Goal: Task Accomplishment & Management: Complete application form

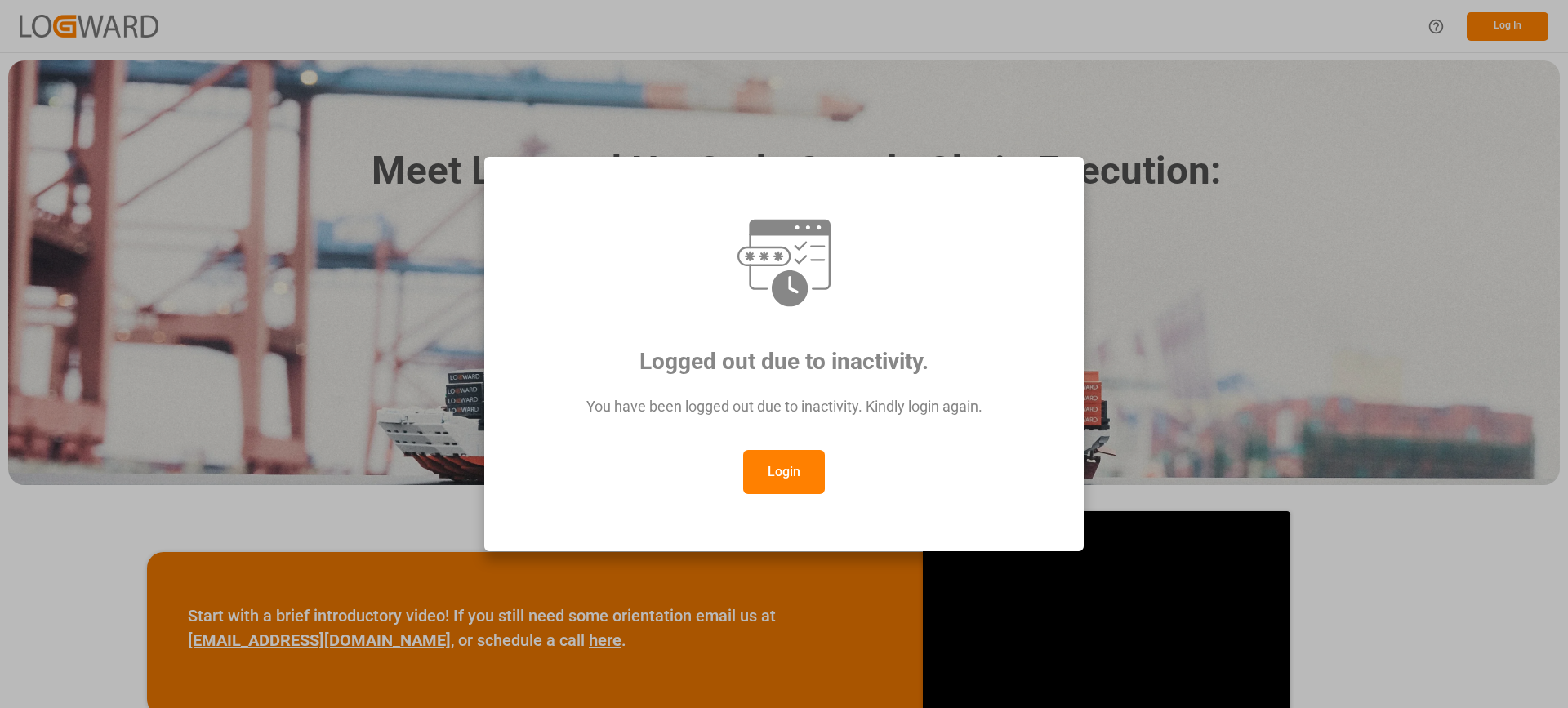
click at [801, 468] on button "Login" at bounding box center [783, 471] width 81 height 44
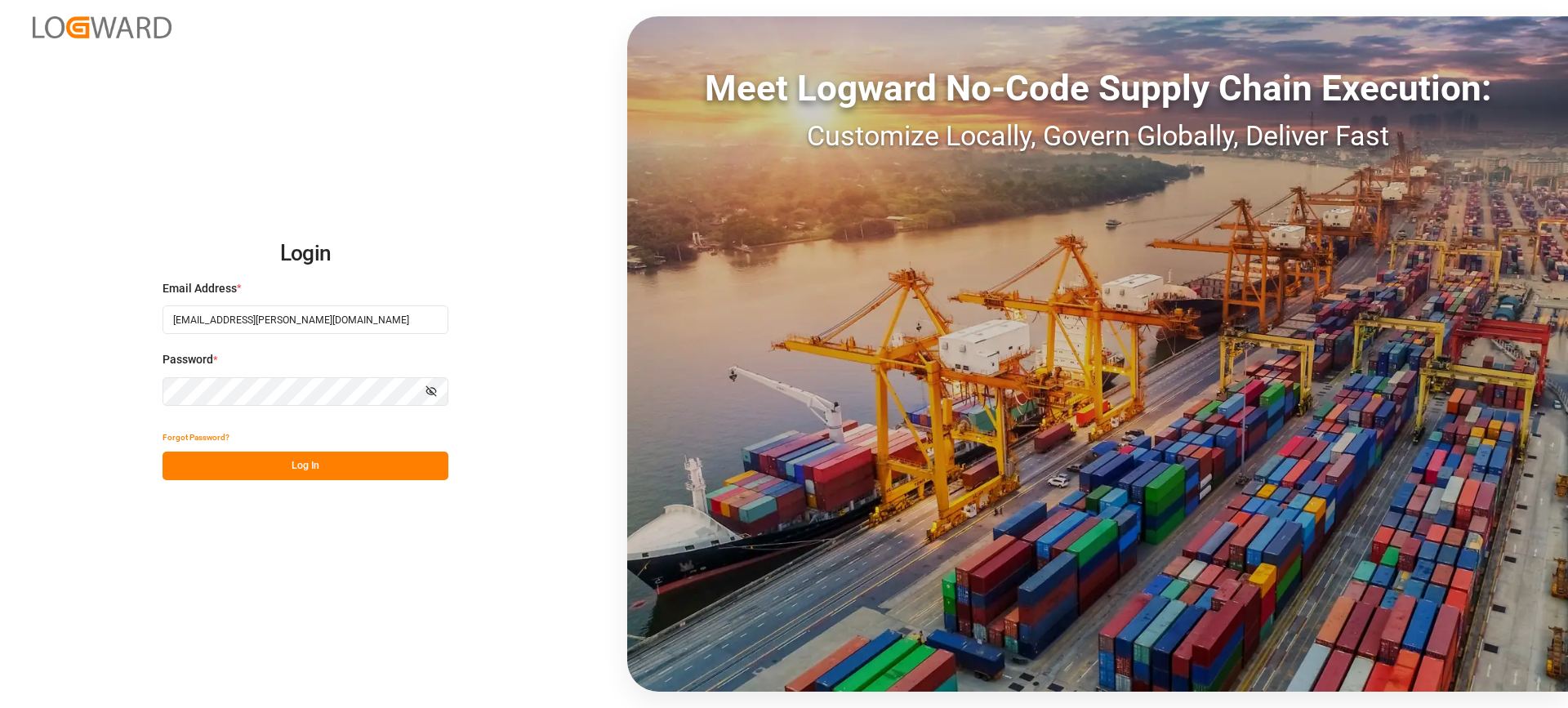
click at [373, 469] on button "Log In" at bounding box center [305, 465] width 286 height 28
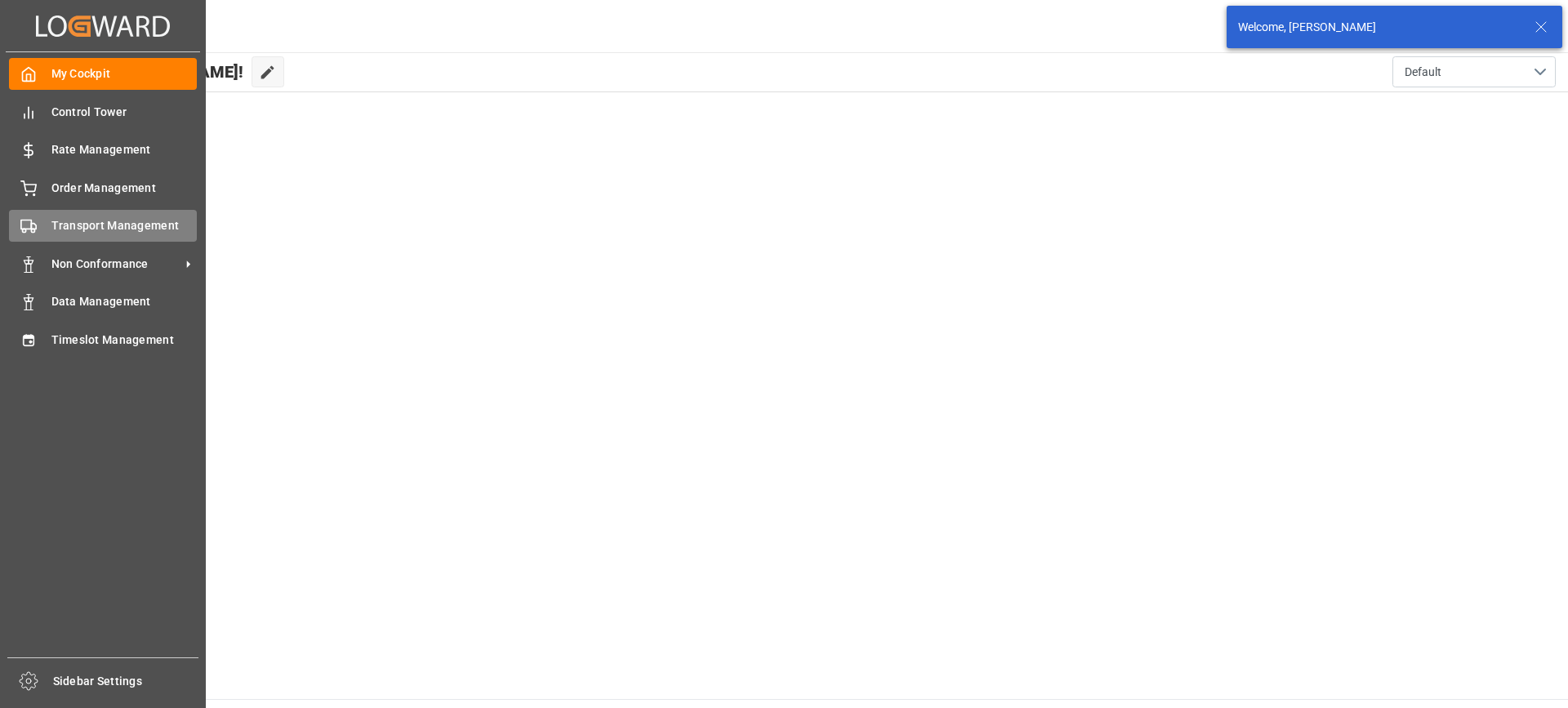
click at [51, 226] on span "Transport Management" at bounding box center [124, 226] width 146 height 17
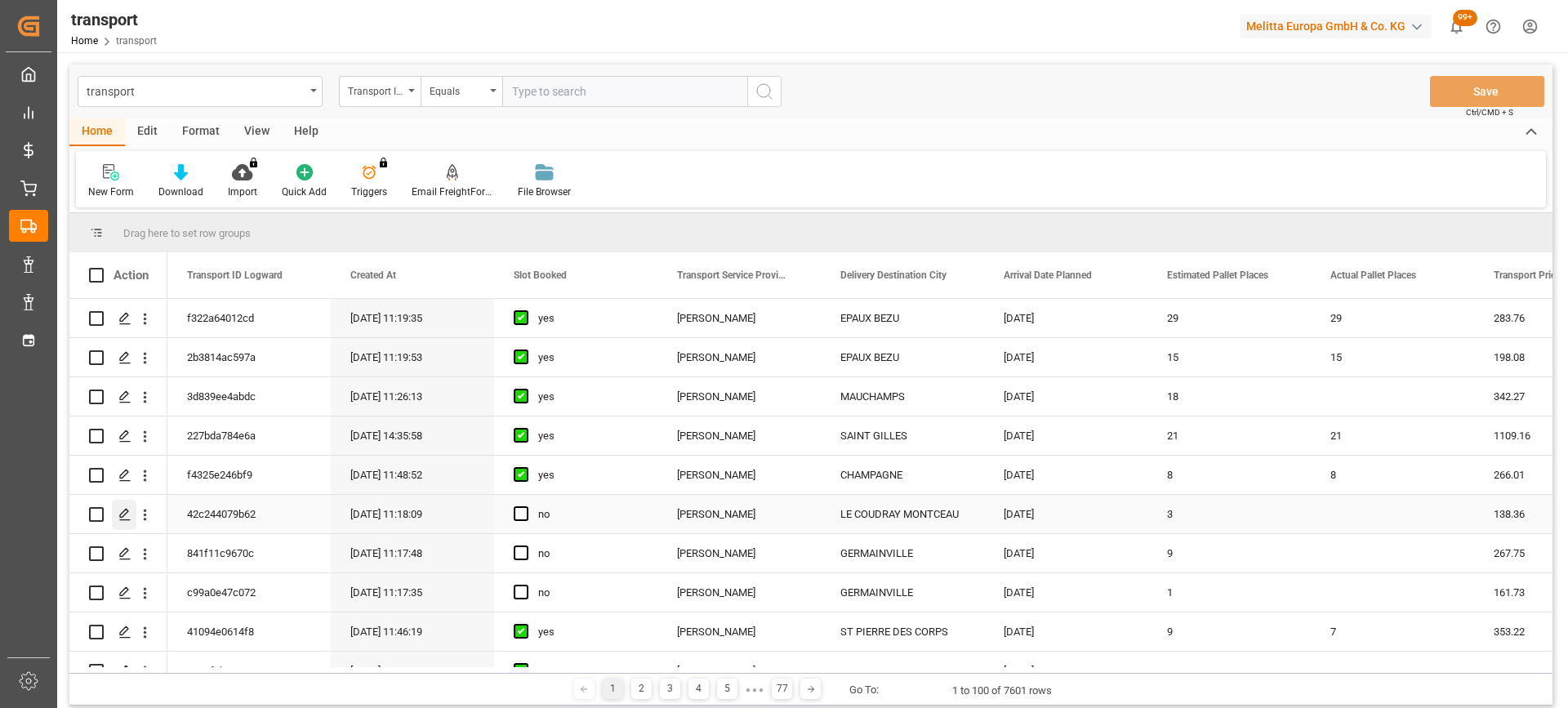
click at [119, 507] on div "Press SPACE to select this row." at bounding box center [123, 514] width 25 height 30
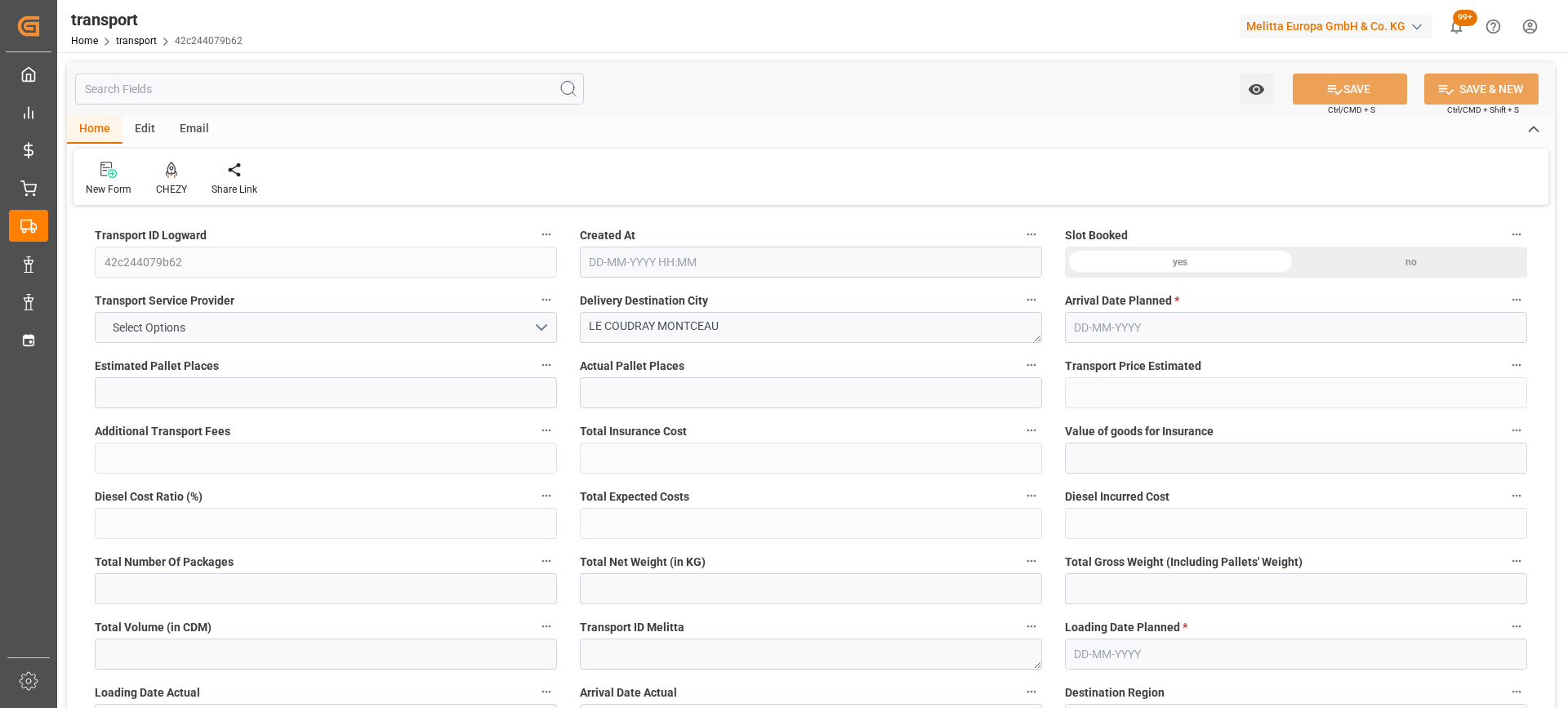
type input "3"
type input "138.36"
type input "0"
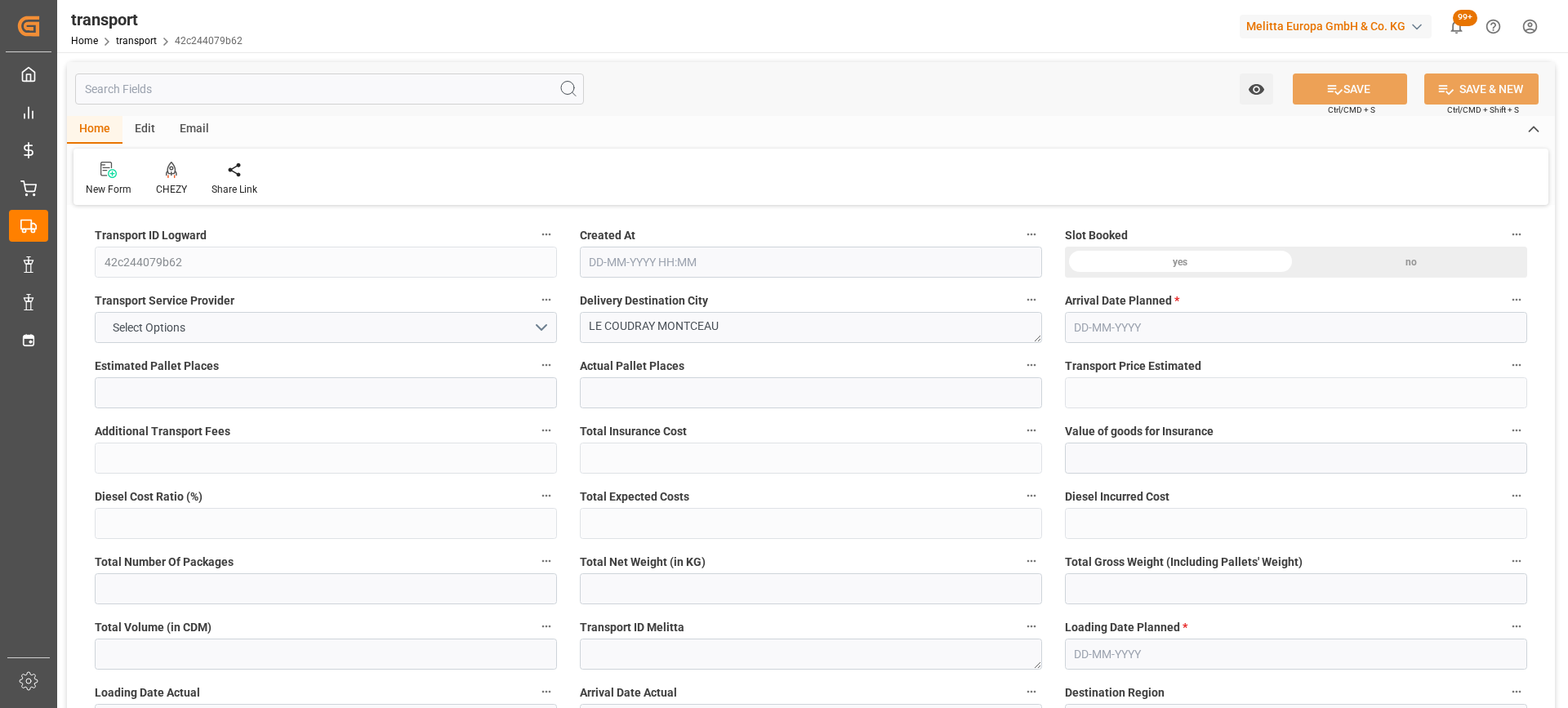
type input "133.6834"
type input "-4.6766"
type input "0"
type input "252.6"
type input "356.76"
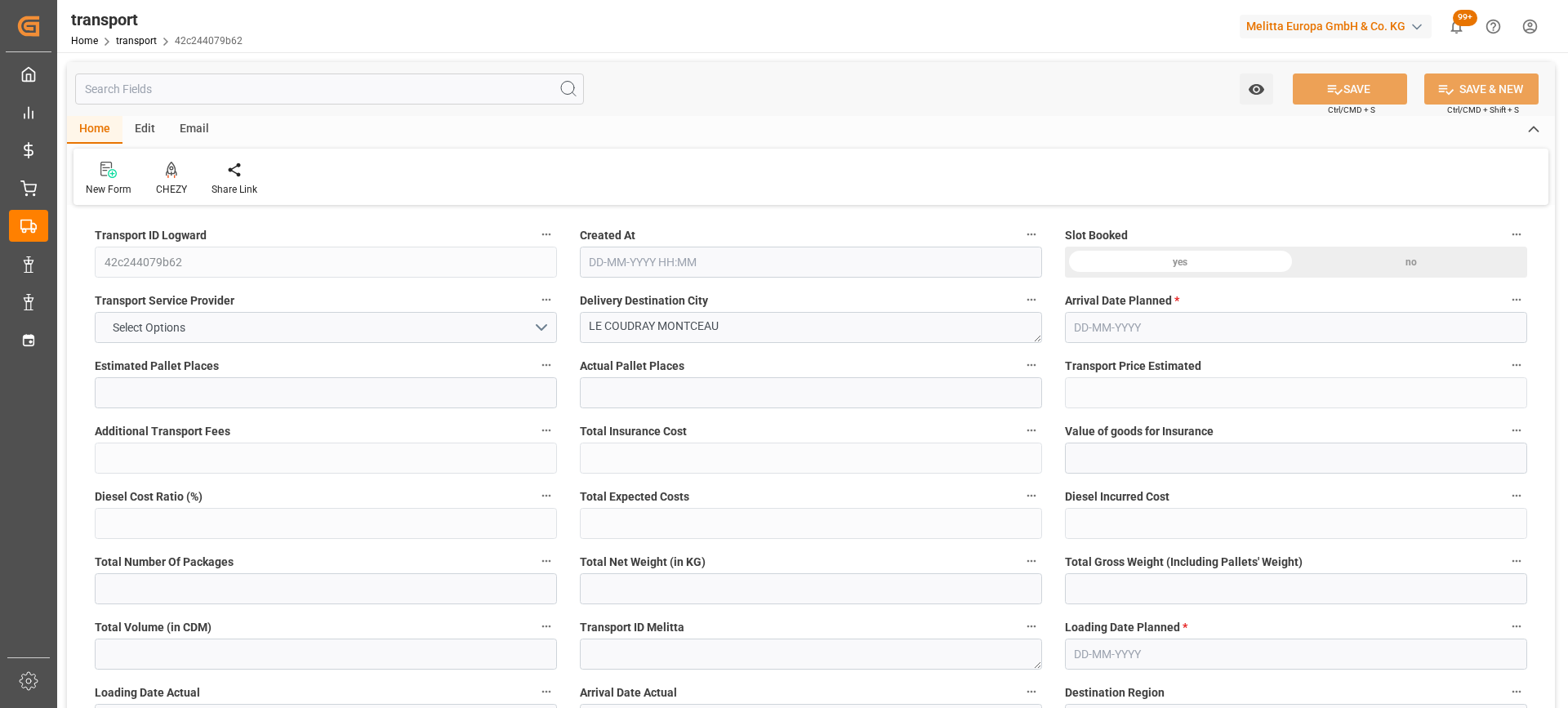
type input "908.4"
type input "91"
type input "0"
type input "120"
type input "3"
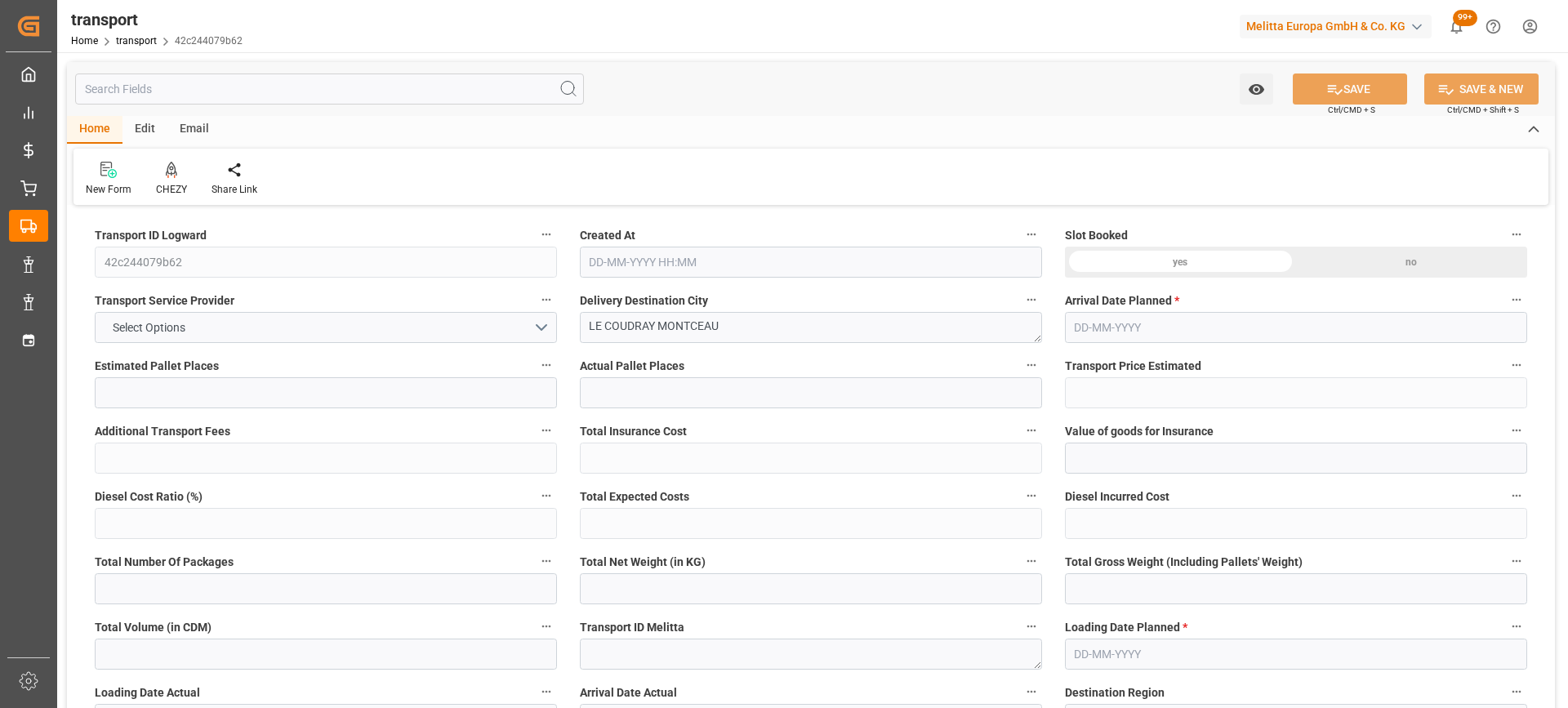
type input "101"
type input "273.12"
type input "0"
type input "4710.8598"
type input "0"
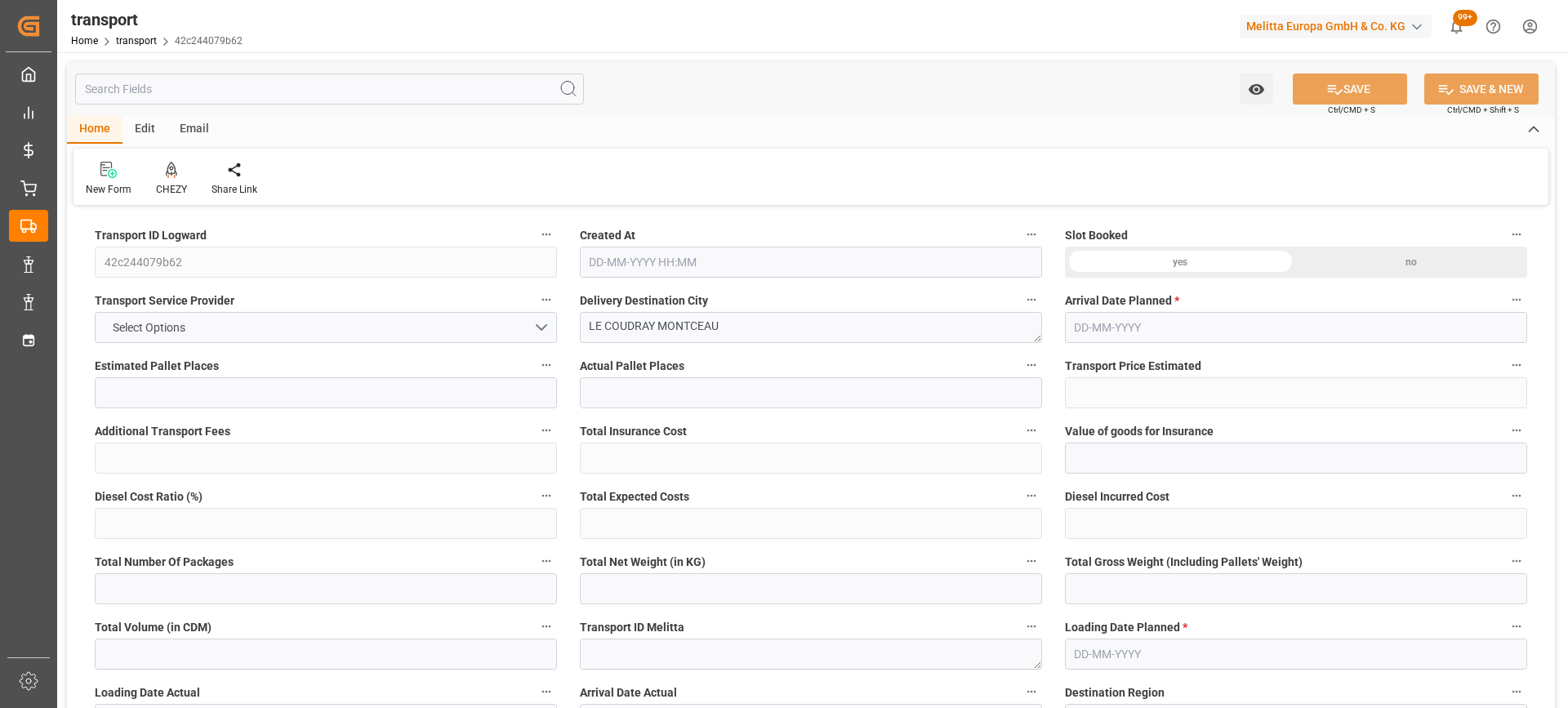
type input "0"
type input "21"
type input "35"
type input "24-09-2025 11:18"
type input "[DATE]"
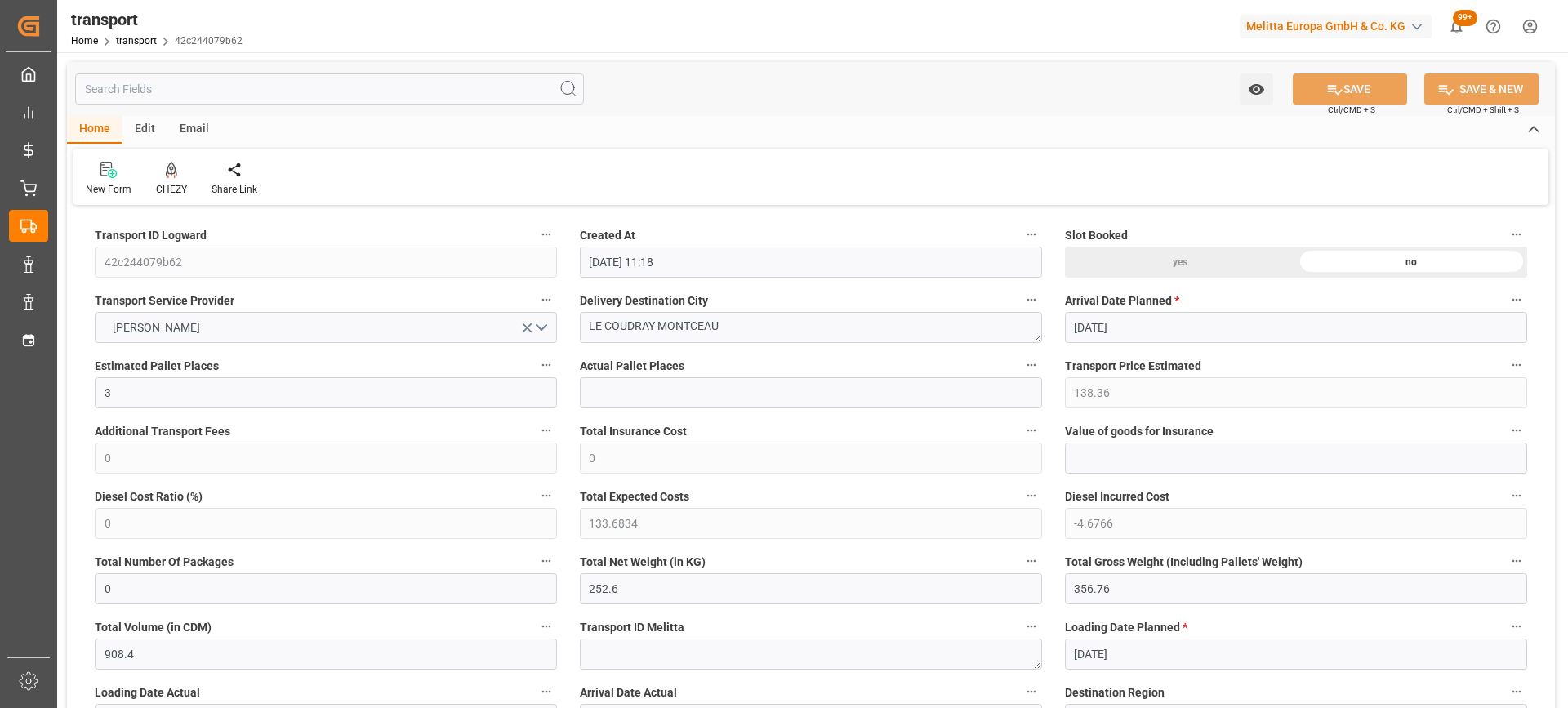
type input "[DATE]"
drag, startPoint x: 728, startPoint y: 323, endPoint x: 509, endPoint y: 350, distance: 220.7
paste textarea "41 pals a recup a mauchamps"
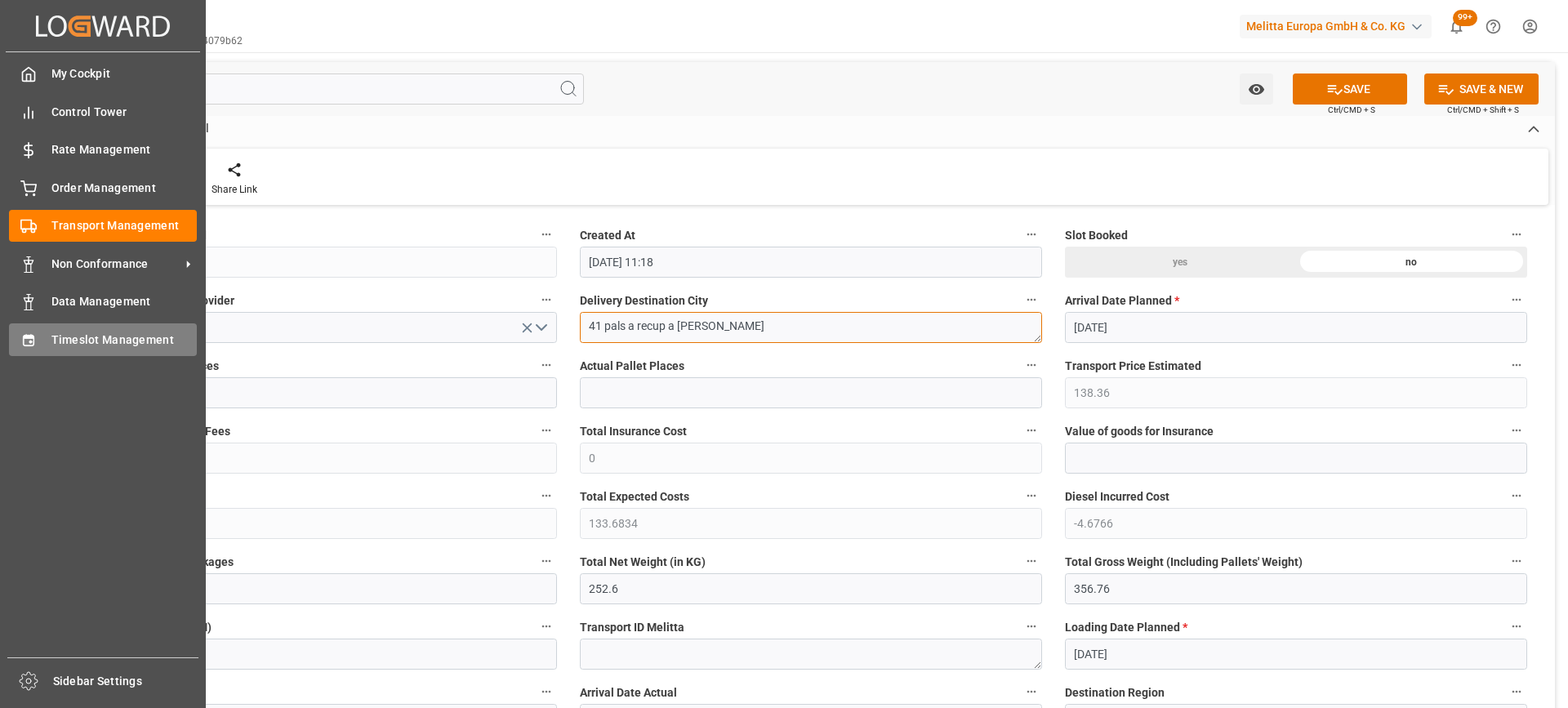
type textarea "41 pals a recup a mauchamps"
click at [26, 330] on div "Timeslot Management Timeslot Management" at bounding box center [103, 339] width 188 height 32
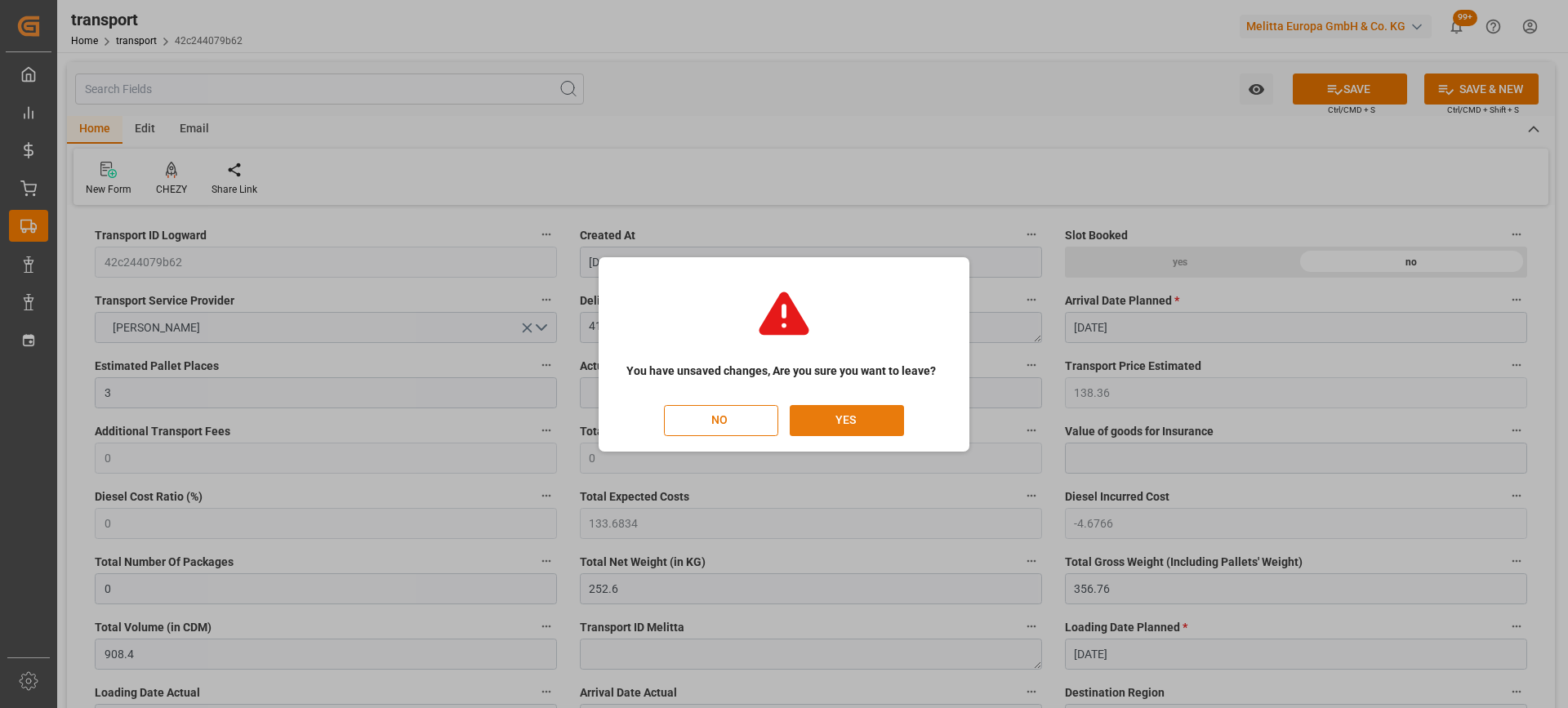
click at [895, 424] on button "YES" at bounding box center [846, 420] width 114 height 31
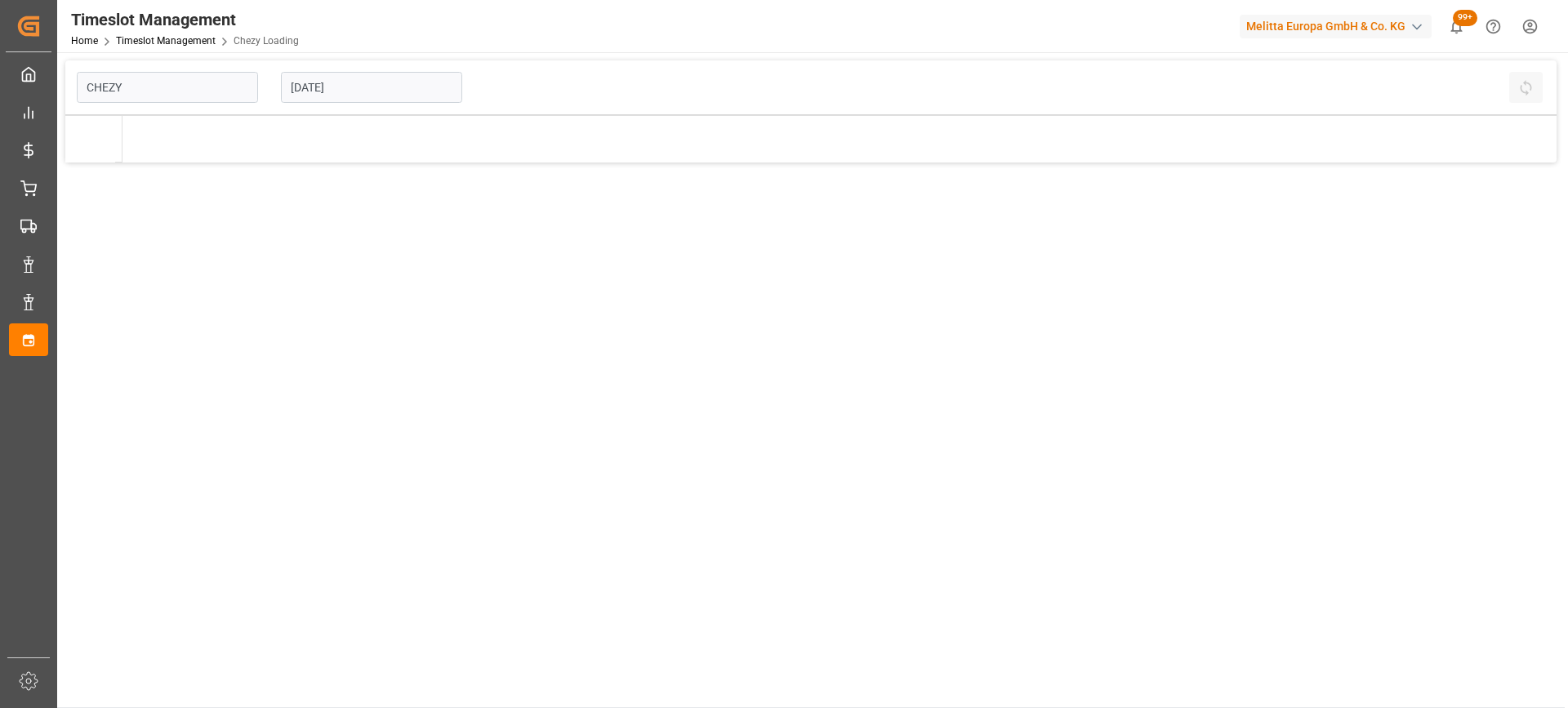
type input "Chezy Loading"
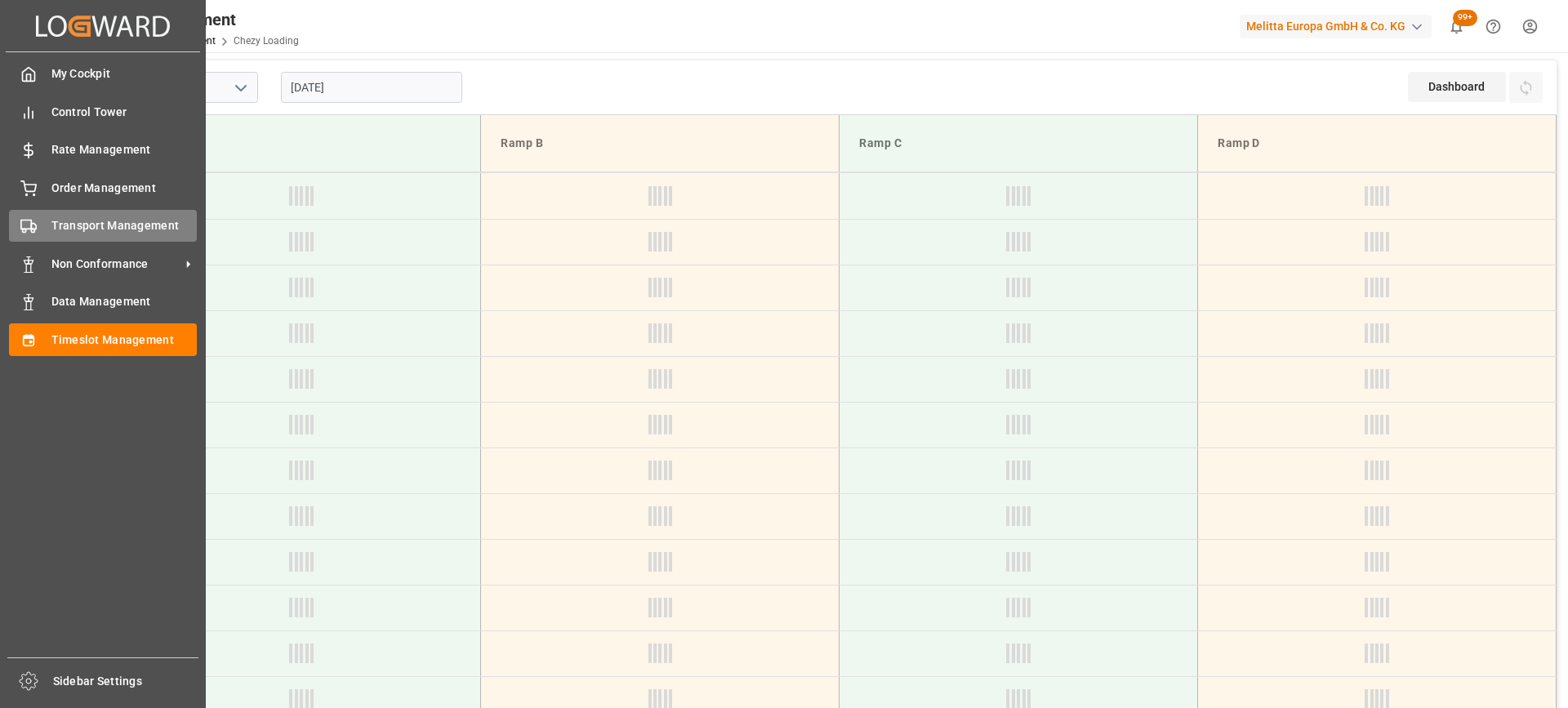
click at [34, 229] on icon at bounding box center [28, 227] width 16 height 16
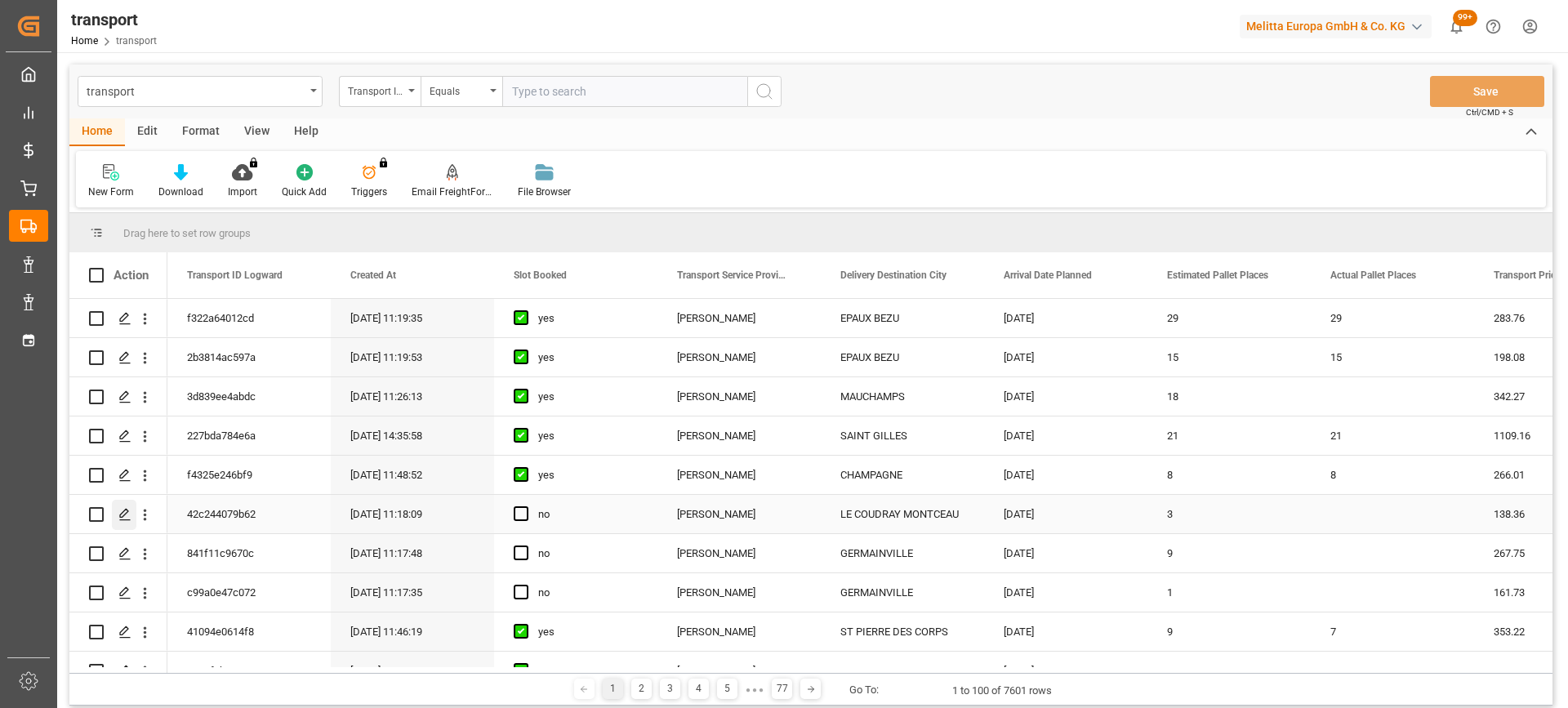
click at [119, 506] on div "Press SPACE to select this row." at bounding box center [123, 514] width 25 height 30
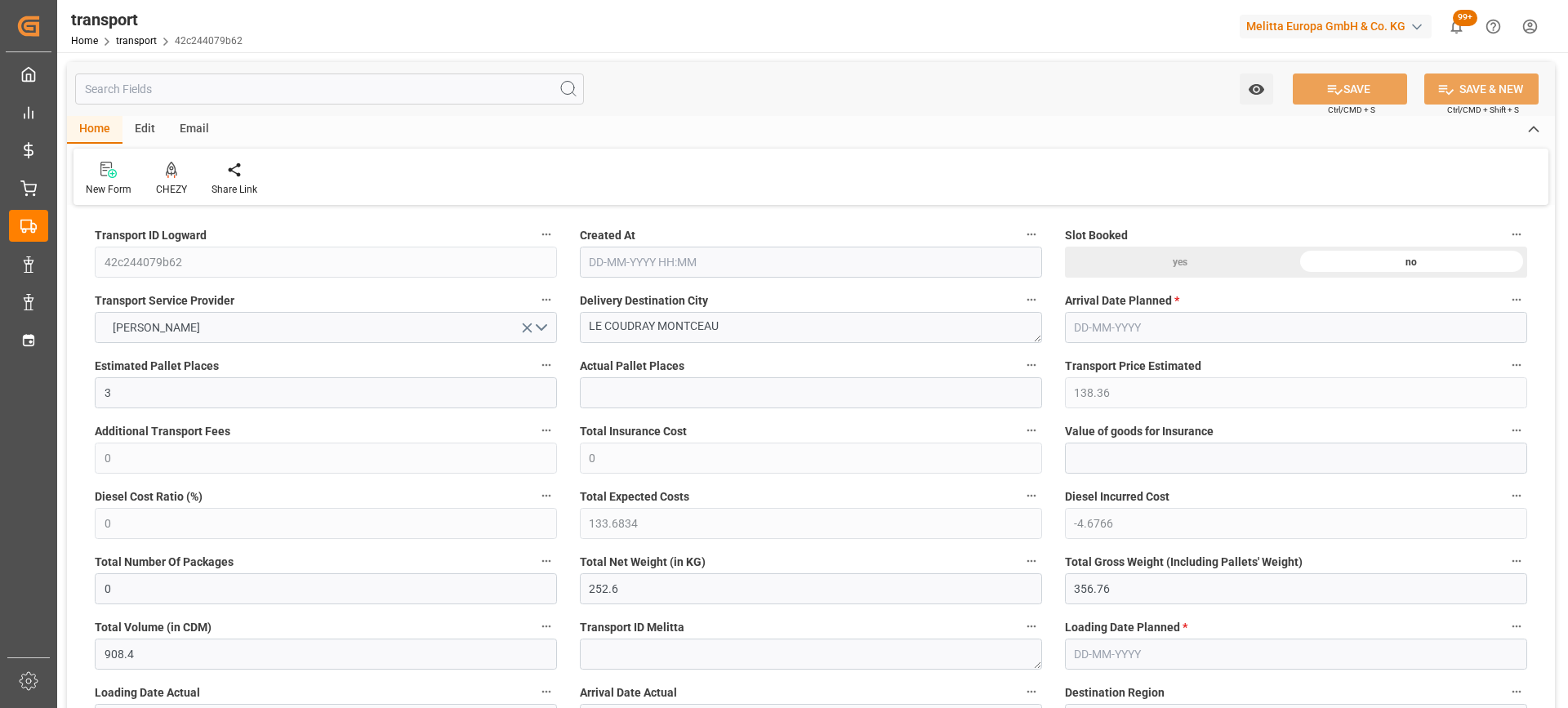
type input "3"
type input "138.36"
type input "0"
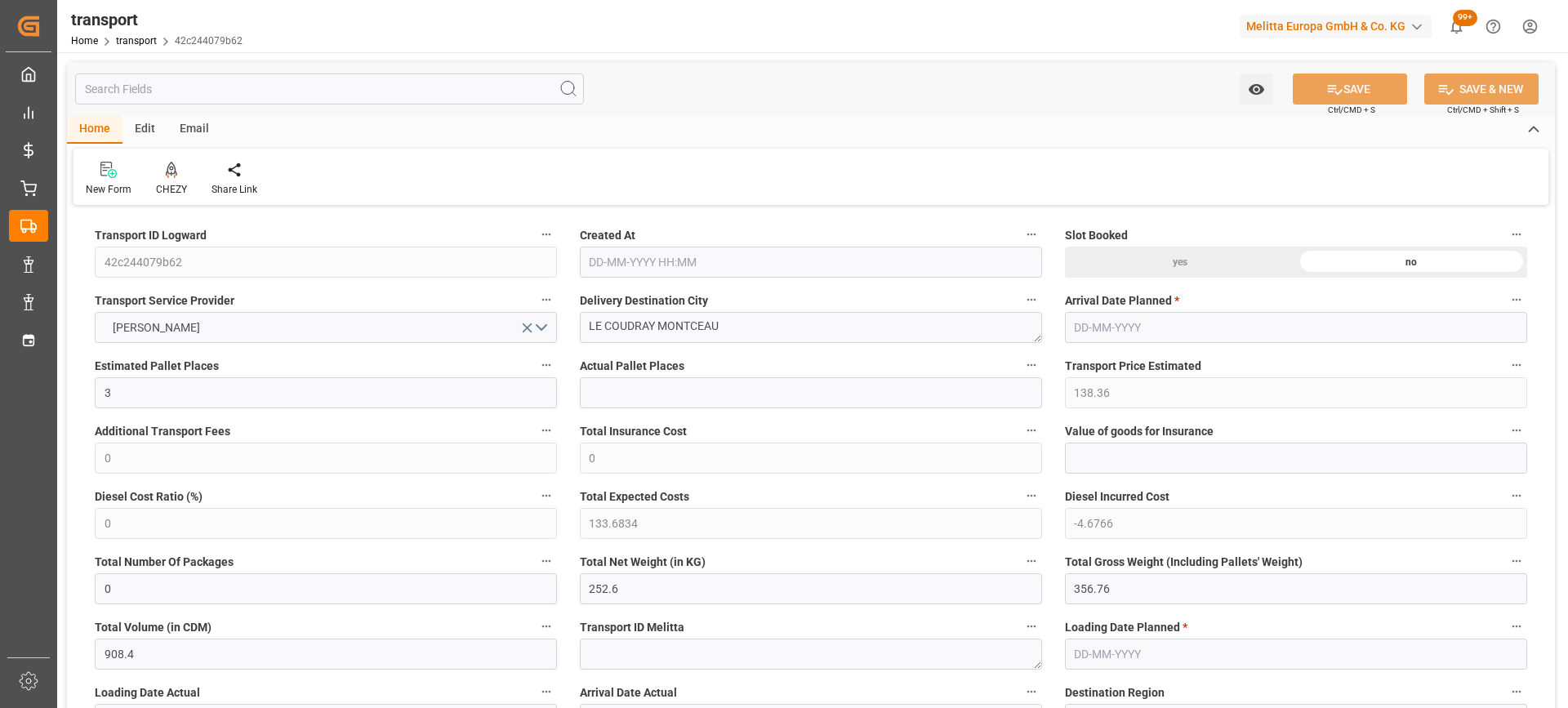
type input "133.6834"
type input "-4.6766"
type input "0"
type input "252.6"
type input "356.76"
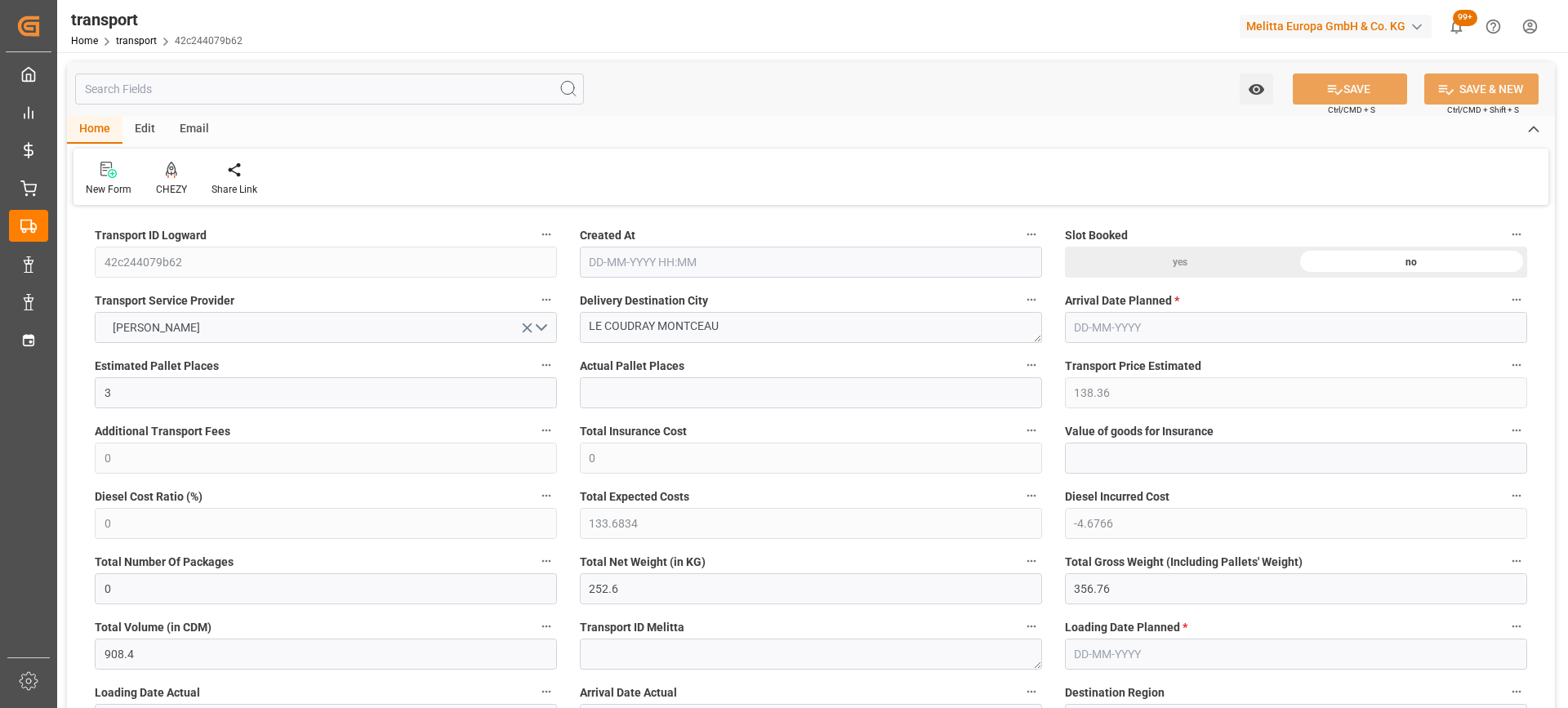
type input "908.4"
type input "91"
type input "0"
type input "120"
type input "3"
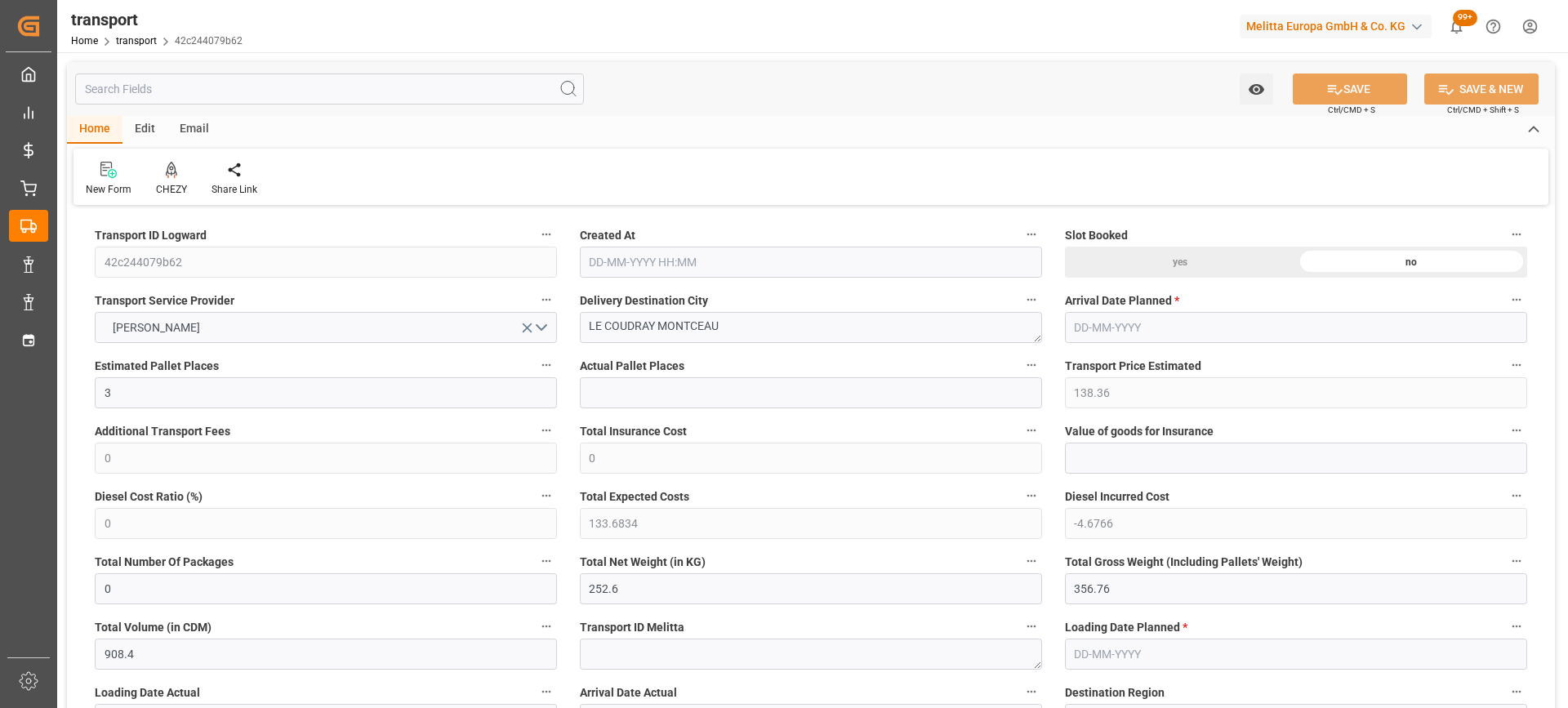
type input "101"
type input "273.12"
type input "0"
type input "4710.8598"
type input "0"
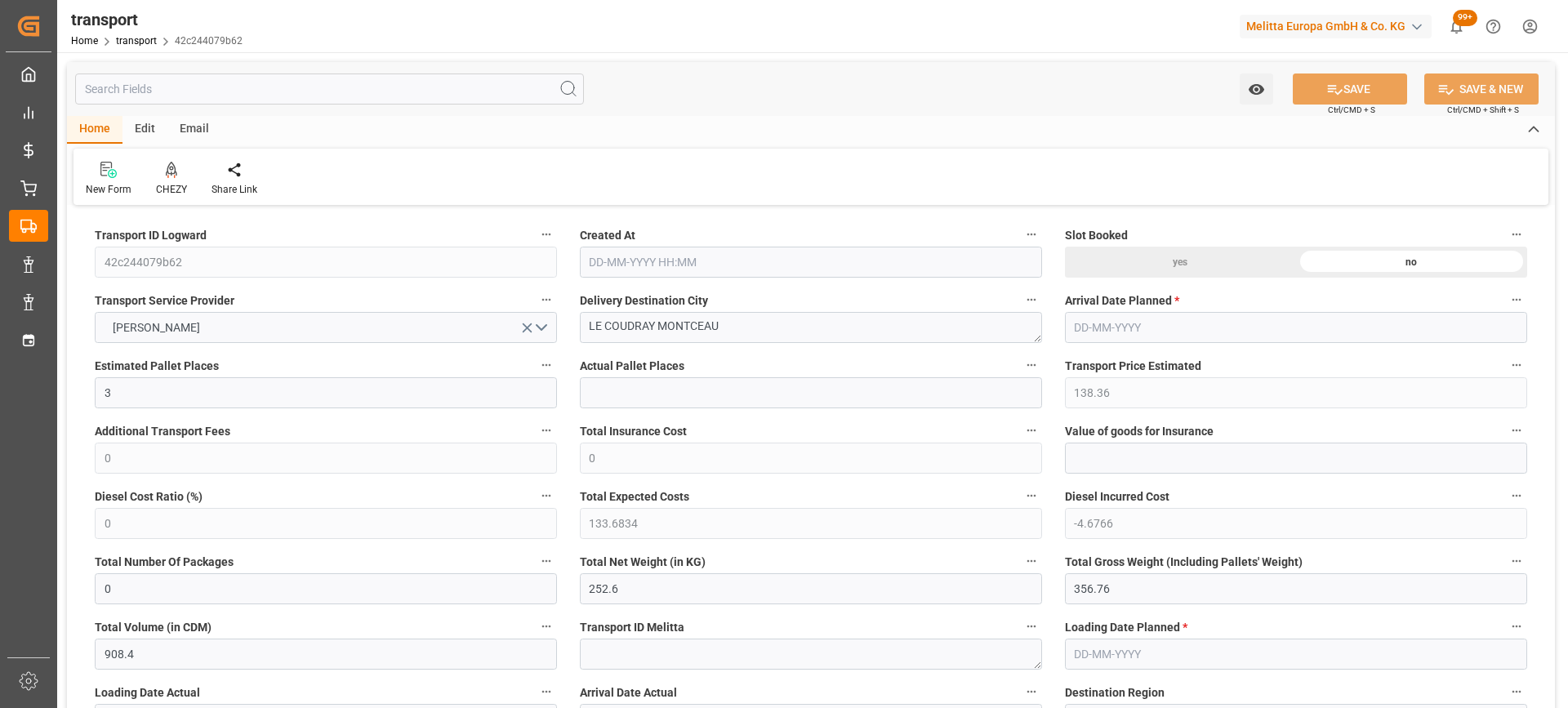
type input "0"
type input "21"
type input "35"
type input "24-09-2025 11:18"
type input "[DATE]"
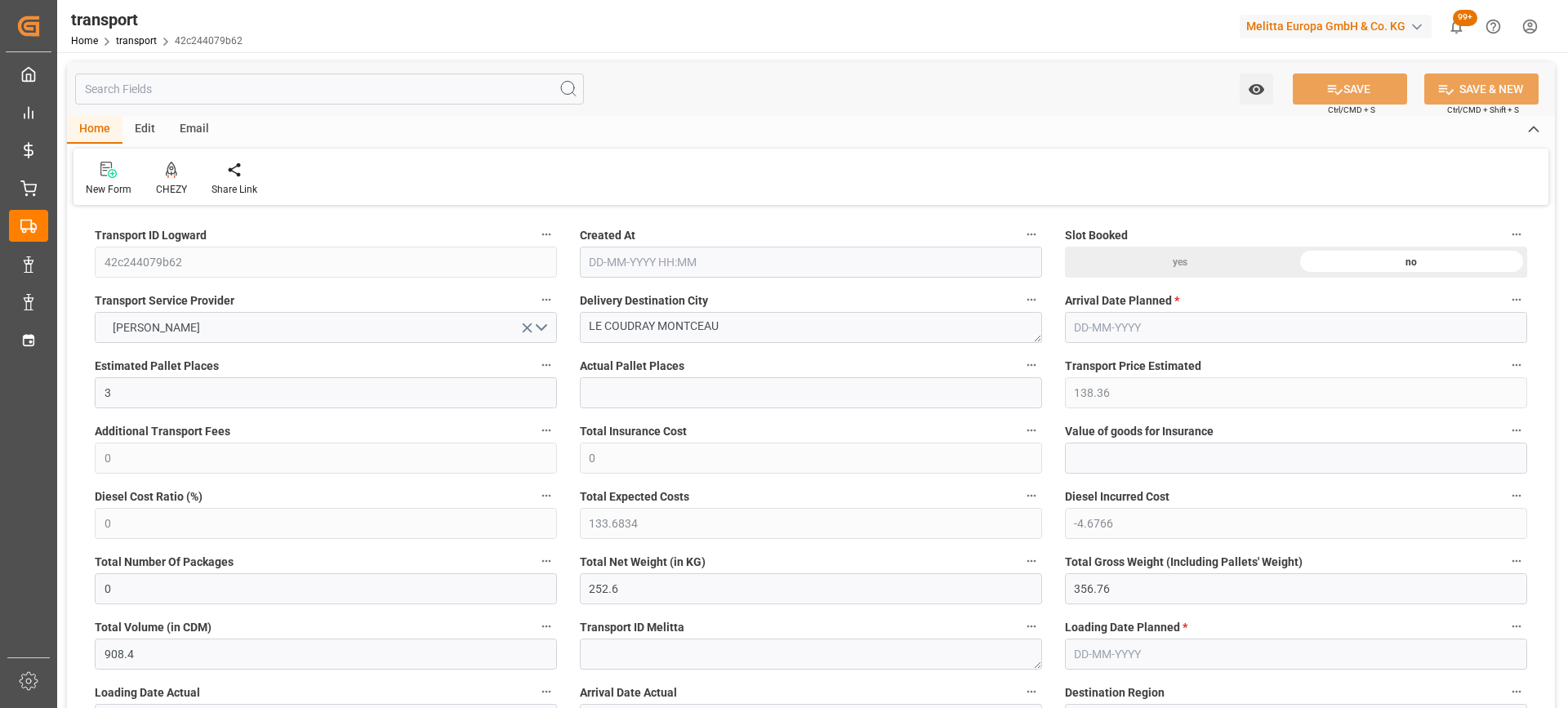
type input "[DATE]"
drag, startPoint x: 726, startPoint y: 329, endPoint x: 493, endPoint y: 337, distance: 233.1
paste textarea "41 pals a recup a mauchamps"
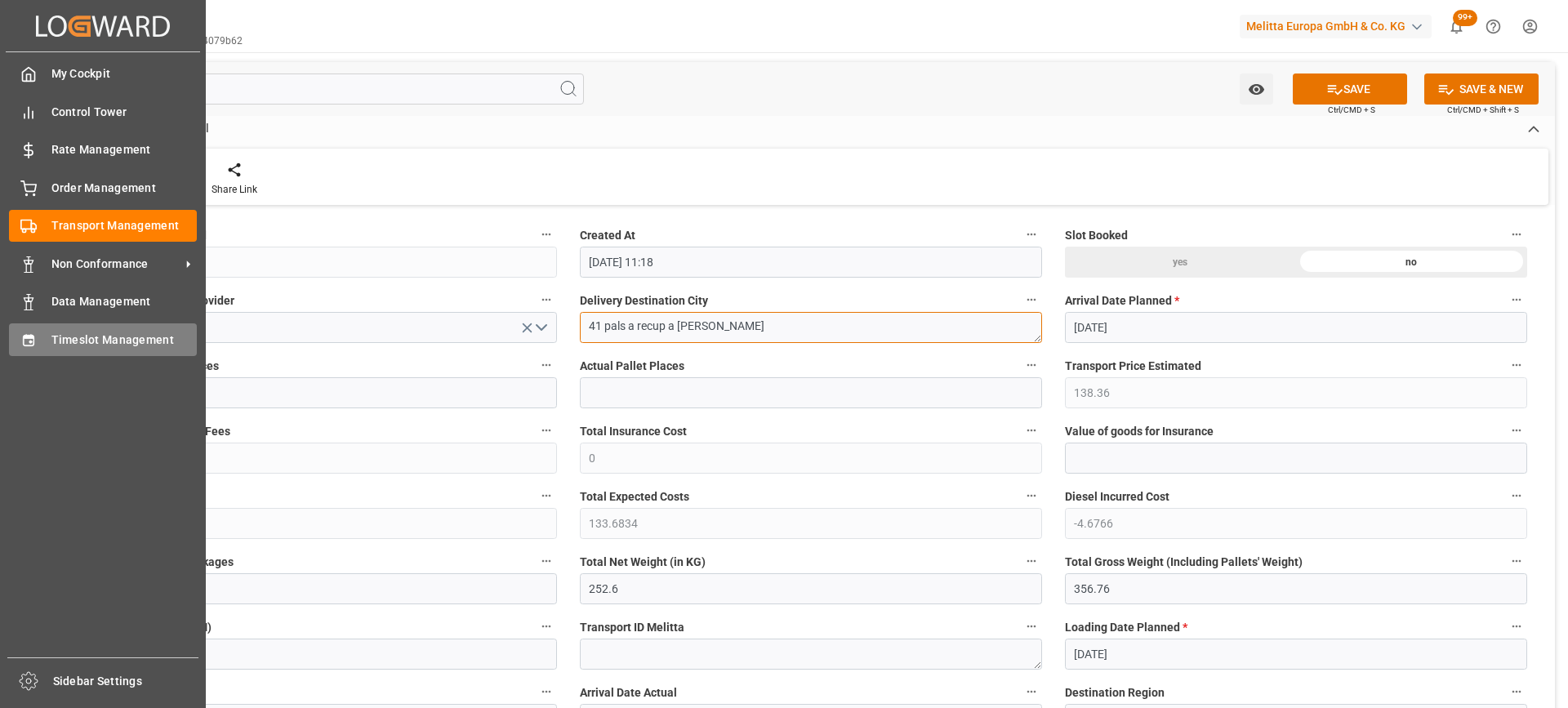
type textarea "41 pals a recup a mauchamps"
click at [69, 334] on span "Timeslot Management" at bounding box center [124, 340] width 146 height 17
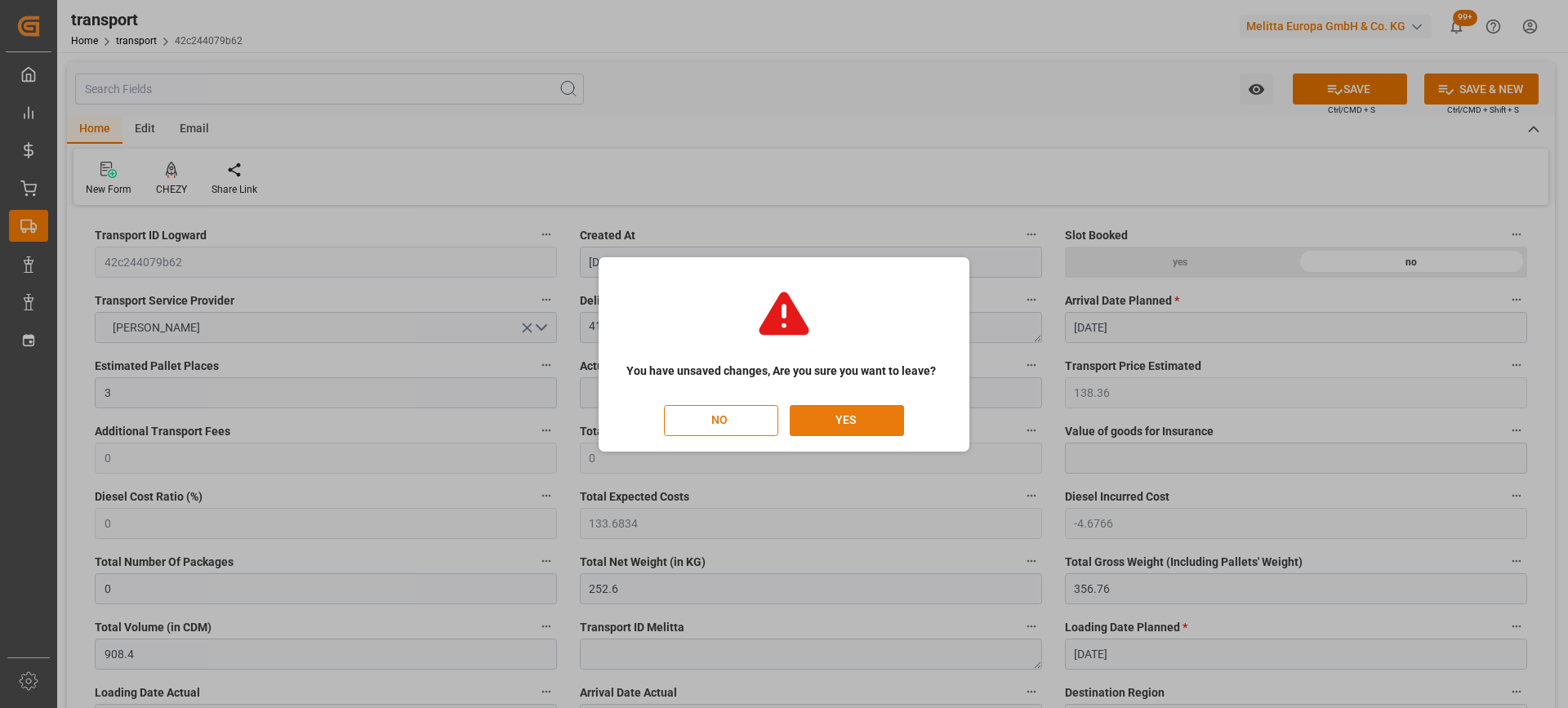
click at [868, 426] on button "YES" at bounding box center [846, 420] width 114 height 31
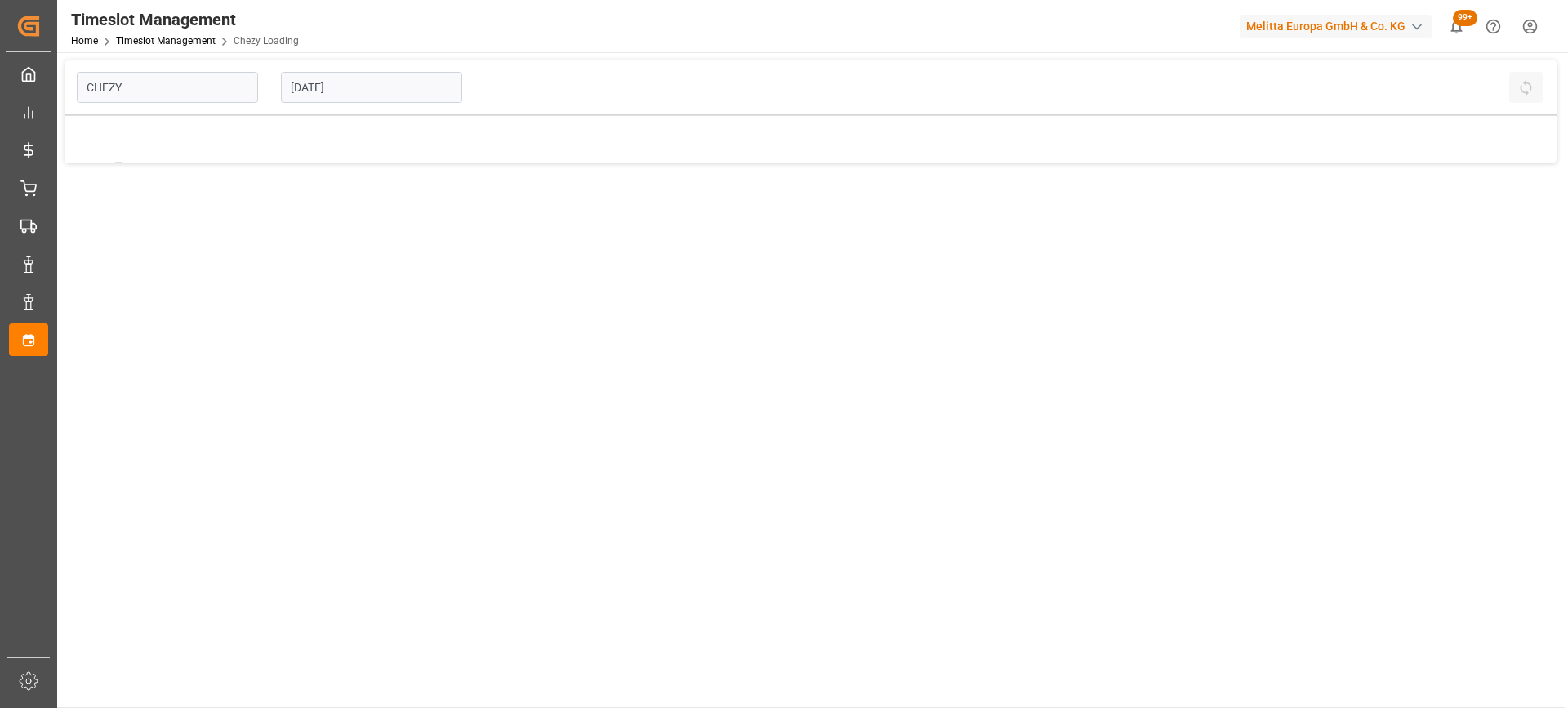
type input "Chezy Loading"
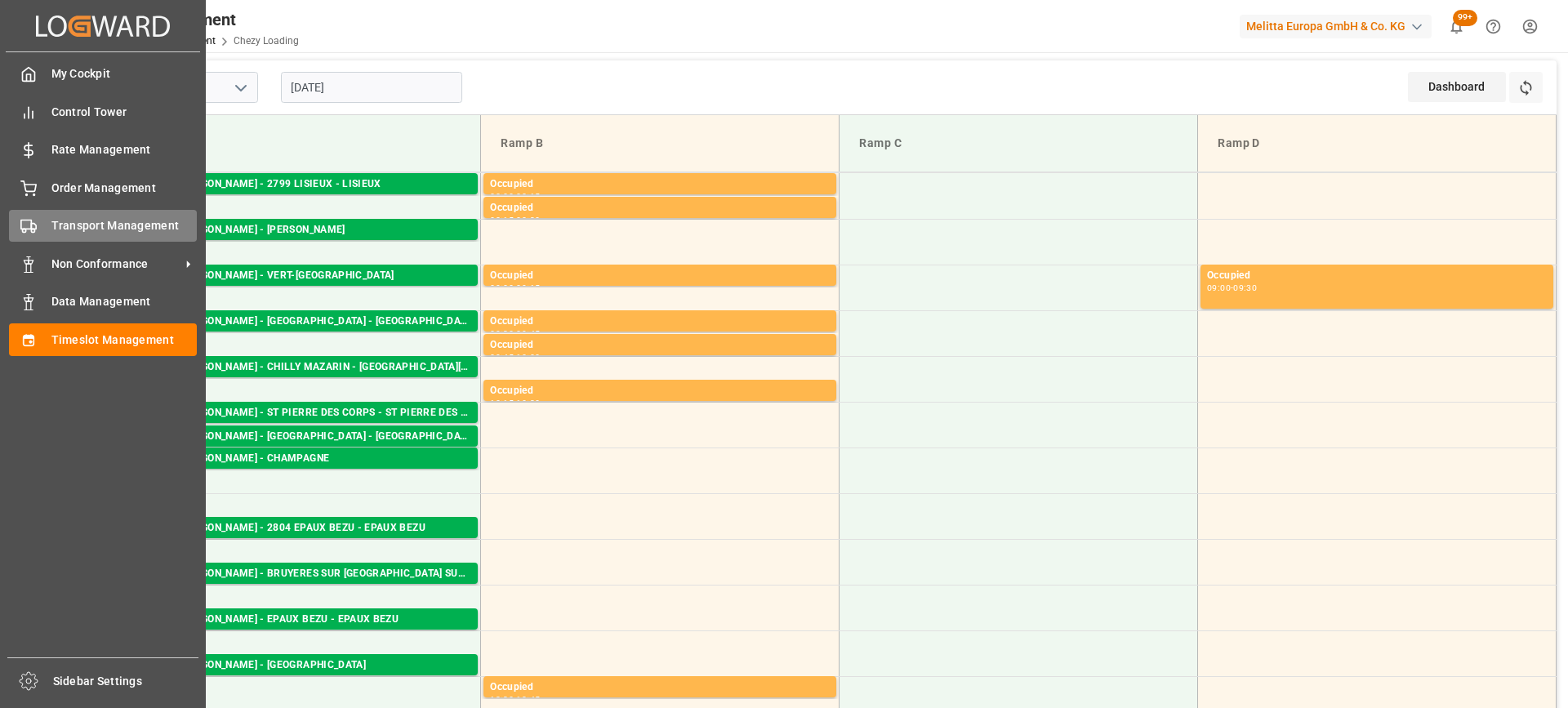
click at [74, 227] on span "Transport Management" at bounding box center [124, 226] width 146 height 17
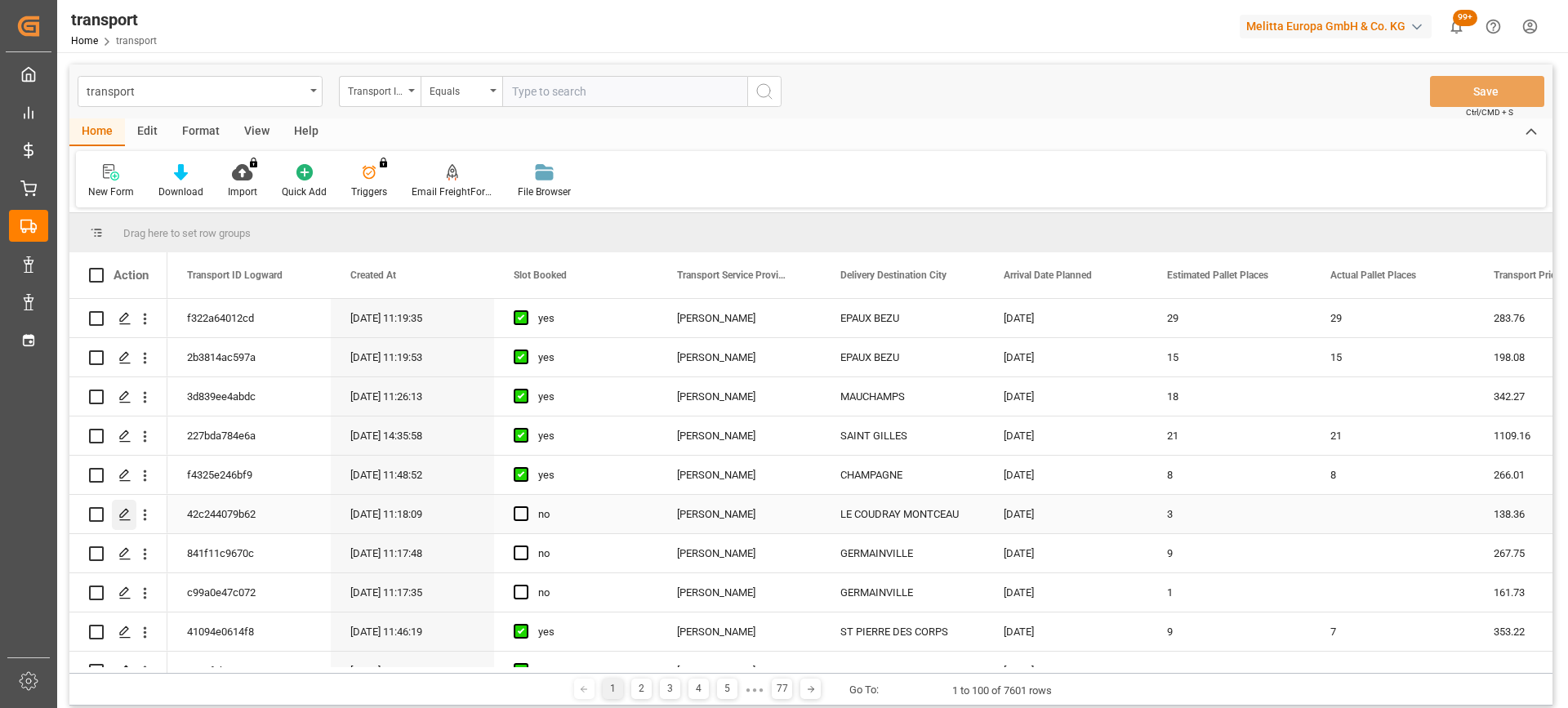
click at [128, 516] on icon "Press SPACE to select this row." at bounding box center [125, 514] width 13 height 13
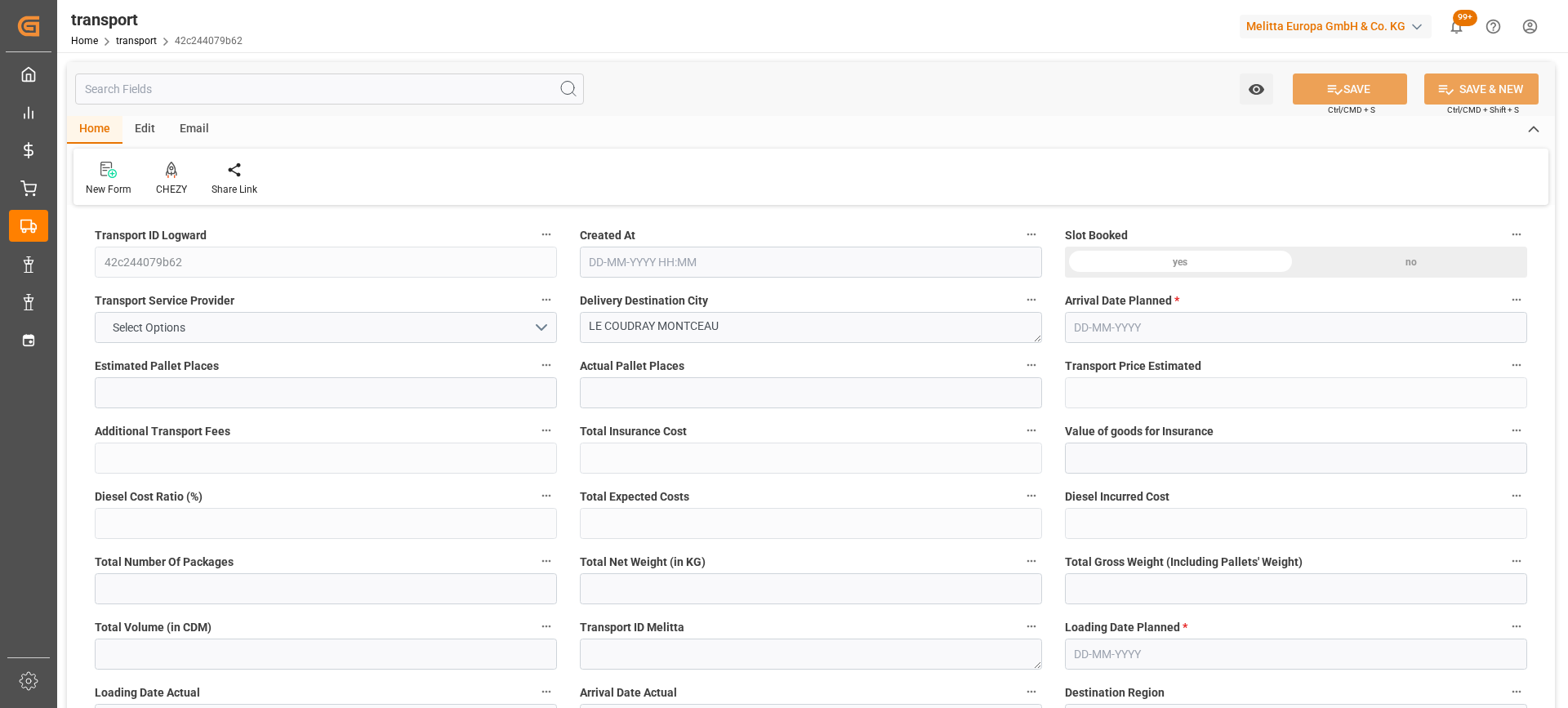
type input "3"
type input "138.36"
type input "0"
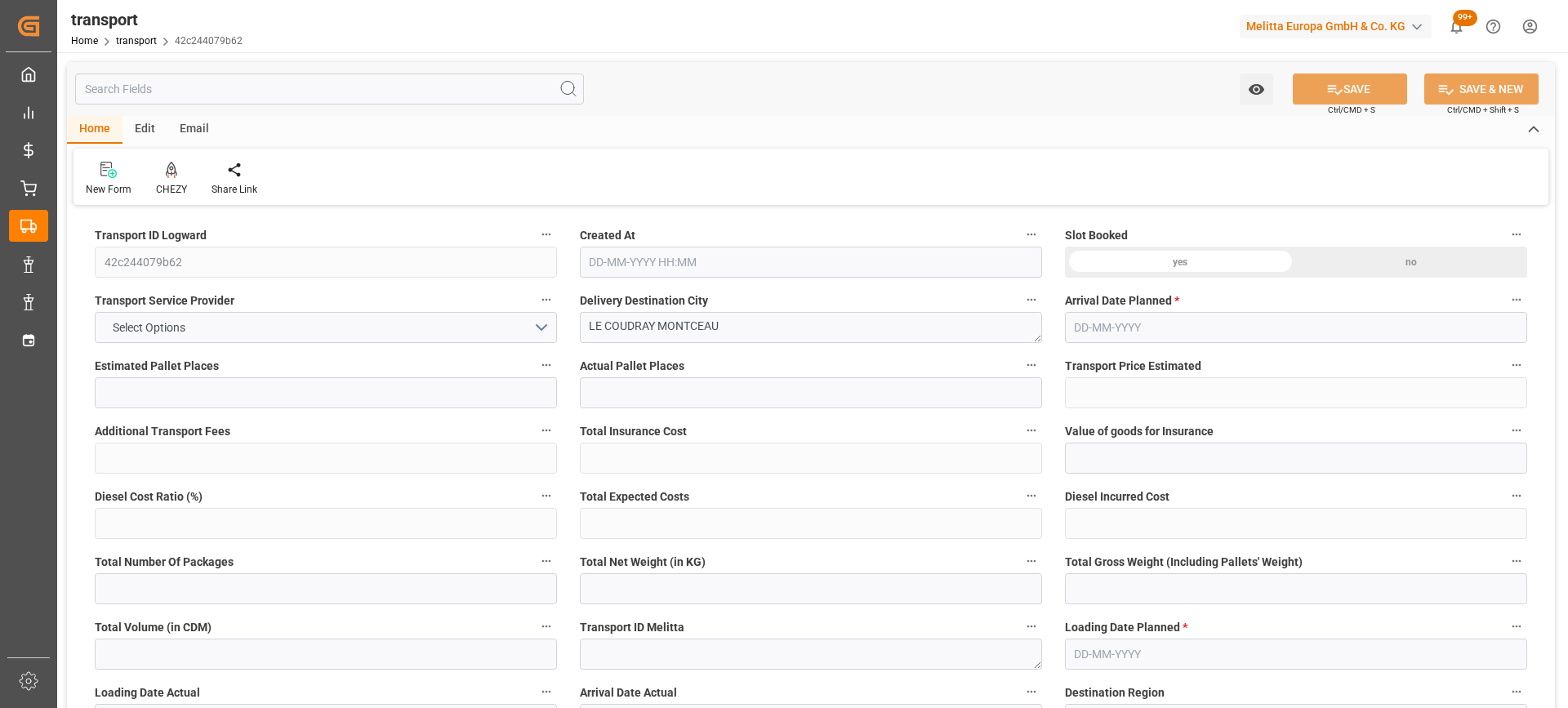
type input "133.6834"
type input "-4.6766"
type input "0"
type input "252.6"
type input "356.76"
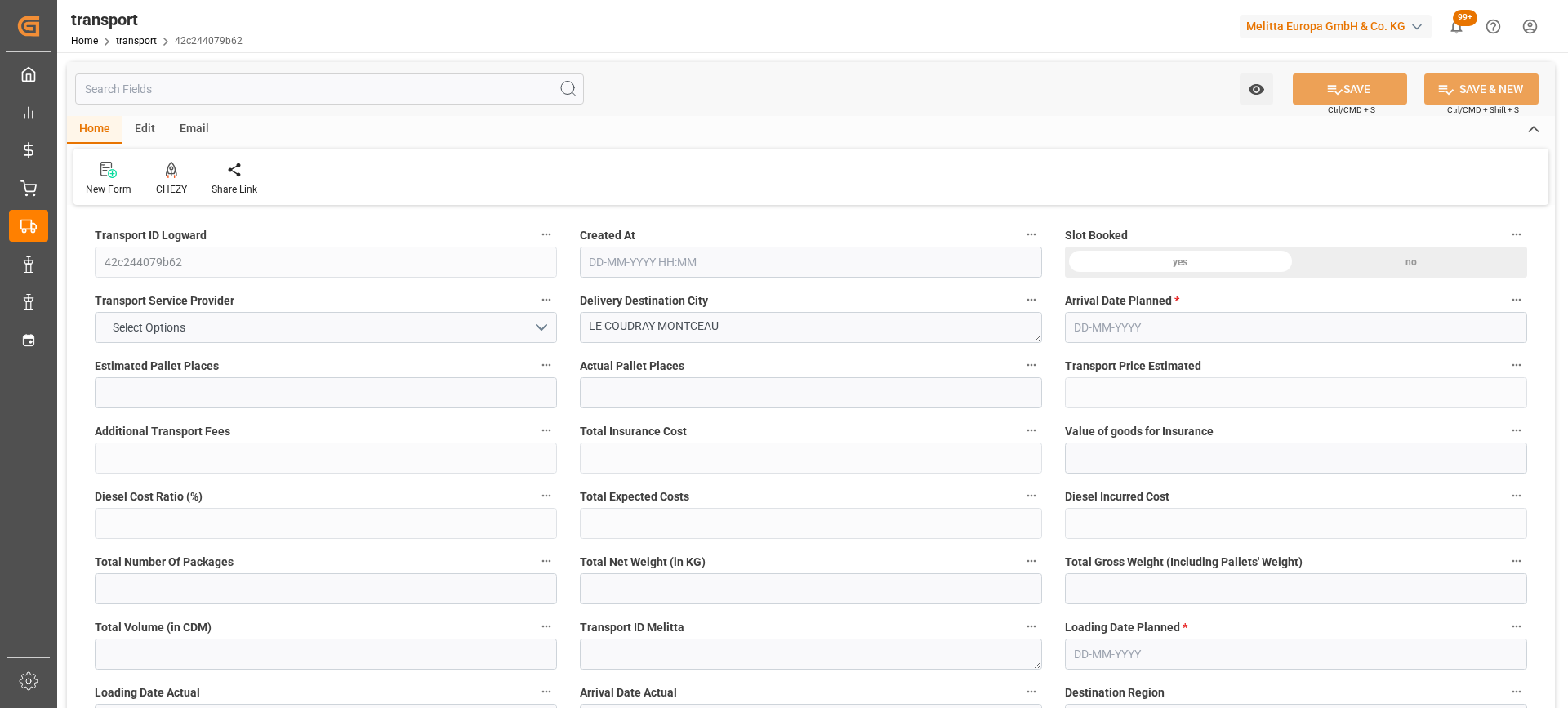
type input "908.4"
type input "91"
type input "0"
type input "120"
type input "3"
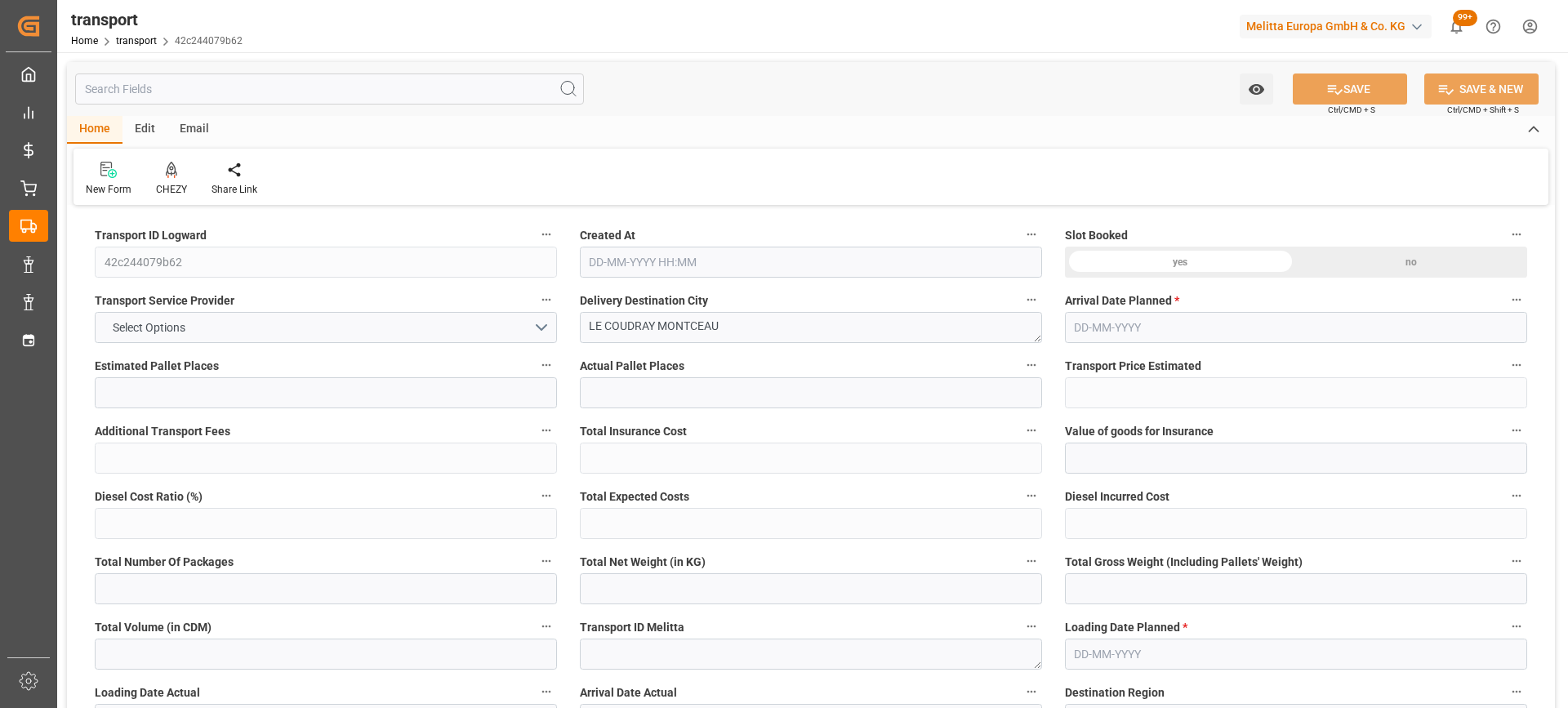
type input "101"
type input "273.12"
type input "0"
type input "4710.8598"
type input "0"
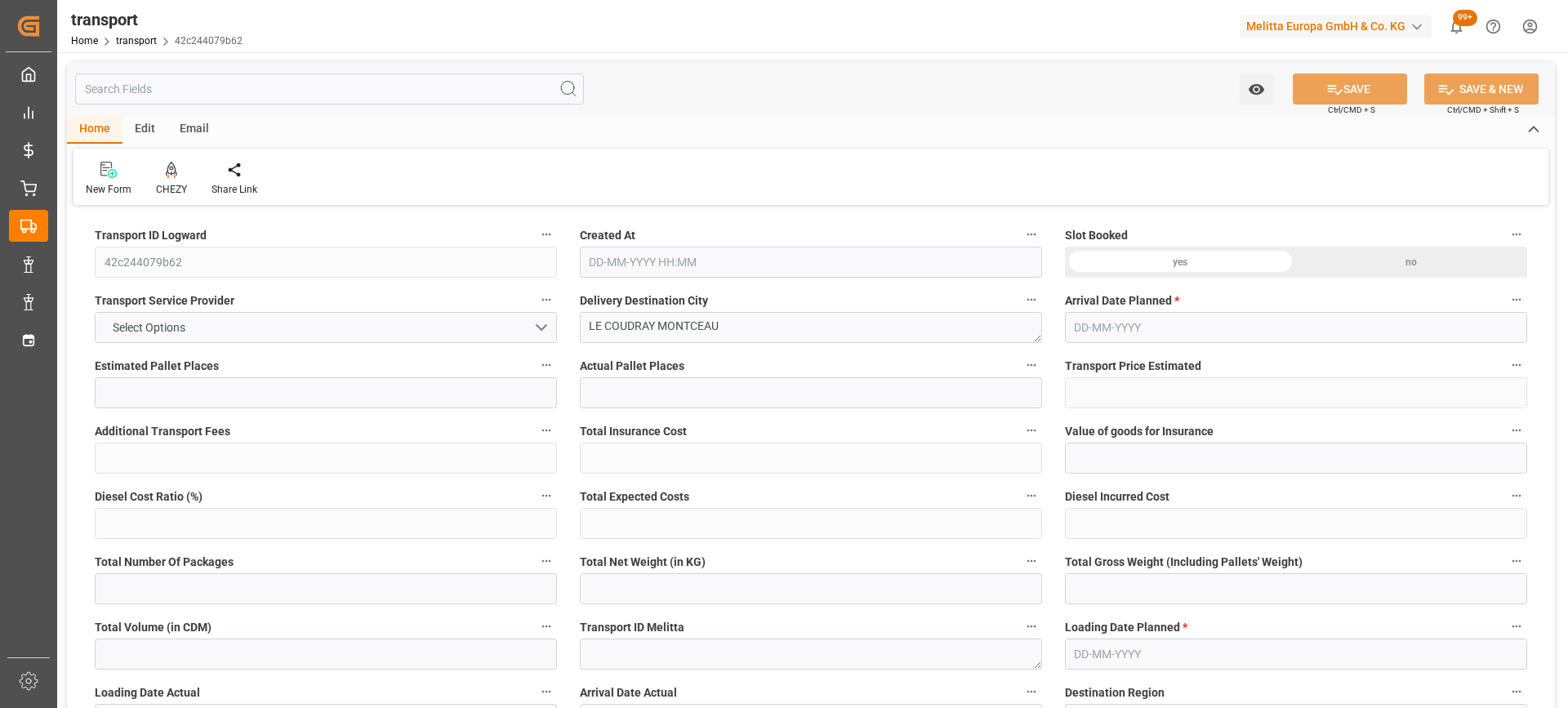
type input "0"
type input "21"
type input "35"
type input "24-09-2025 11:18"
type input "[DATE]"
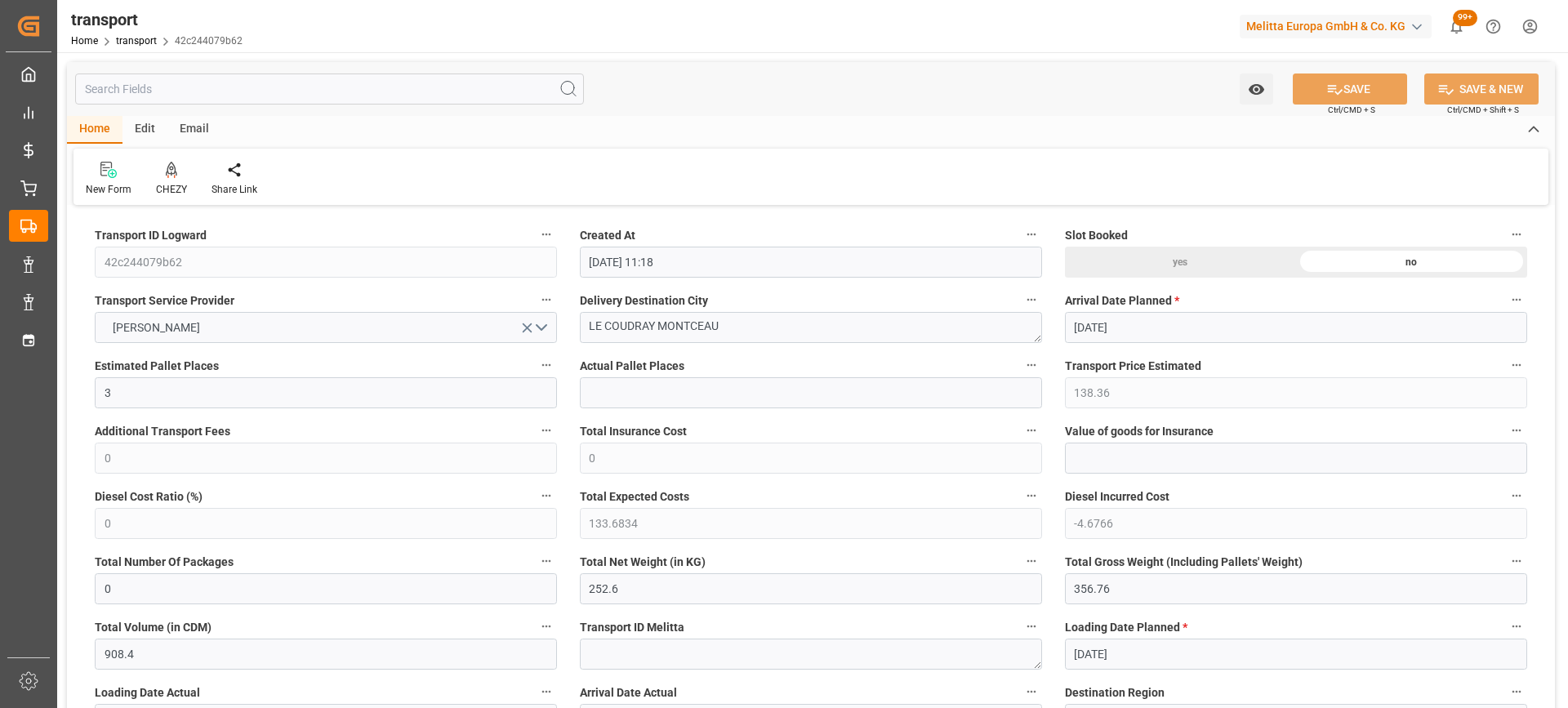
type input "[DATE]"
drag, startPoint x: 730, startPoint y: 329, endPoint x: 783, endPoint y: 328, distance: 53.0
click at [169, 172] on icon at bounding box center [171, 170] width 12 height 16
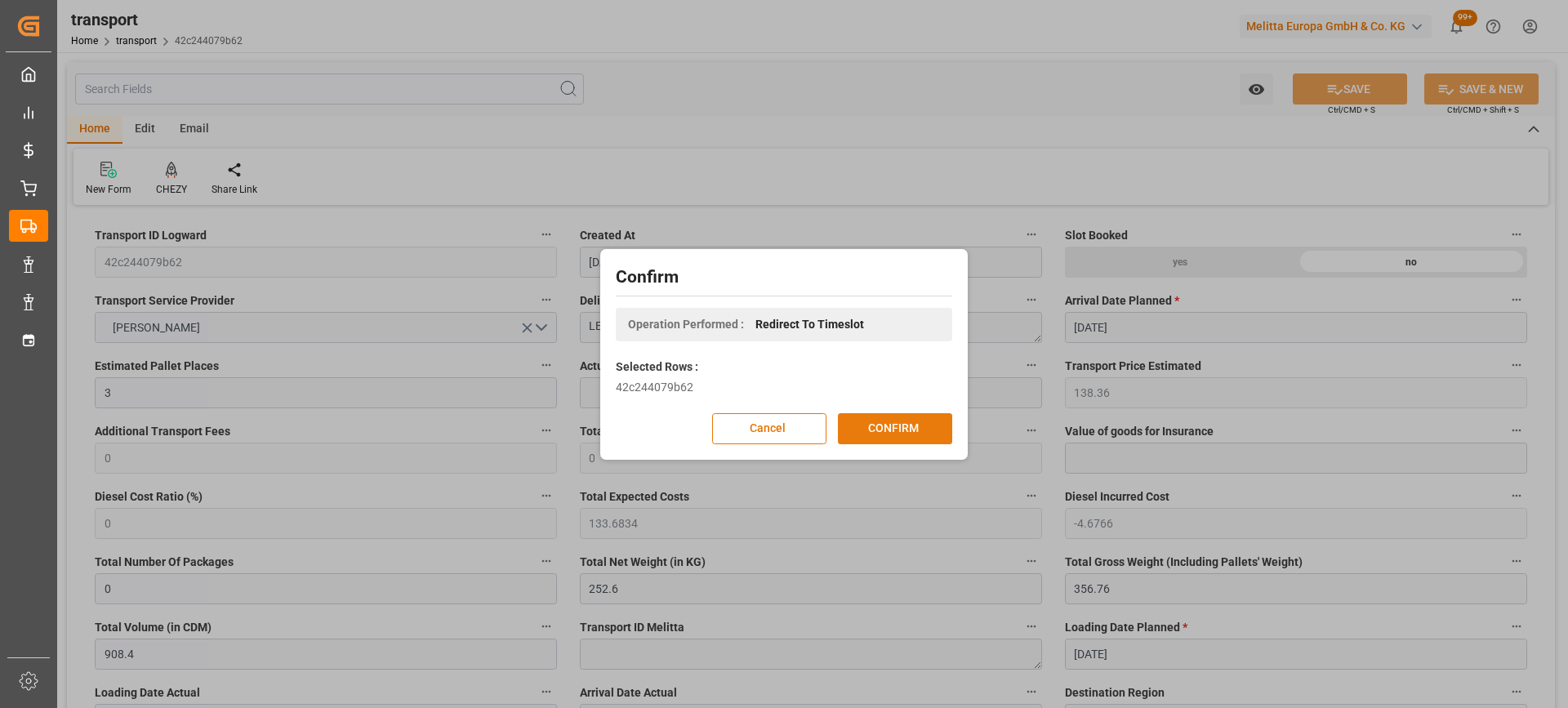
click at [870, 434] on button "CONFIRM" at bounding box center [895, 428] width 114 height 31
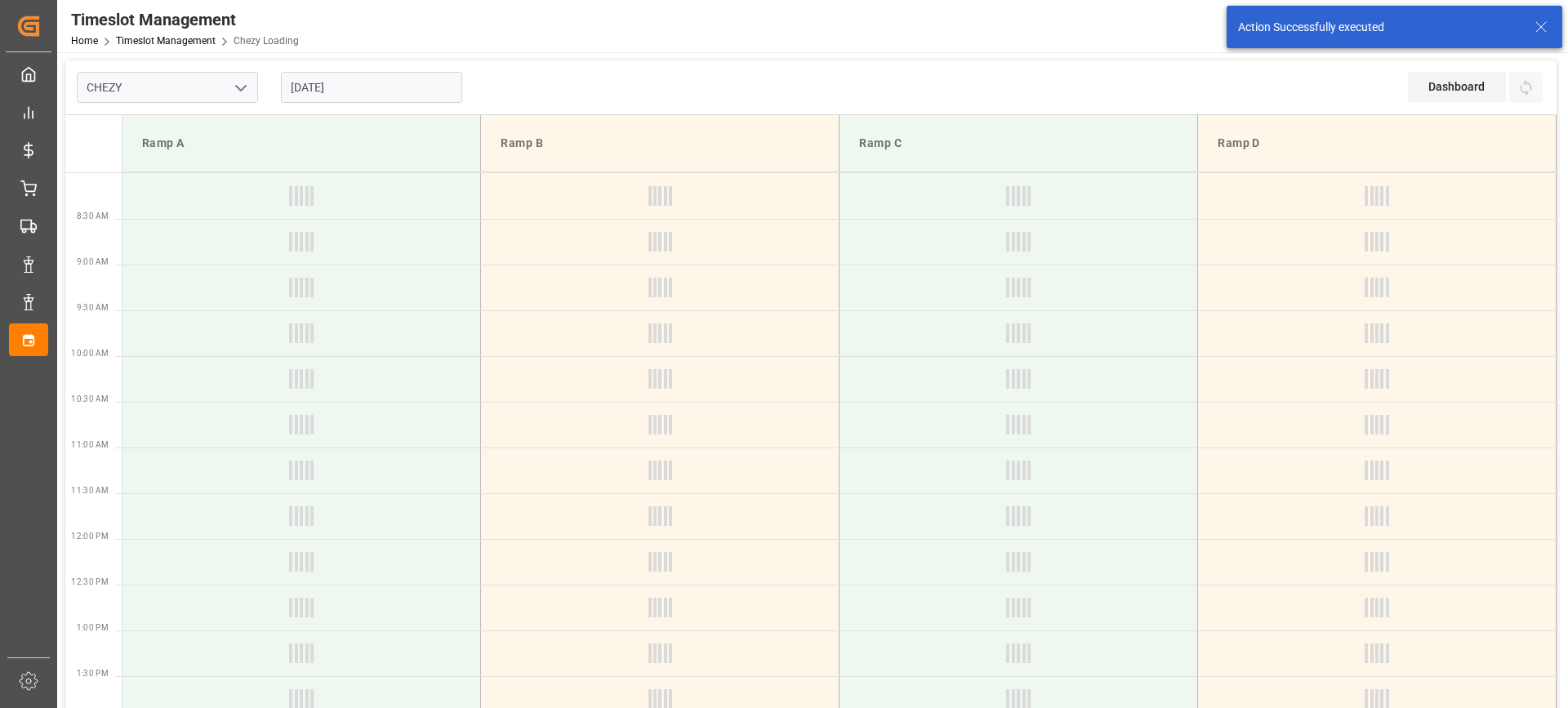
type input "Chezy Loading"
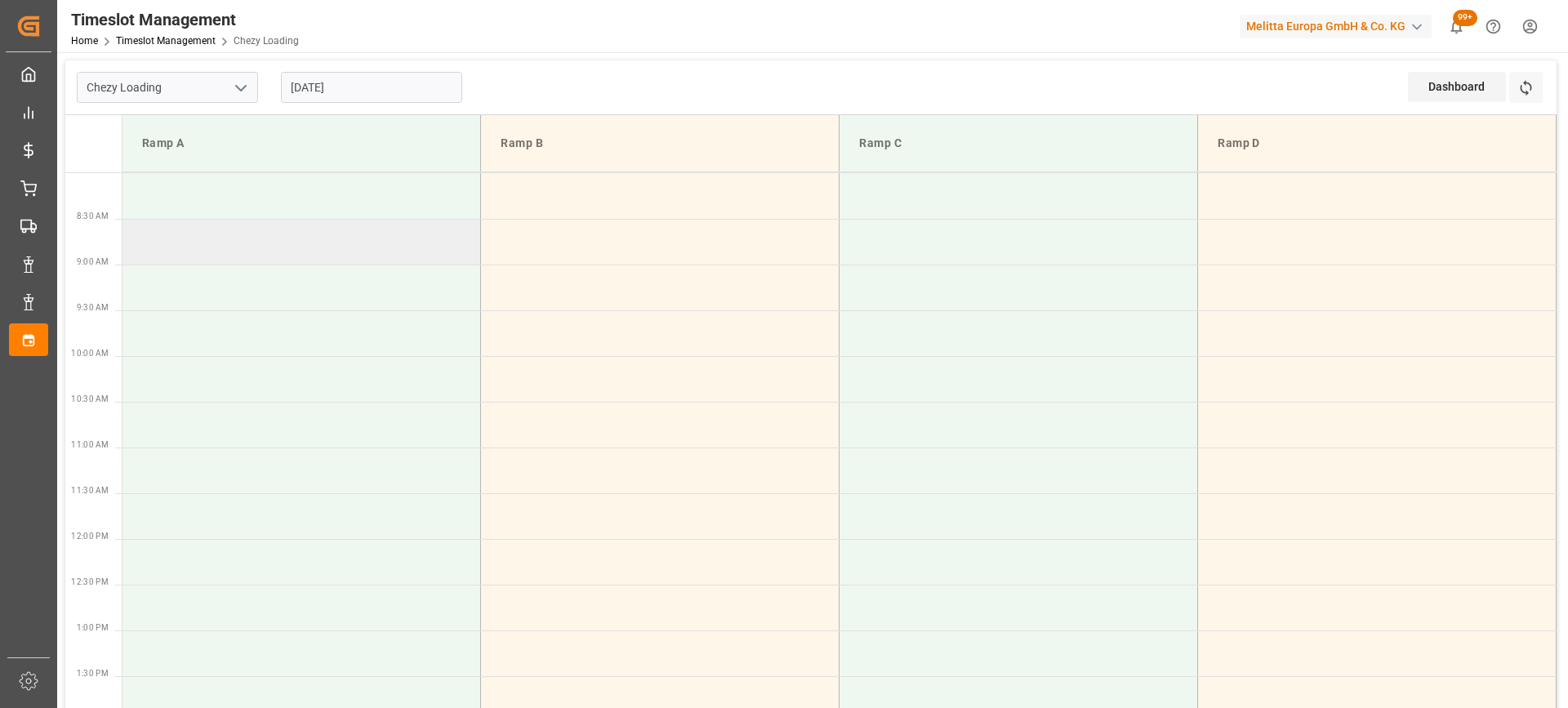
click at [360, 260] on td at bounding box center [302, 242] width 358 height 46
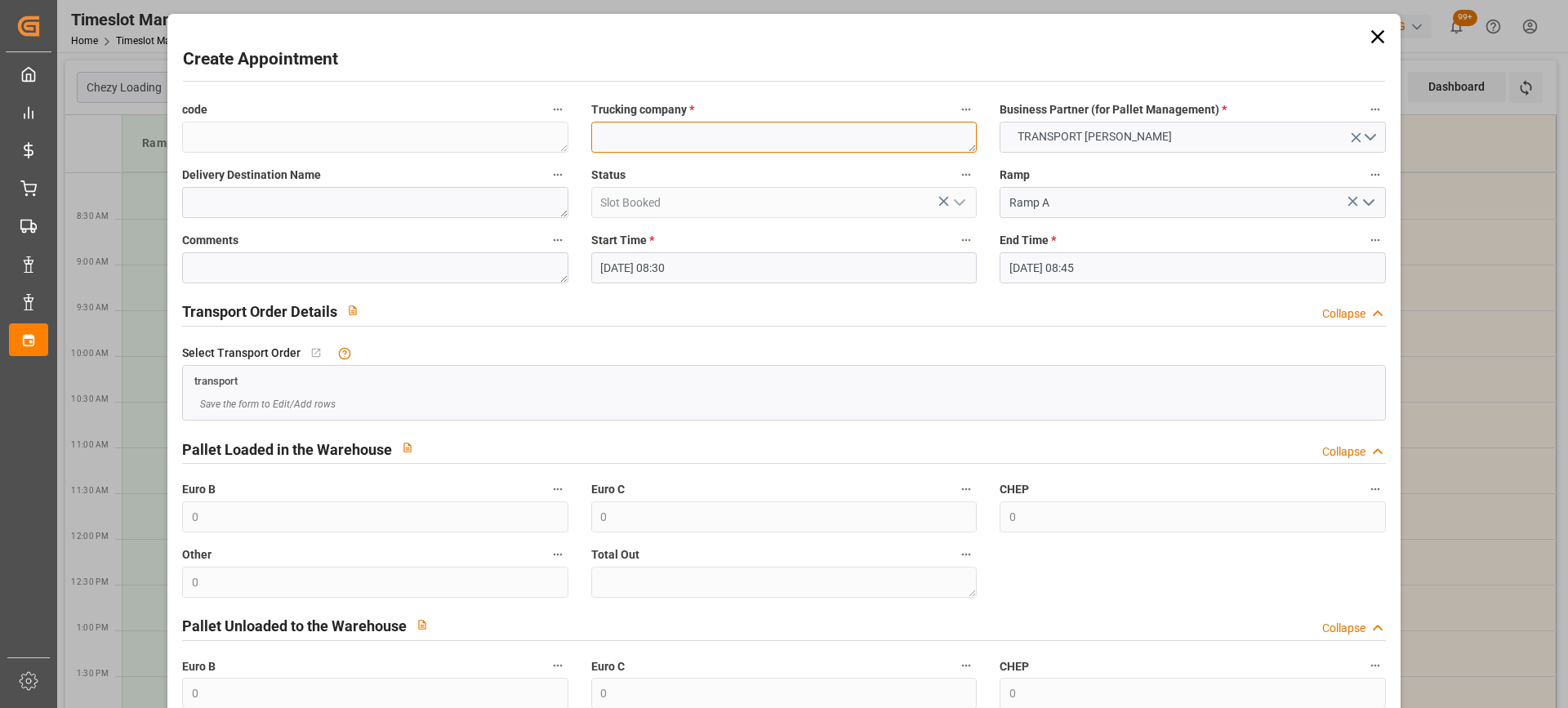
paste textarea "LE COUDRAY MONTCEAU"
type textarea "LE COUDRAY MONTCEAU"
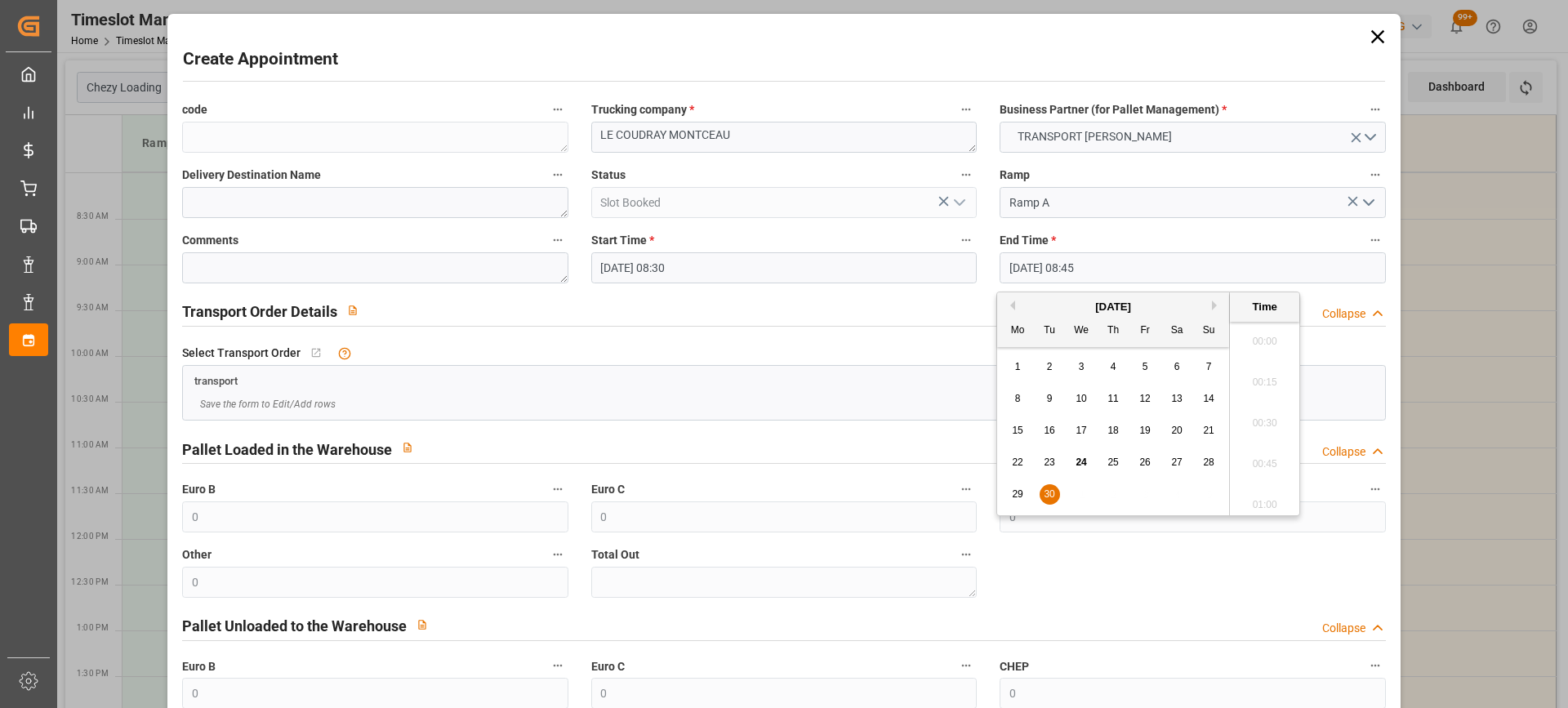
click at [1121, 269] on input "30-09-2025 08:45" at bounding box center [1192, 268] width 386 height 31
click at [1042, 493] on div "30" at bounding box center [1050, 494] width 20 height 19
click at [1253, 452] on li "09:00" at bounding box center [1265, 459] width 69 height 41
type input "30-09-2025 09:00"
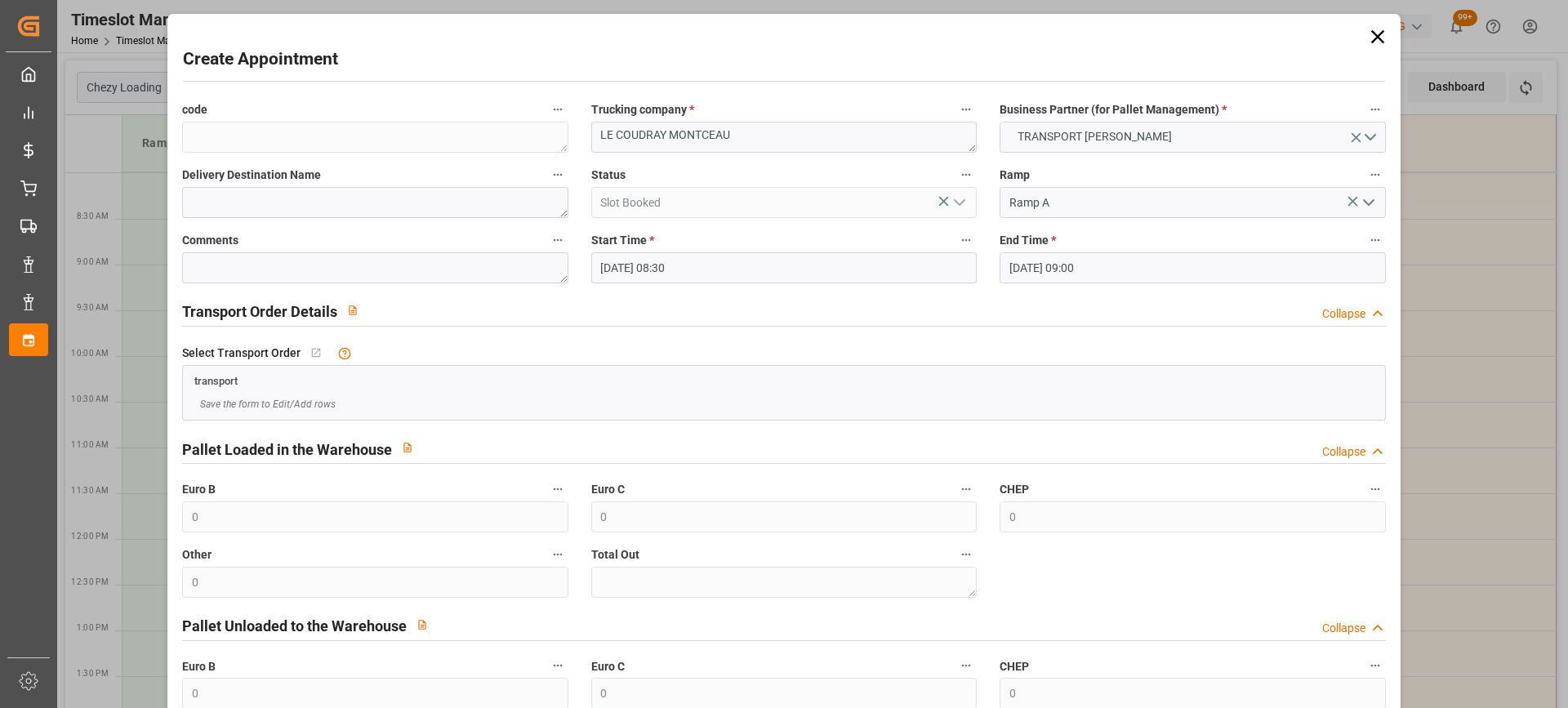
scroll to position [161, 0]
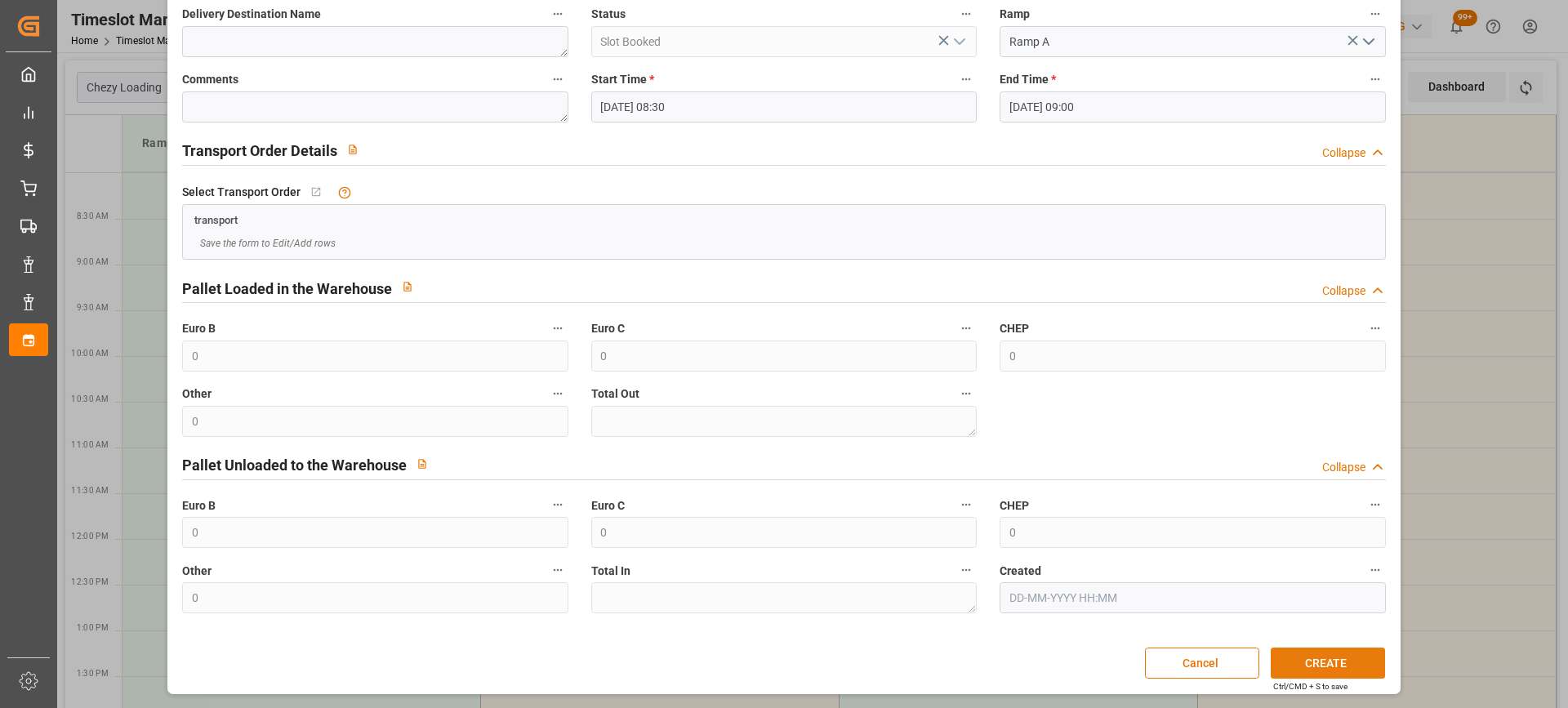
click at [1333, 659] on button "CREATE" at bounding box center [1328, 663] width 114 height 31
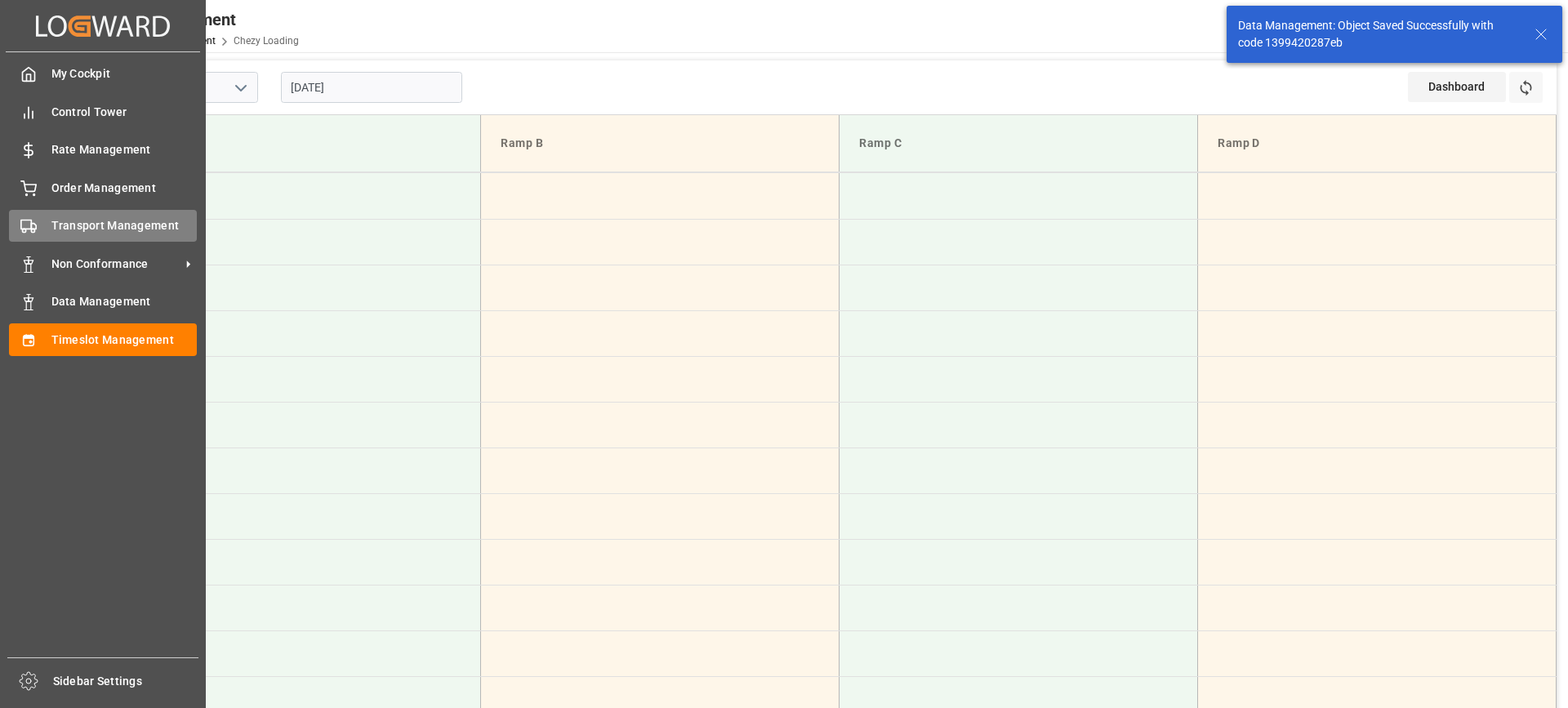
click at [78, 227] on span "Transport Management" at bounding box center [124, 226] width 146 height 17
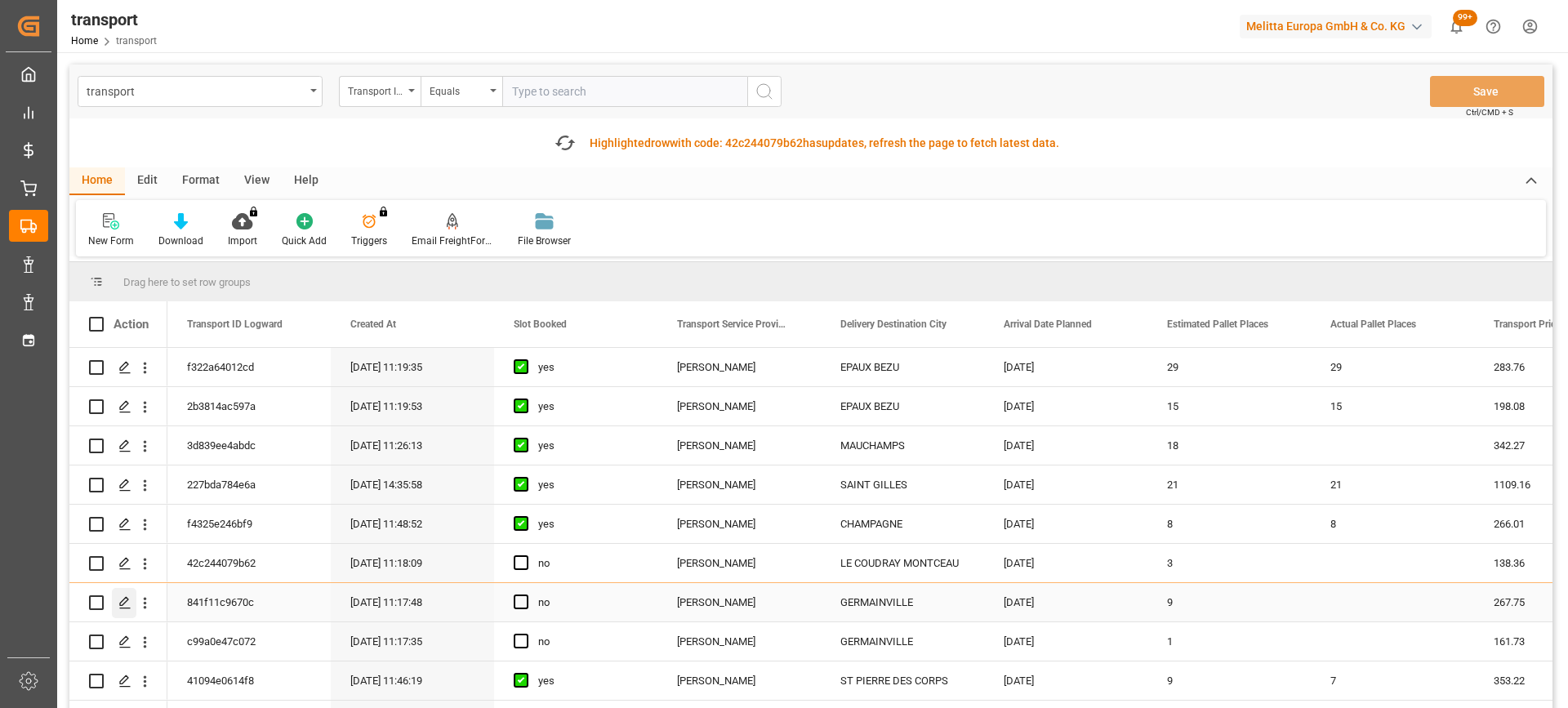
click at [119, 608] on icon "Press SPACE to select this row." at bounding box center [125, 602] width 13 height 13
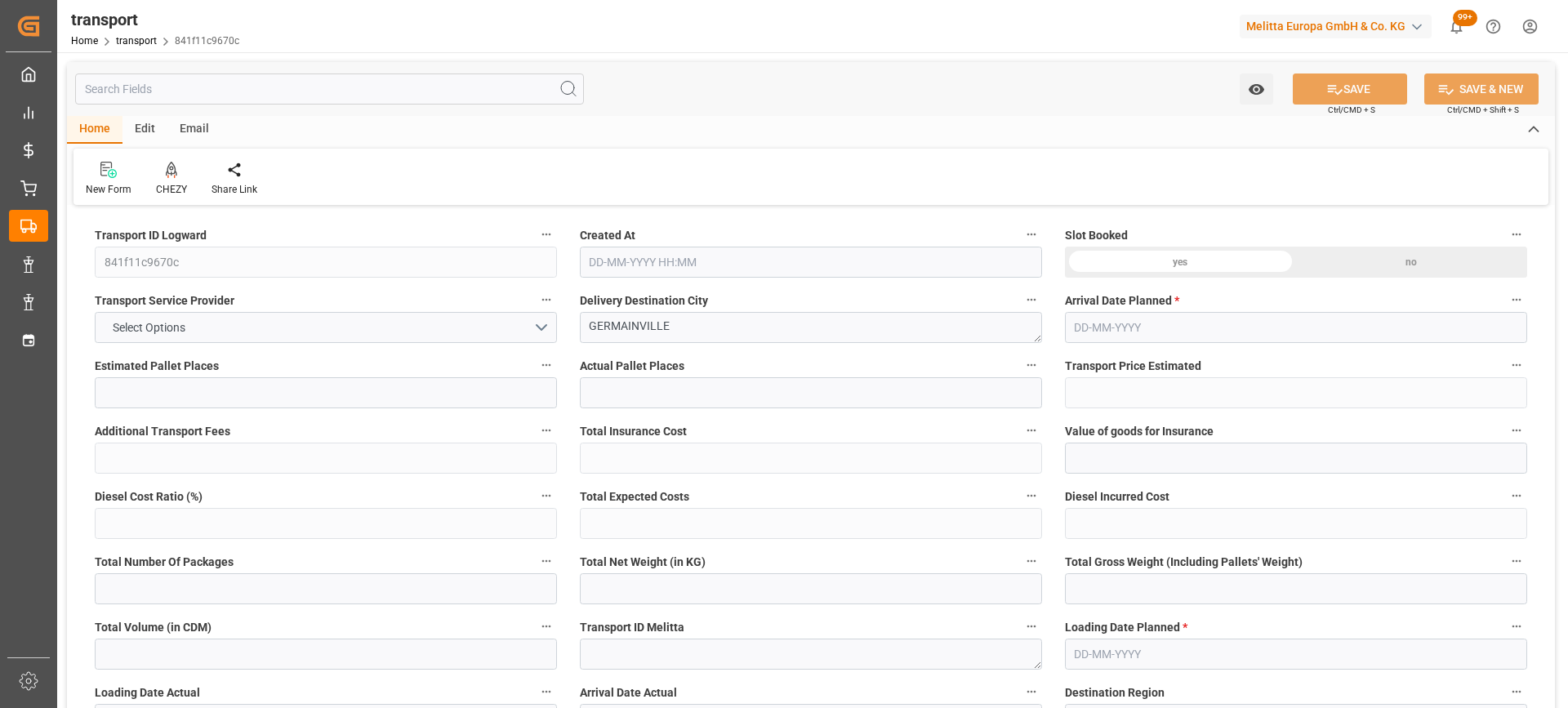
type input "9"
type input "267.75"
type input "0"
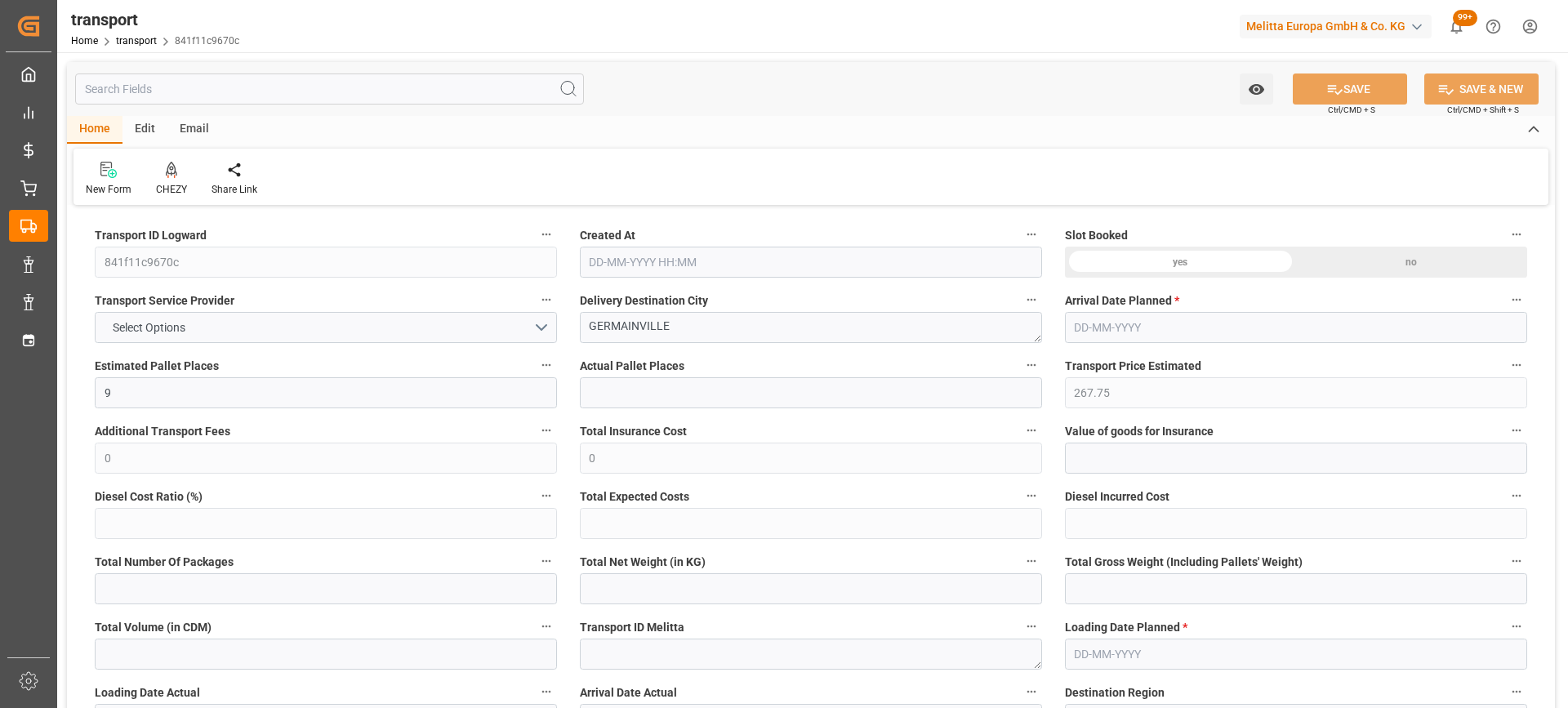
type input "258.7001"
type input "-9.0499"
type input "0"
type input "1490.544"
type input "2443"
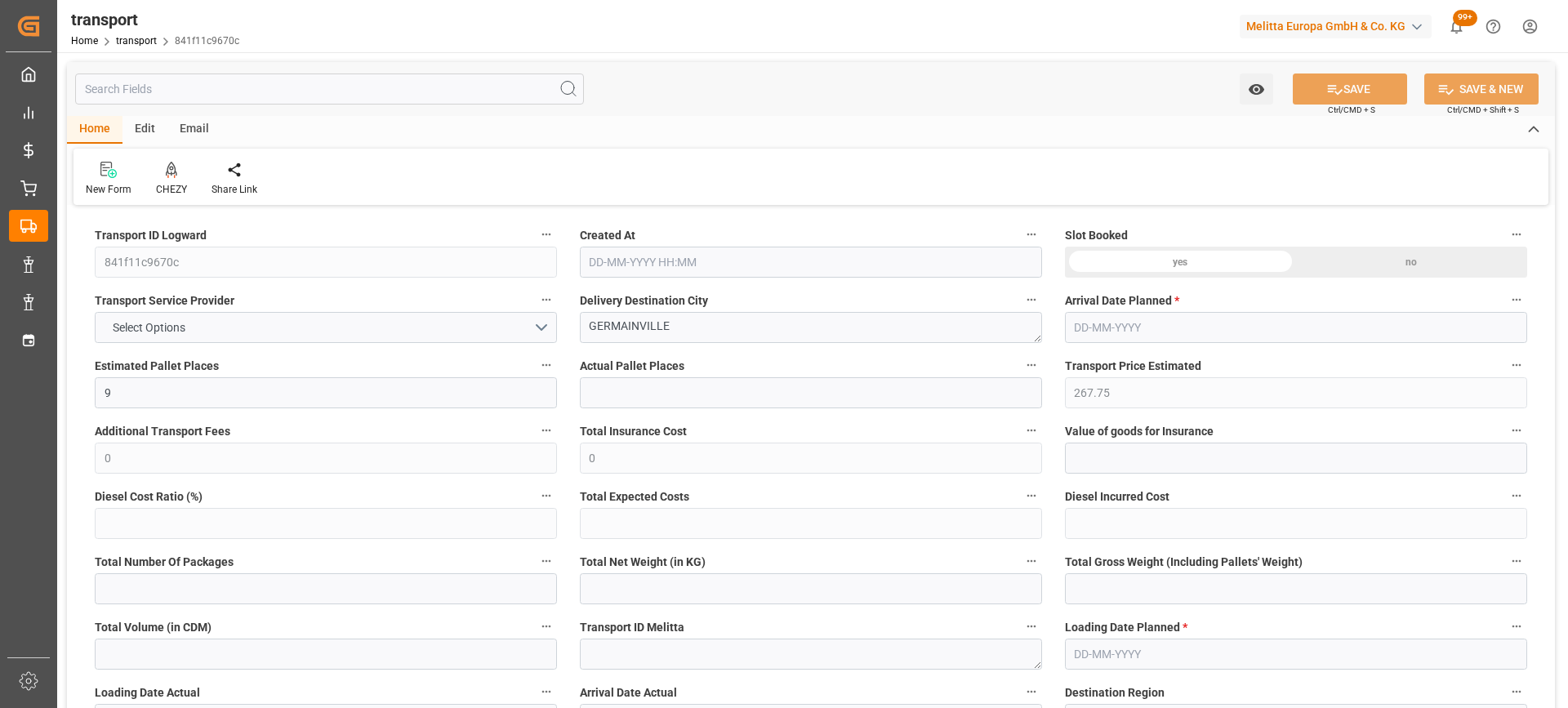
type input "10080"
type input "28"
type input "17"
type input "0"
type input "17"
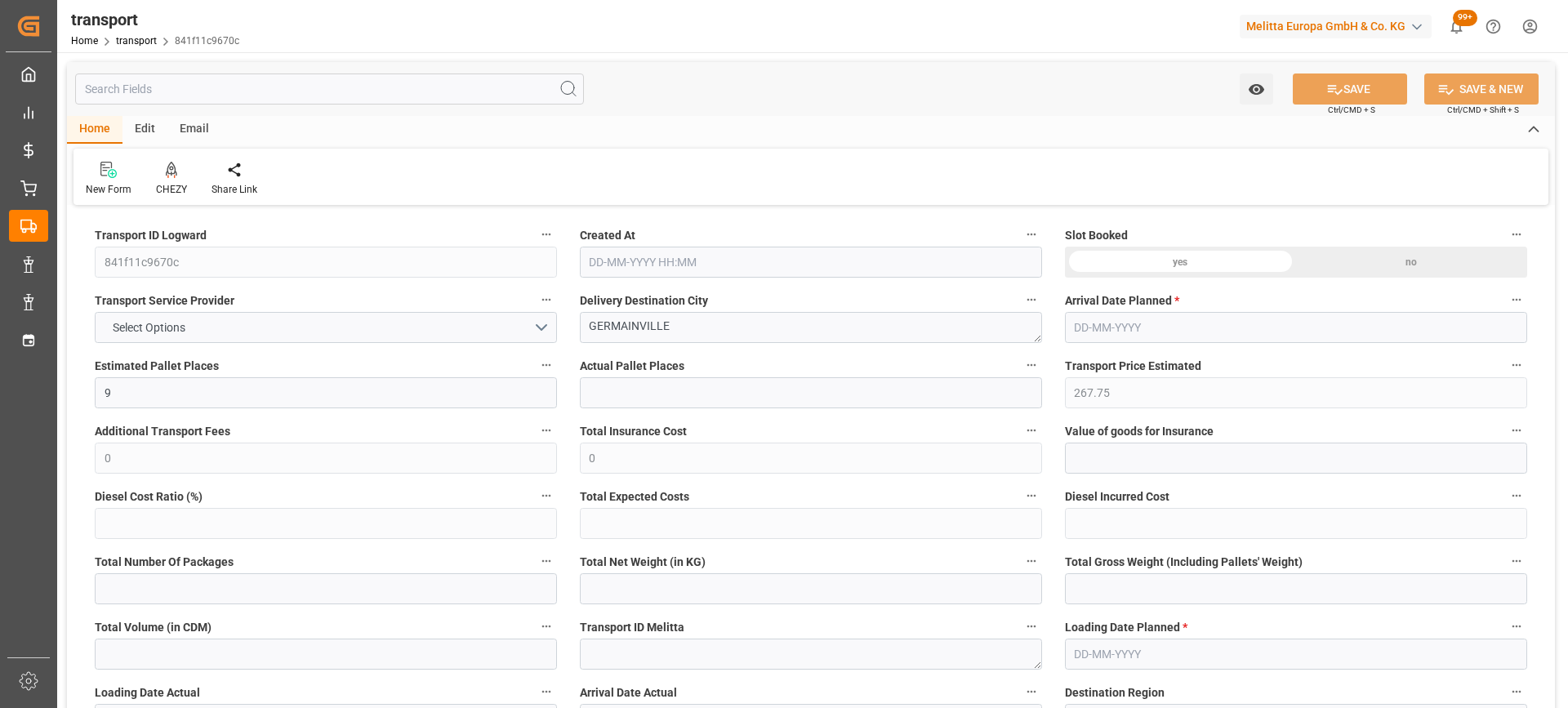
type input "101"
type input "1941.12"
type input "0"
type input "4710.8598"
type input "0"
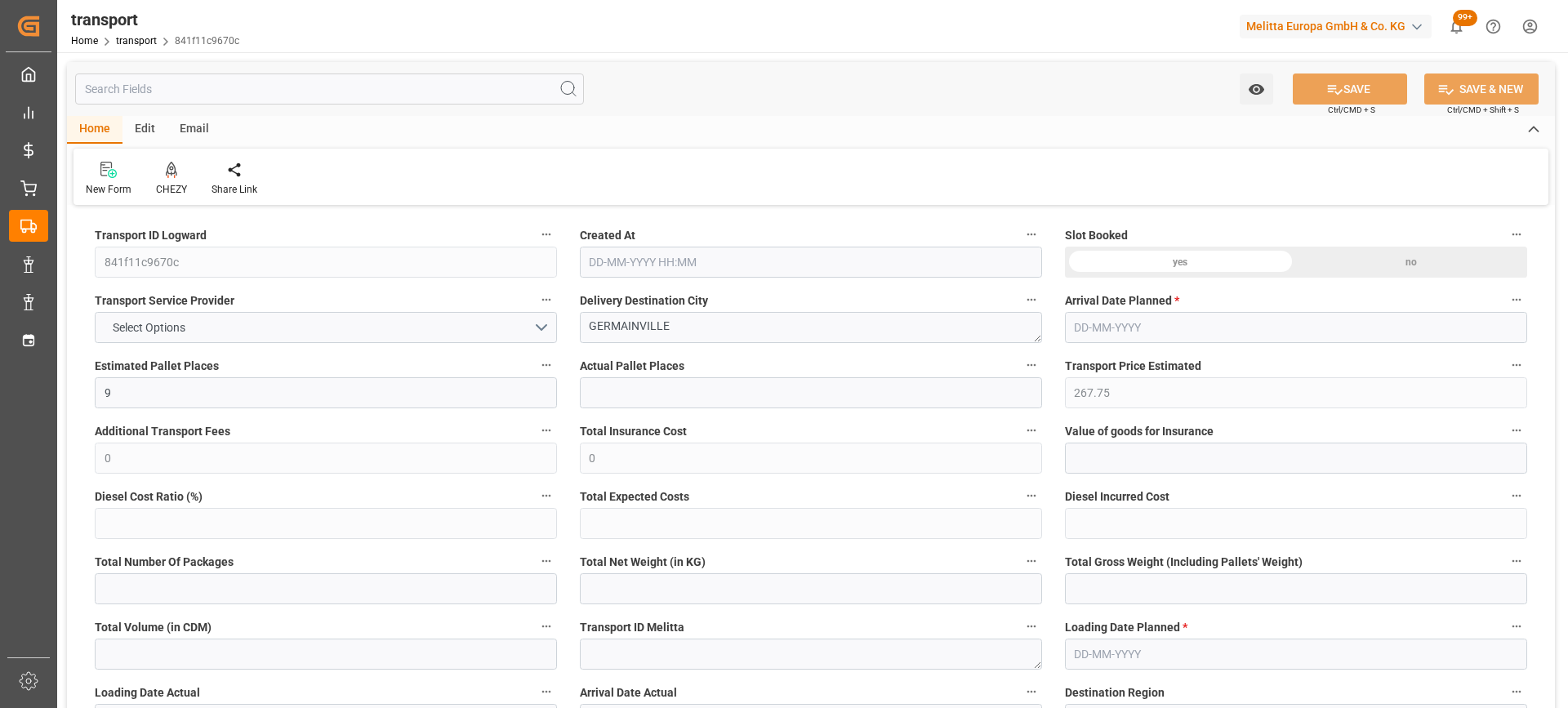
type input "0"
type input "21"
type input "35"
type input "[DATE] 11:17"
type input "[DATE]"
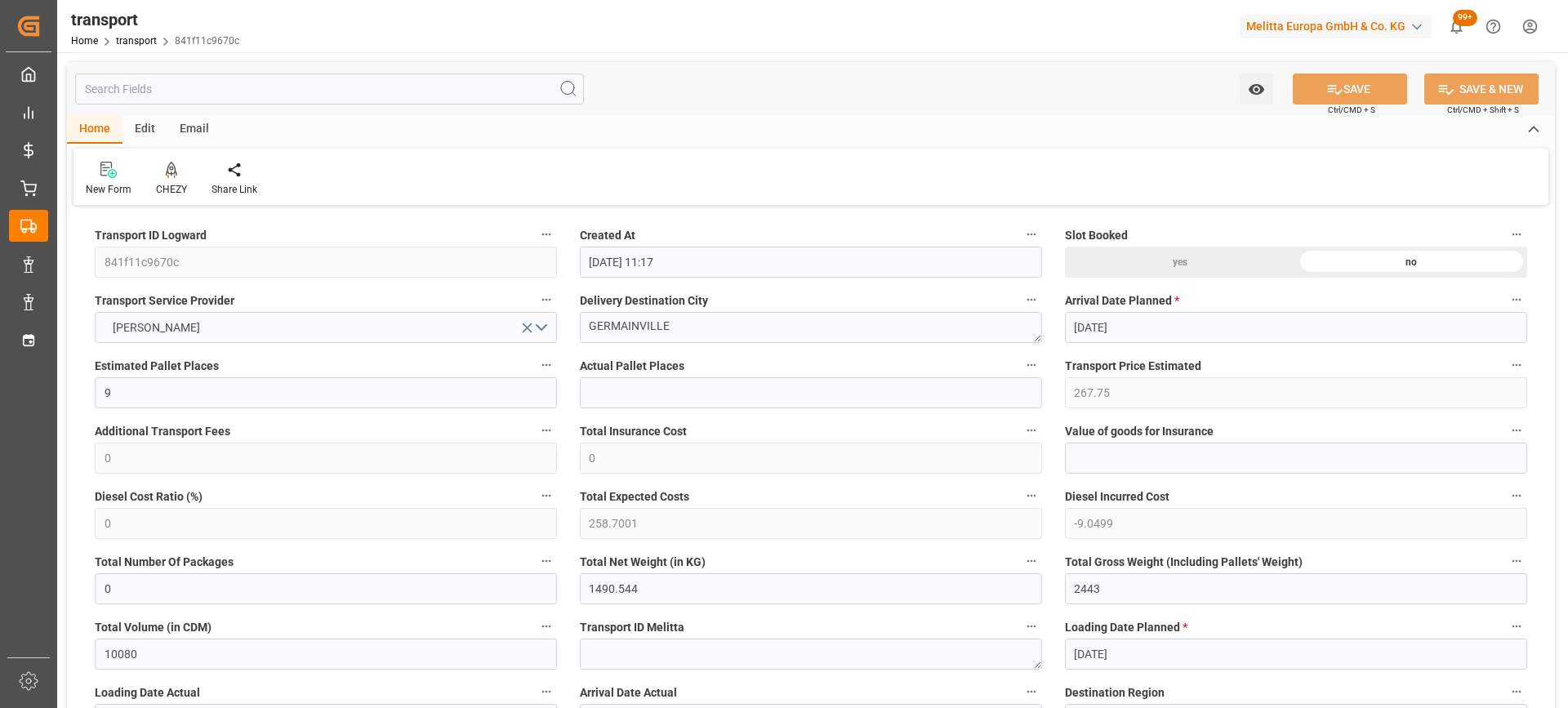
type input "[DATE]"
drag, startPoint x: 491, startPoint y: 333, endPoint x: 476, endPoint y: 335, distance: 15.1
click at [165, 174] on icon at bounding box center [171, 170] width 12 height 16
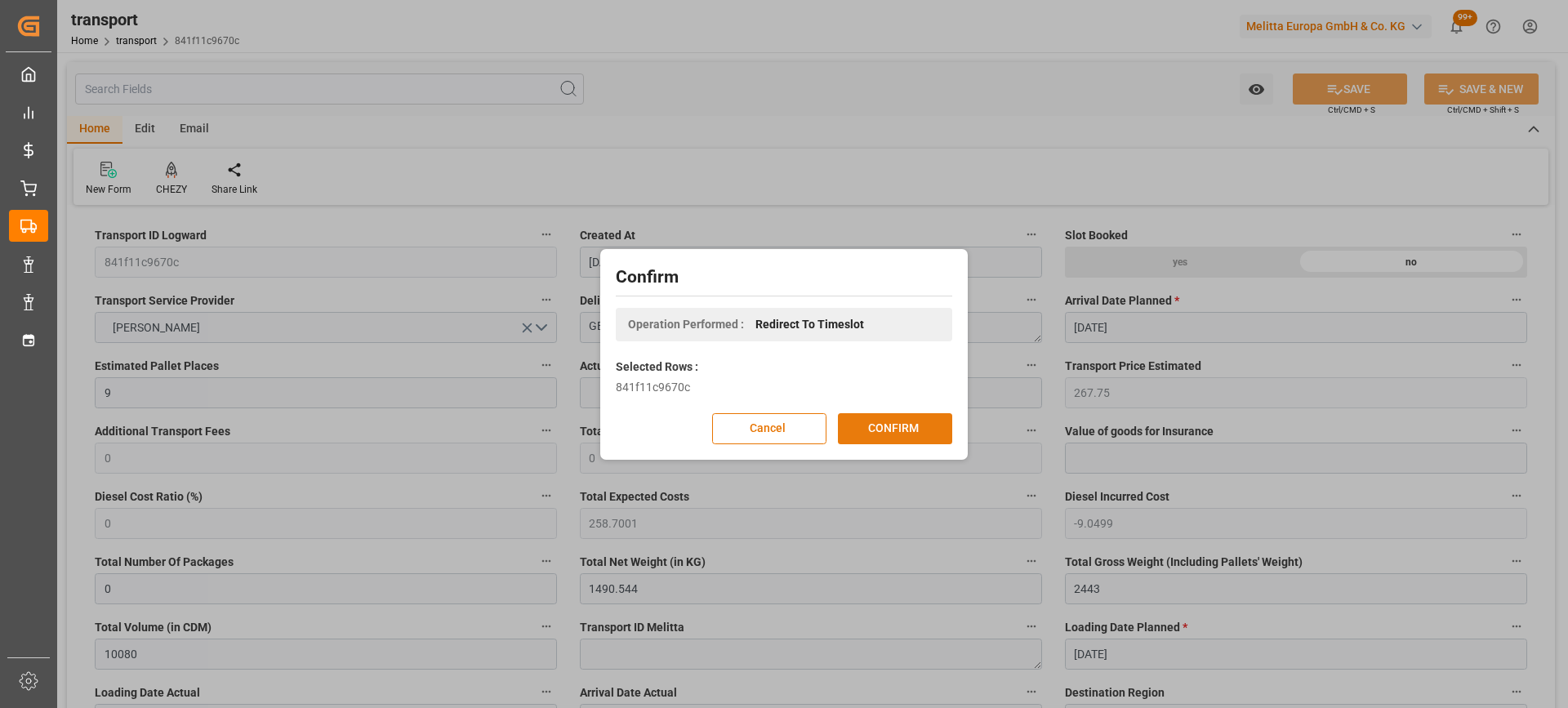
click at [907, 427] on button "CONFIRM" at bounding box center [895, 428] width 114 height 31
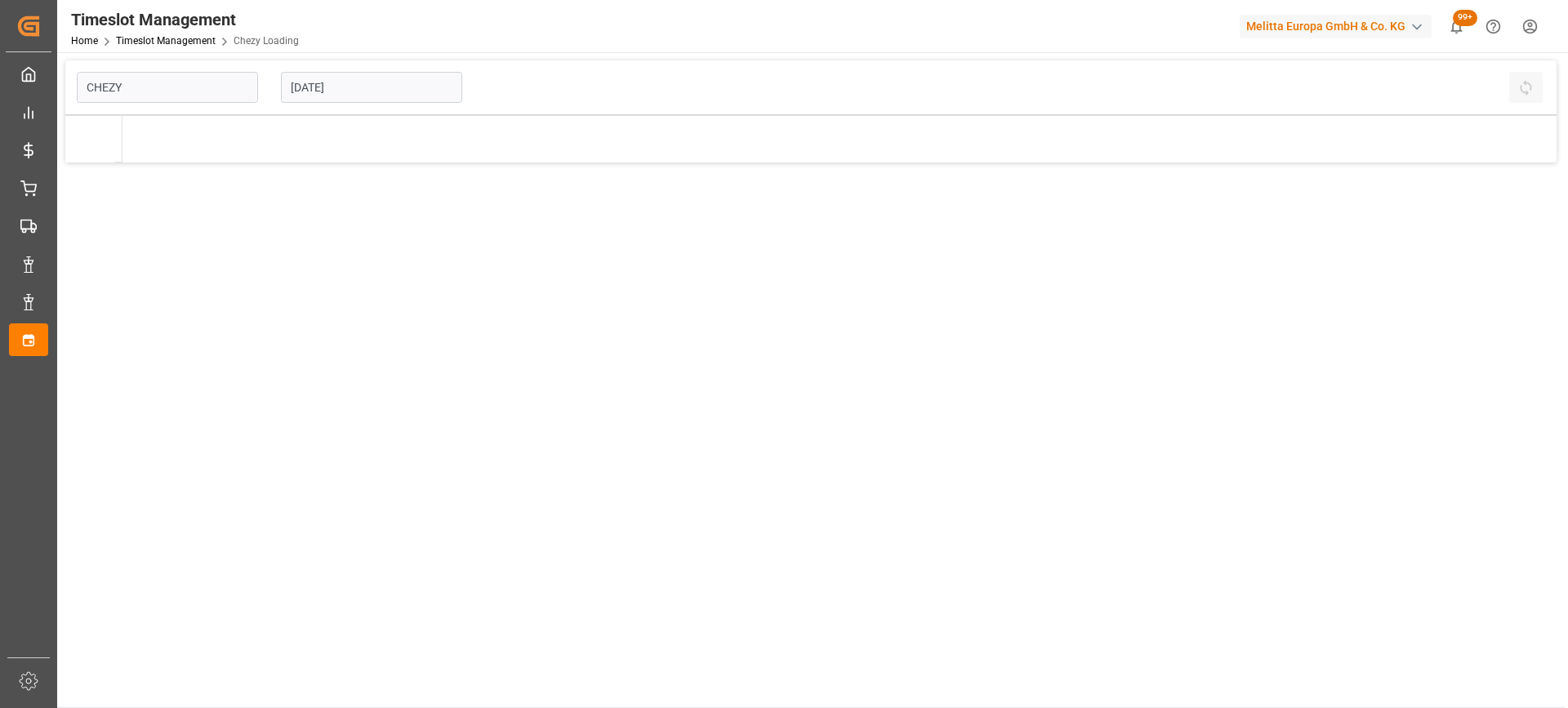
type input "Chezy Loading"
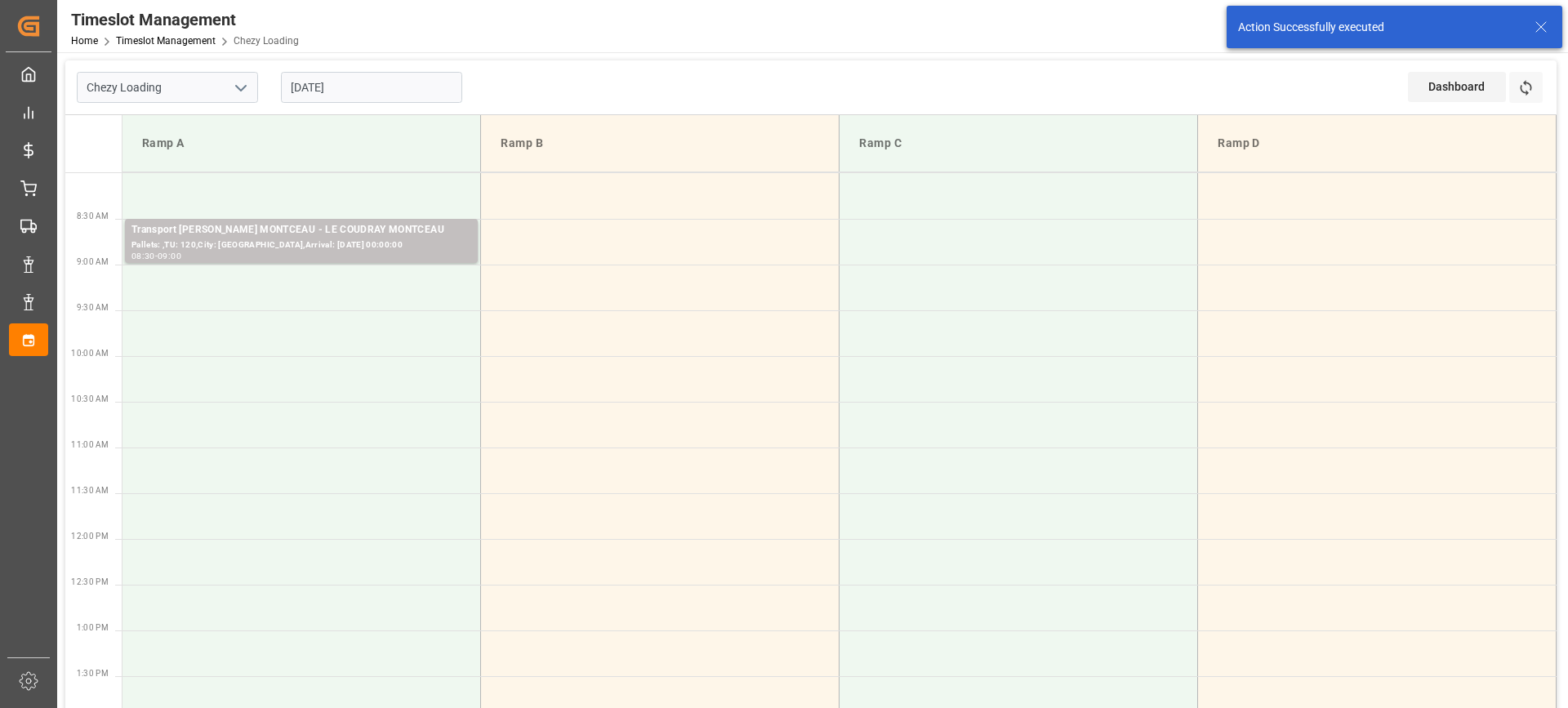
click at [303, 453] on td at bounding box center [302, 470] width 358 height 46
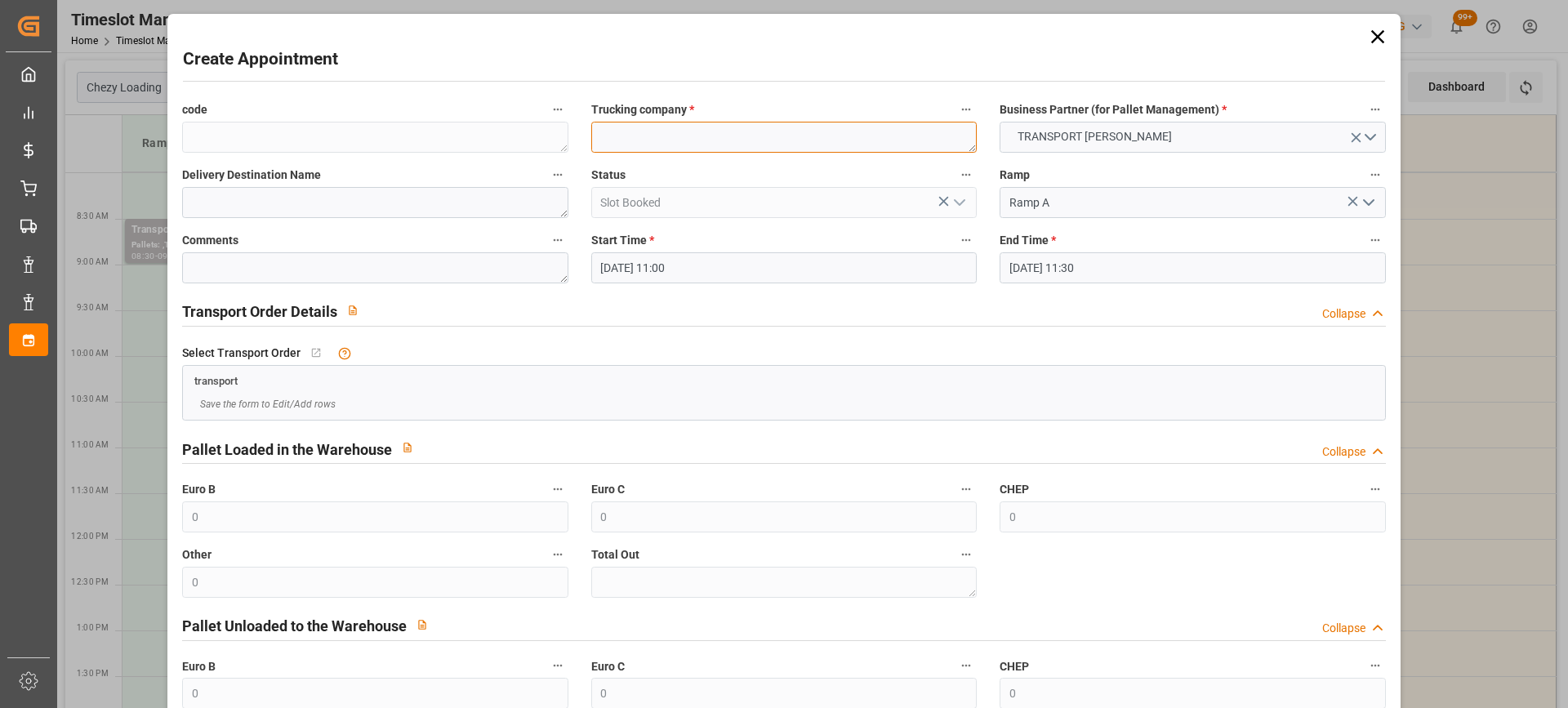
paste textarea "GERMAINVILLE"
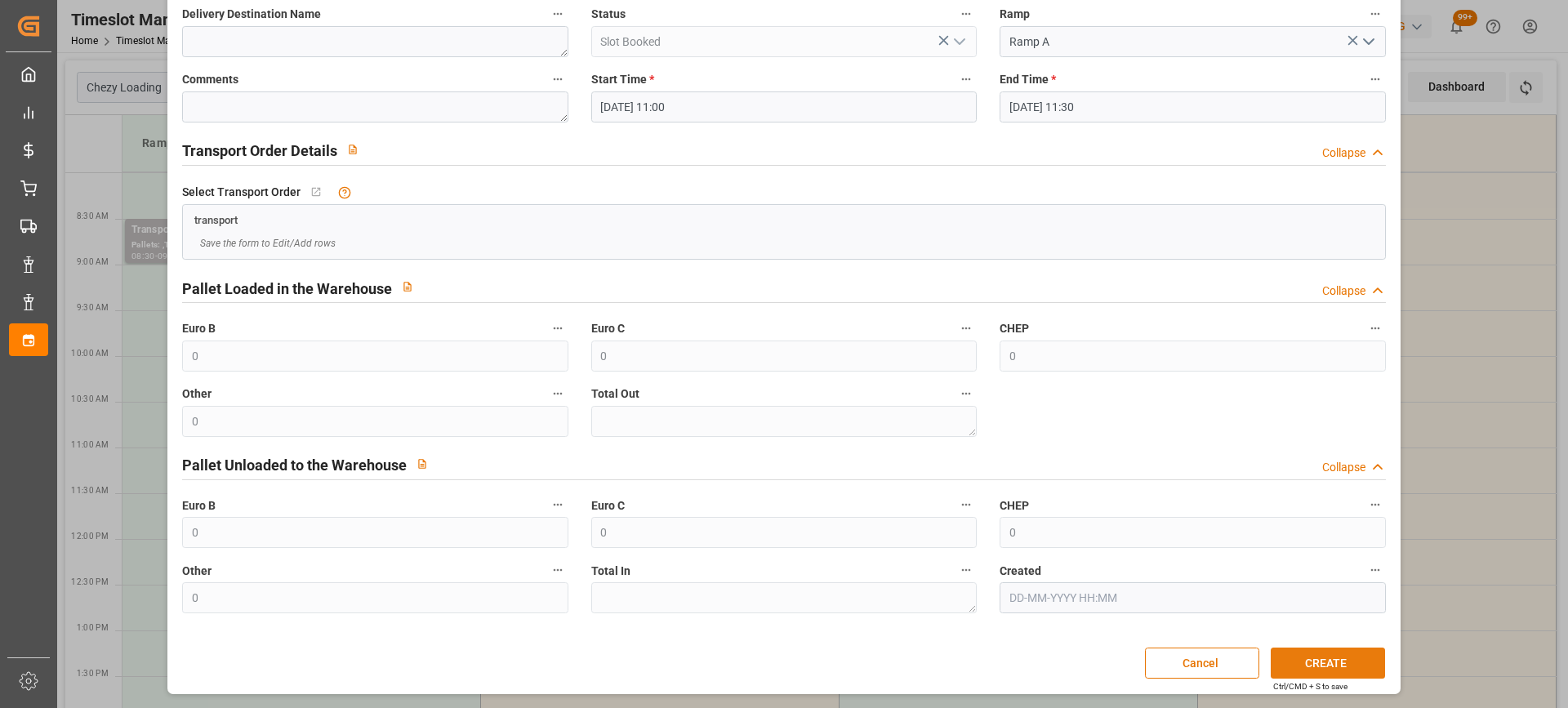
type textarea "GERMAINVILLE"
drag, startPoint x: 1310, startPoint y: 649, endPoint x: 1343, endPoint y: 673, distance: 40.8
click at [1316, 652] on button "CREATE" at bounding box center [1328, 663] width 114 height 31
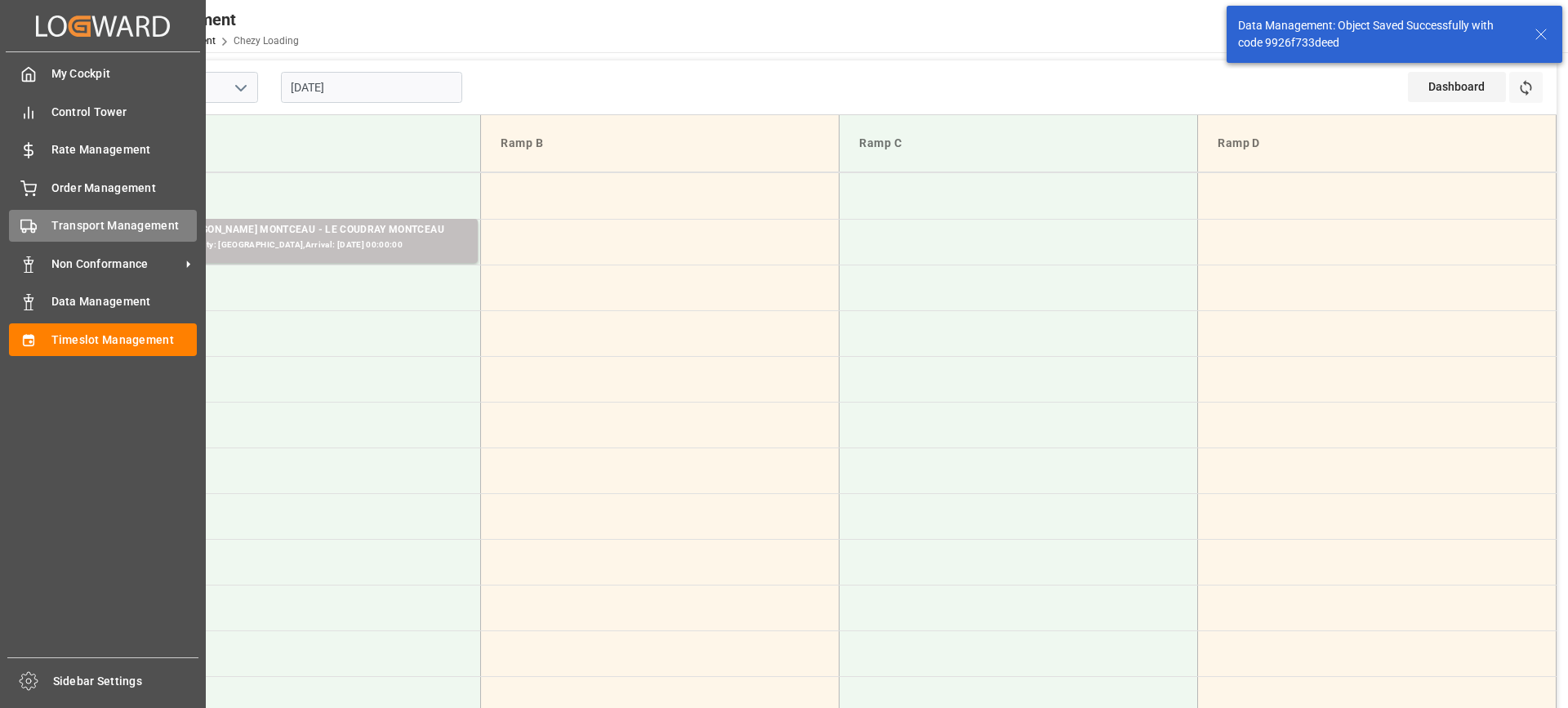
click at [38, 223] on div "Transport Management Transport Management" at bounding box center [103, 226] width 188 height 32
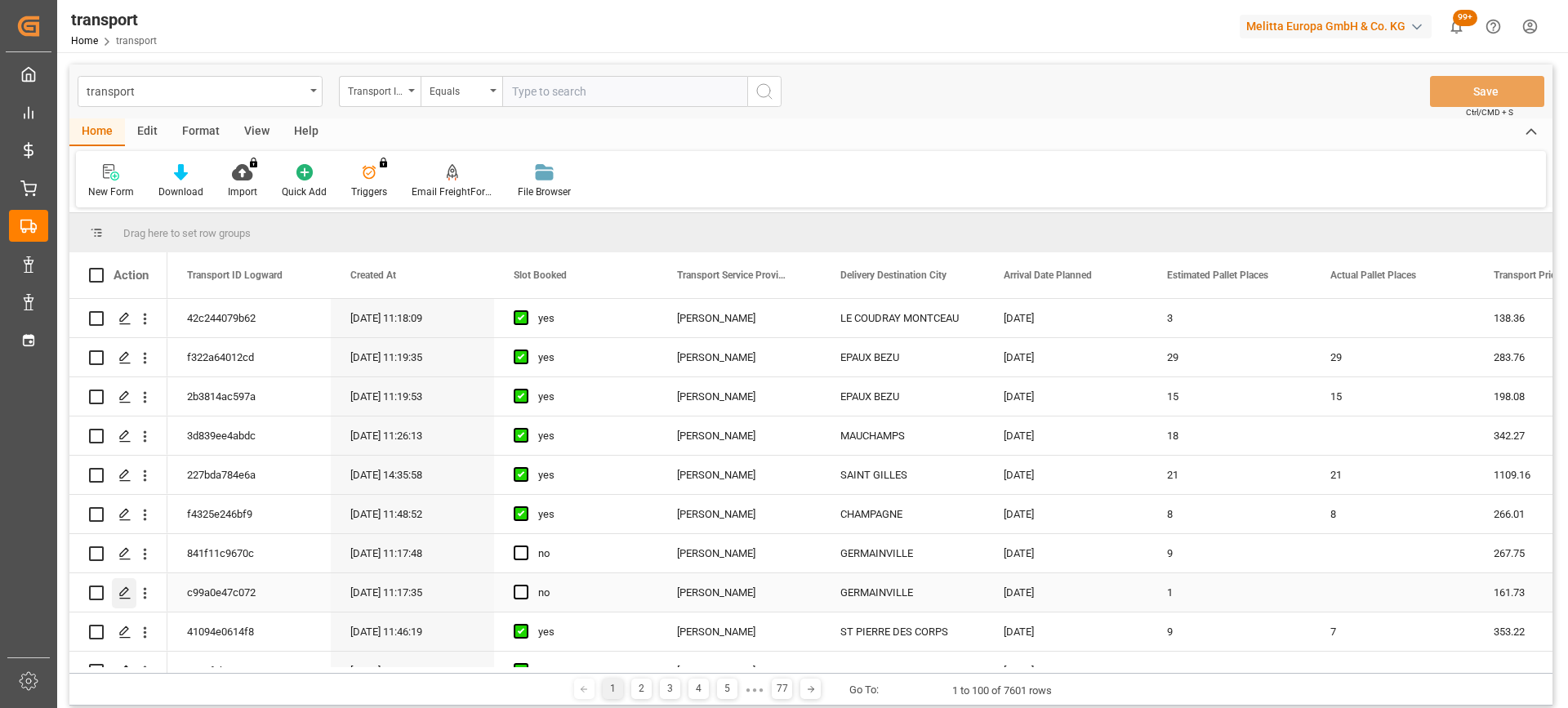
click at [127, 594] on icon "Press SPACE to select this row." at bounding box center [125, 593] width 13 height 13
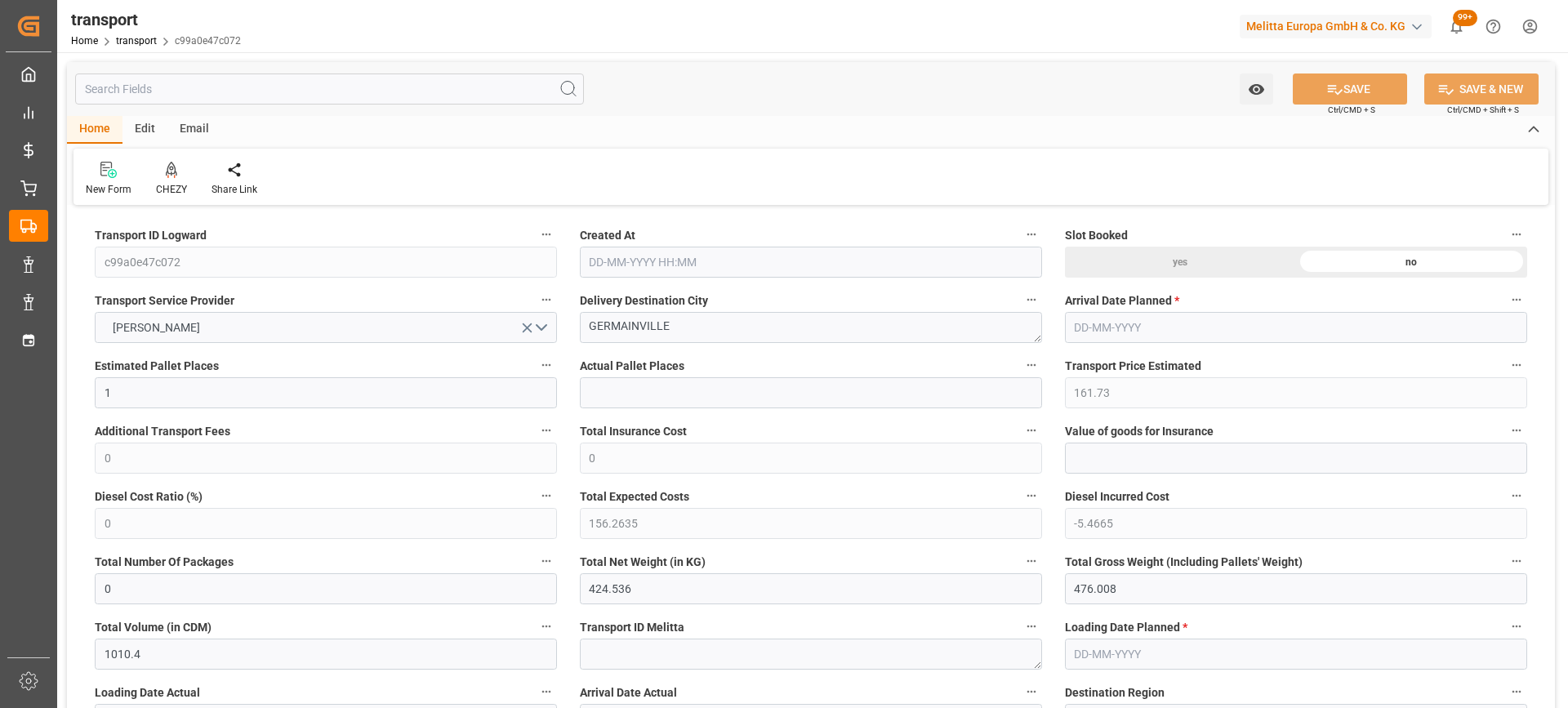
type input "1"
type input "161.73"
type input "0"
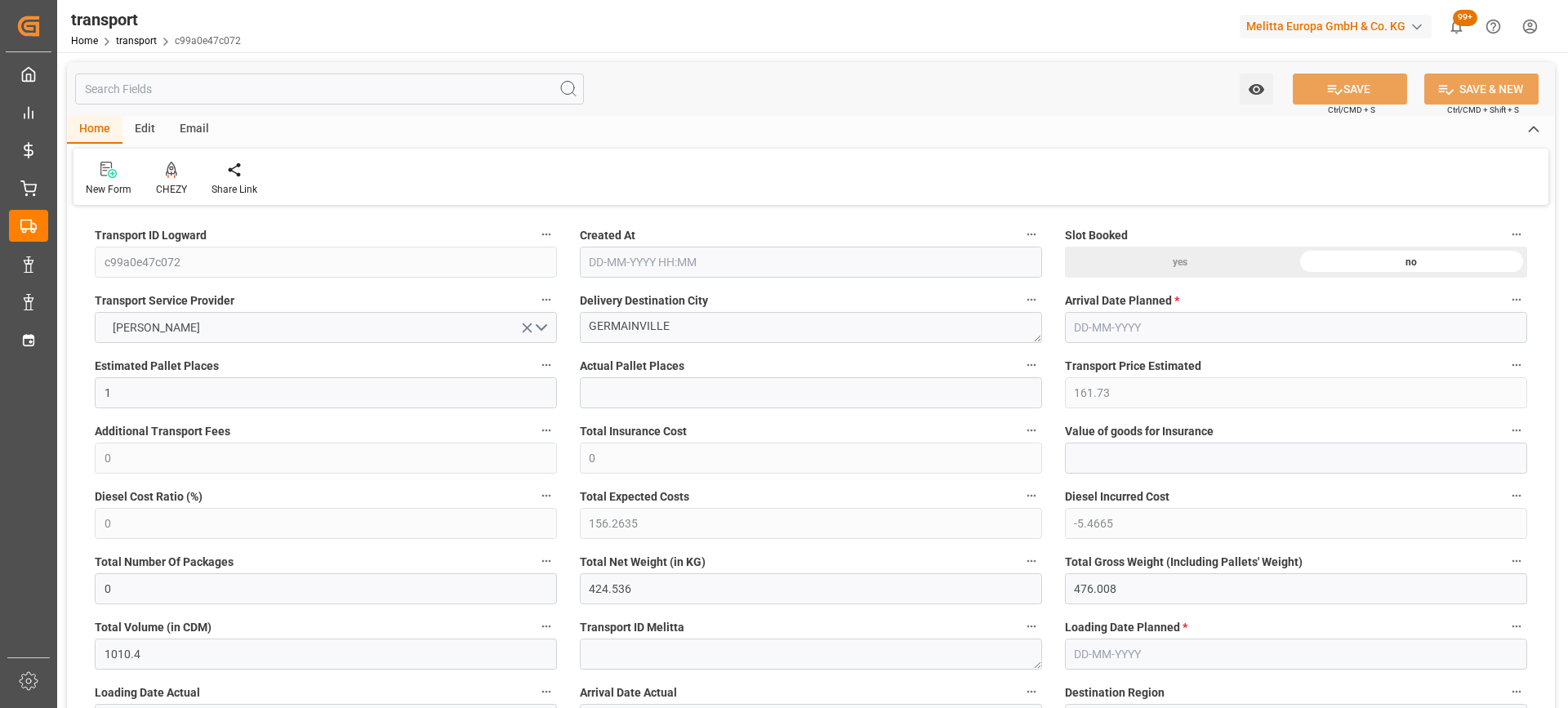
type input "156.2635"
type input "-5.4665"
type input "0"
type input "424.536"
type input "476.008"
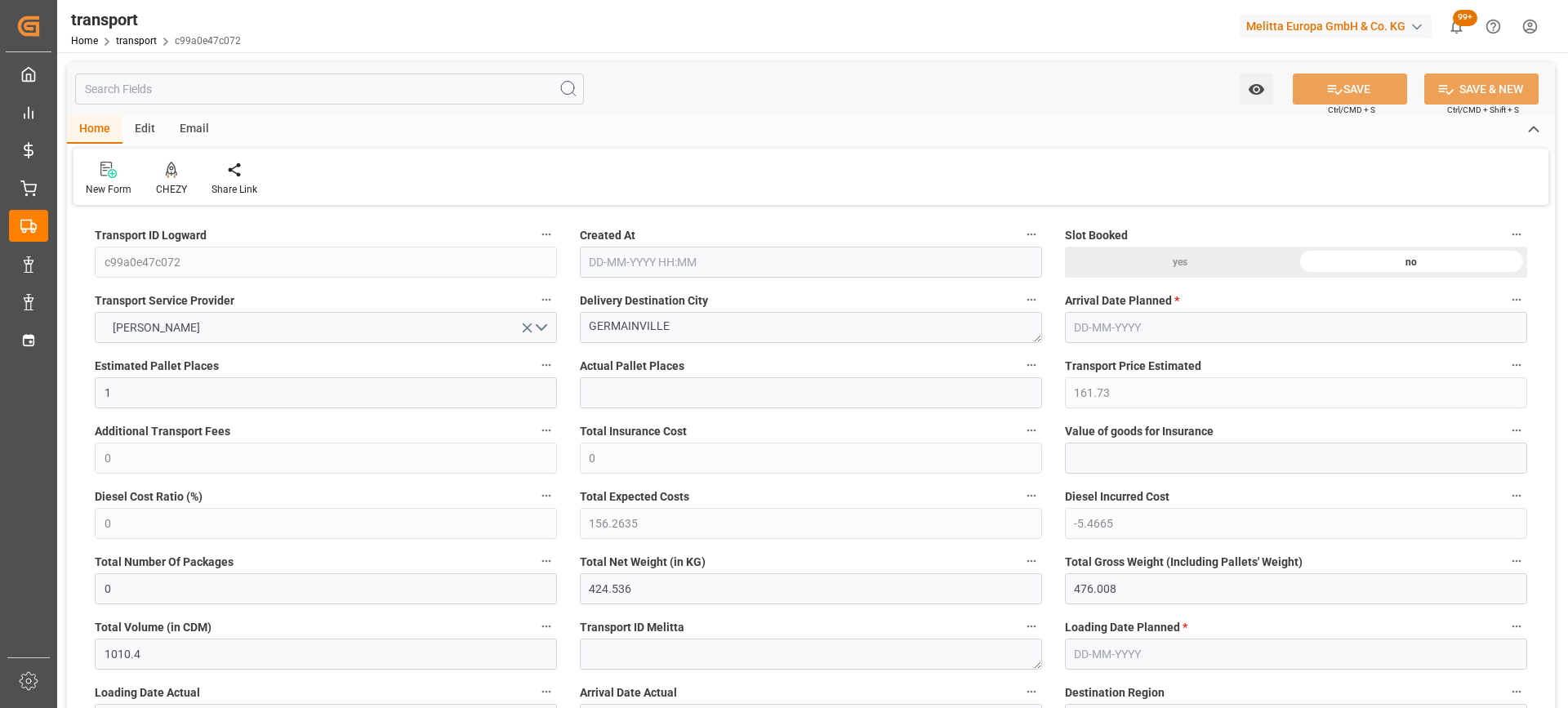
type input "1010.4"
type input "28"
type input "0"
type input "108"
type input "2"
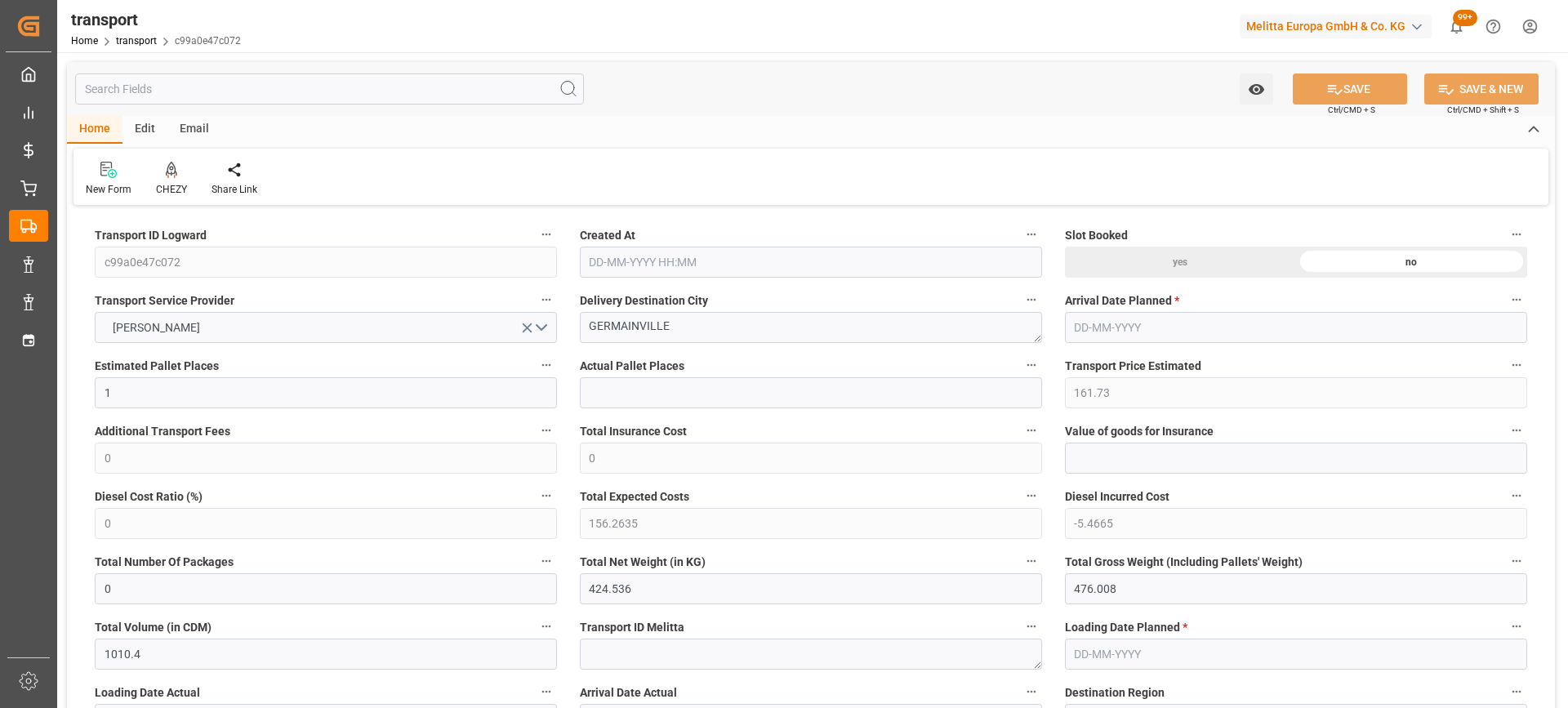
type input "101"
type input "430.008"
type input "0"
type input "4710.8598"
type input "0"
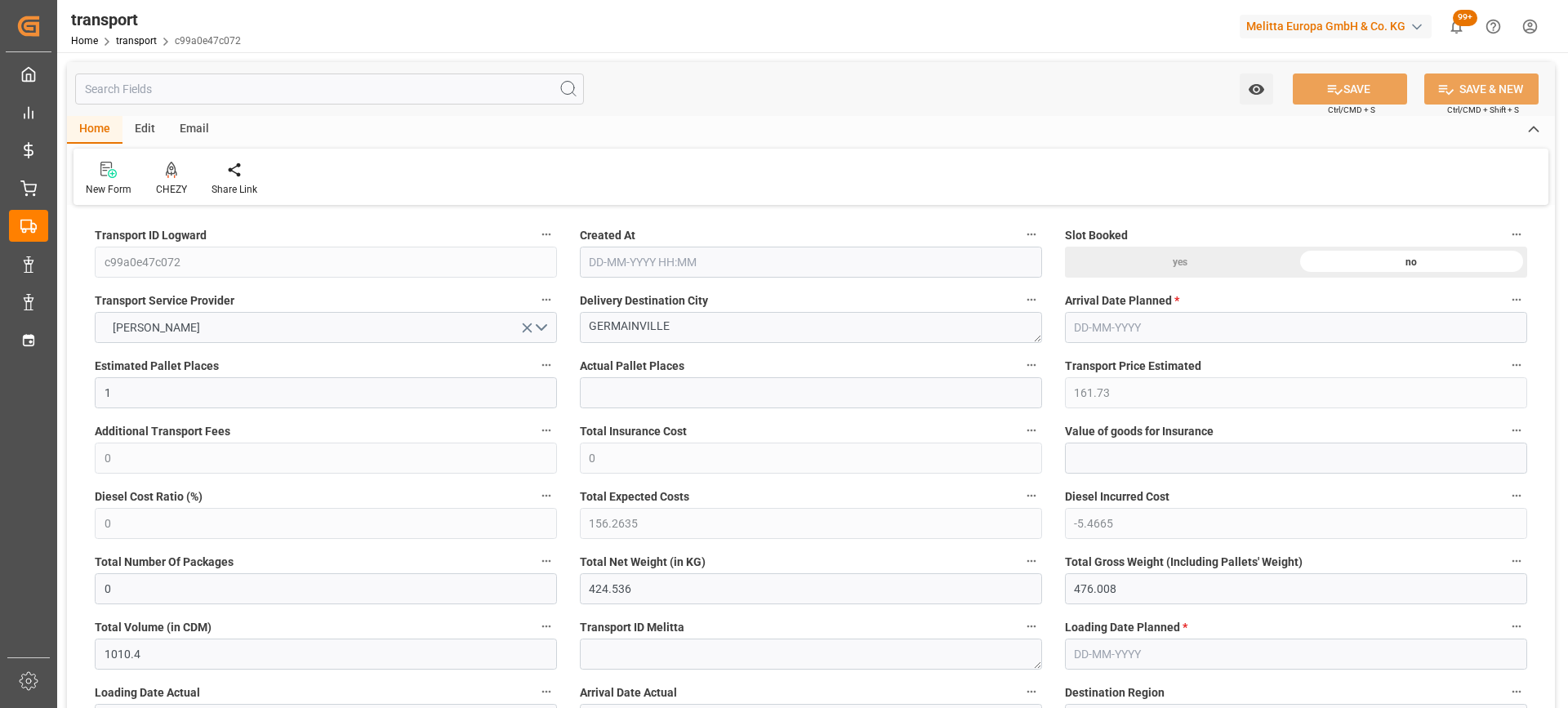
type input "0"
type input "21"
type input "35"
type input "[DATE] 11:17"
type input "[DATE]"
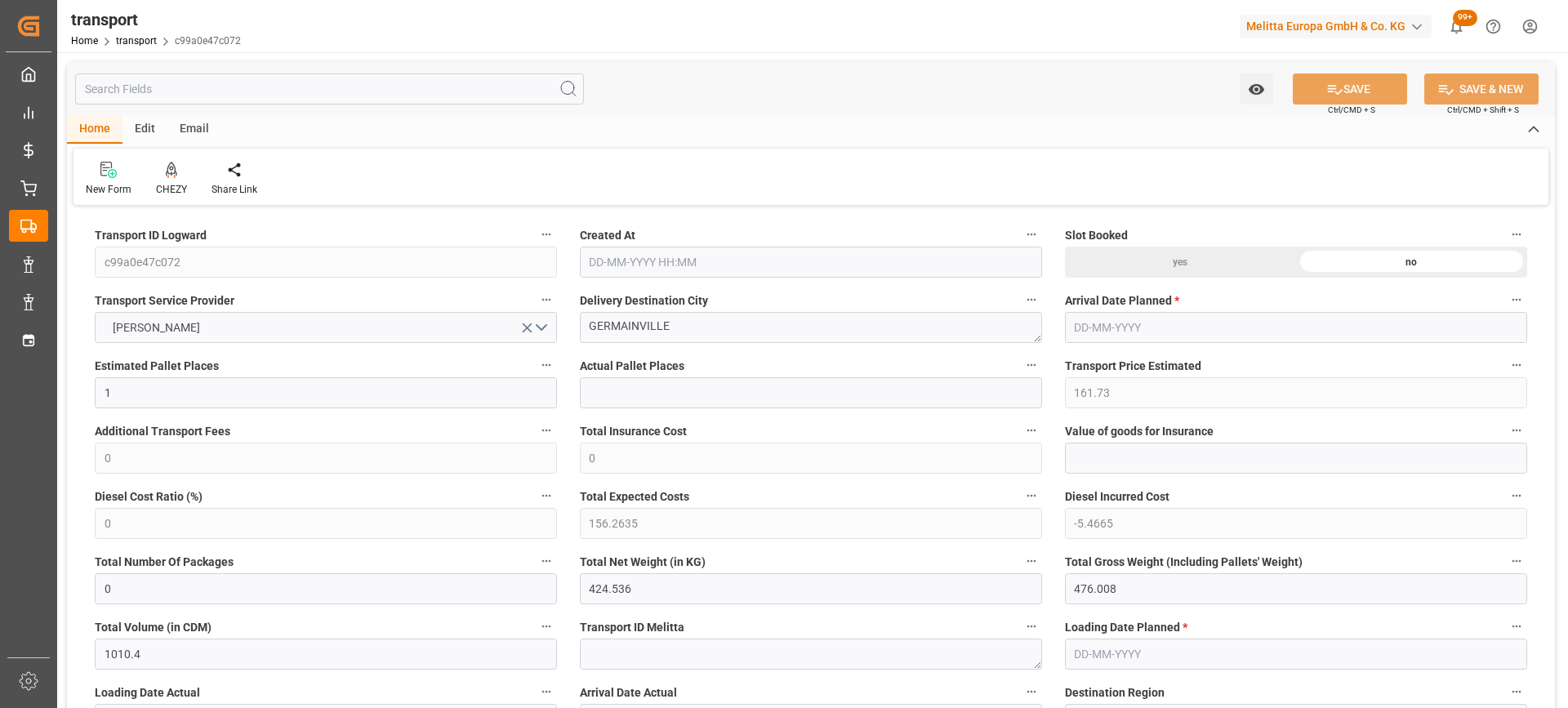
type input "[DATE]"
drag, startPoint x: 725, startPoint y: 334, endPoint x: 621, endPoint y: 362, distance: 107.7
click at [162, 173] on div at bounding box center [172, 169] width 31 height 17
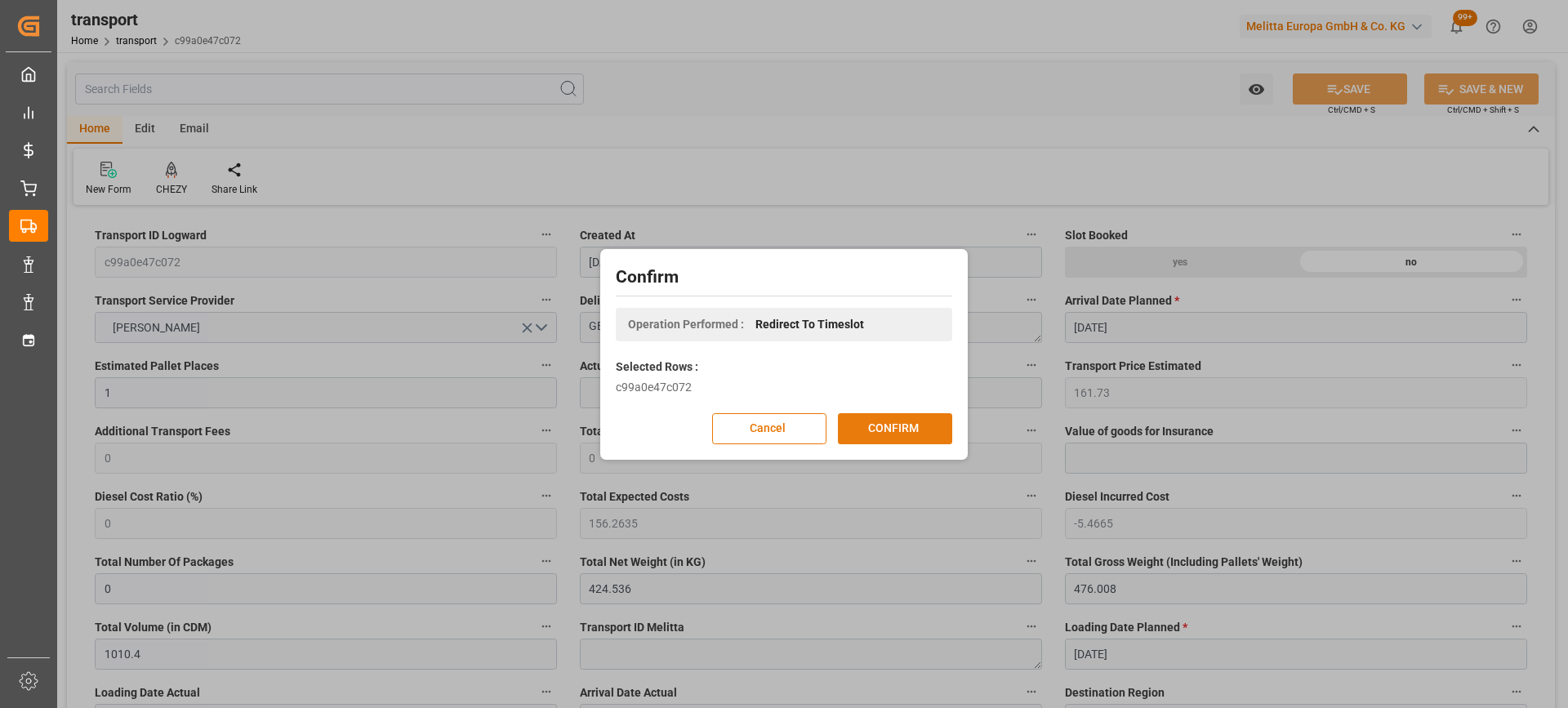
click at [918, 431] on button "CONFIRM" at bounding box center [895, 428] width 114 height 31
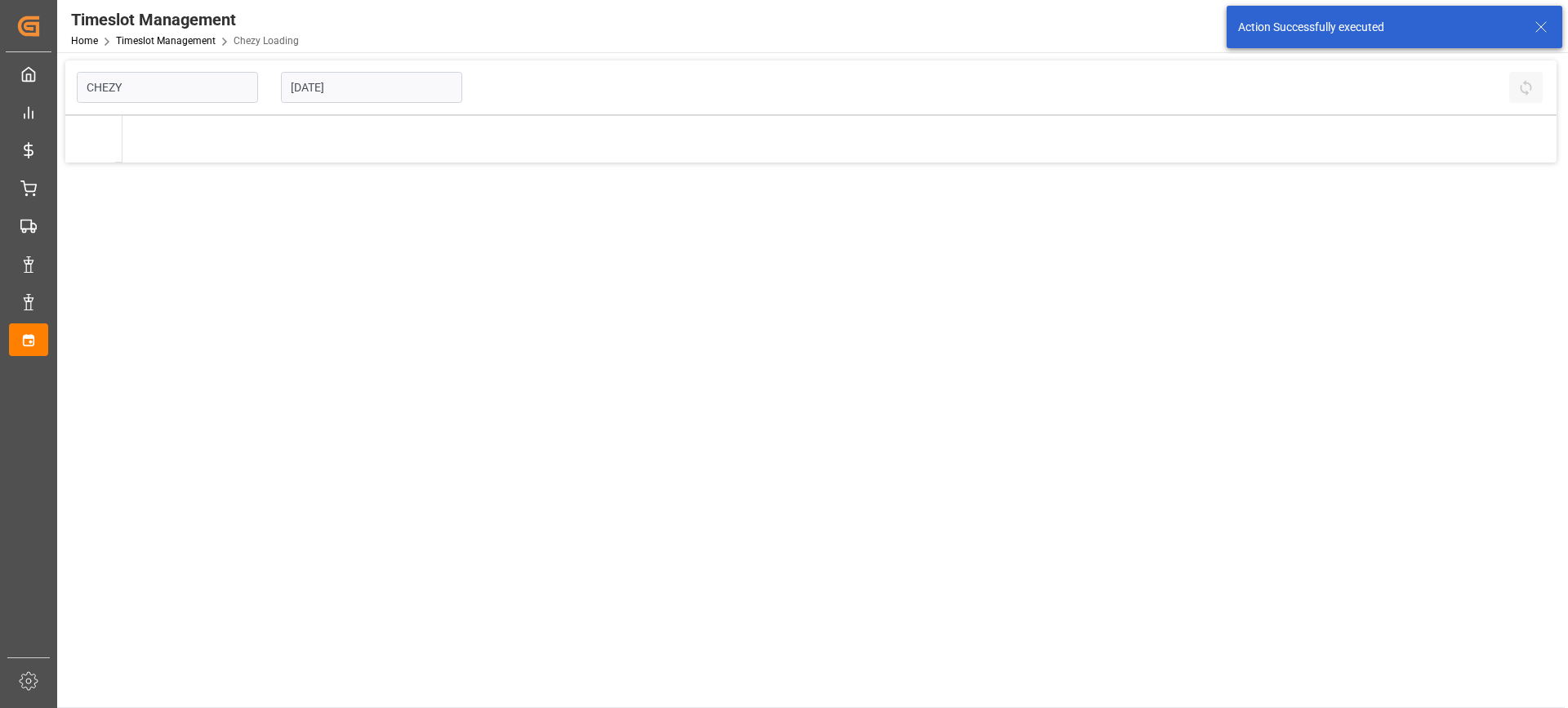
type input "Chezy Loading"
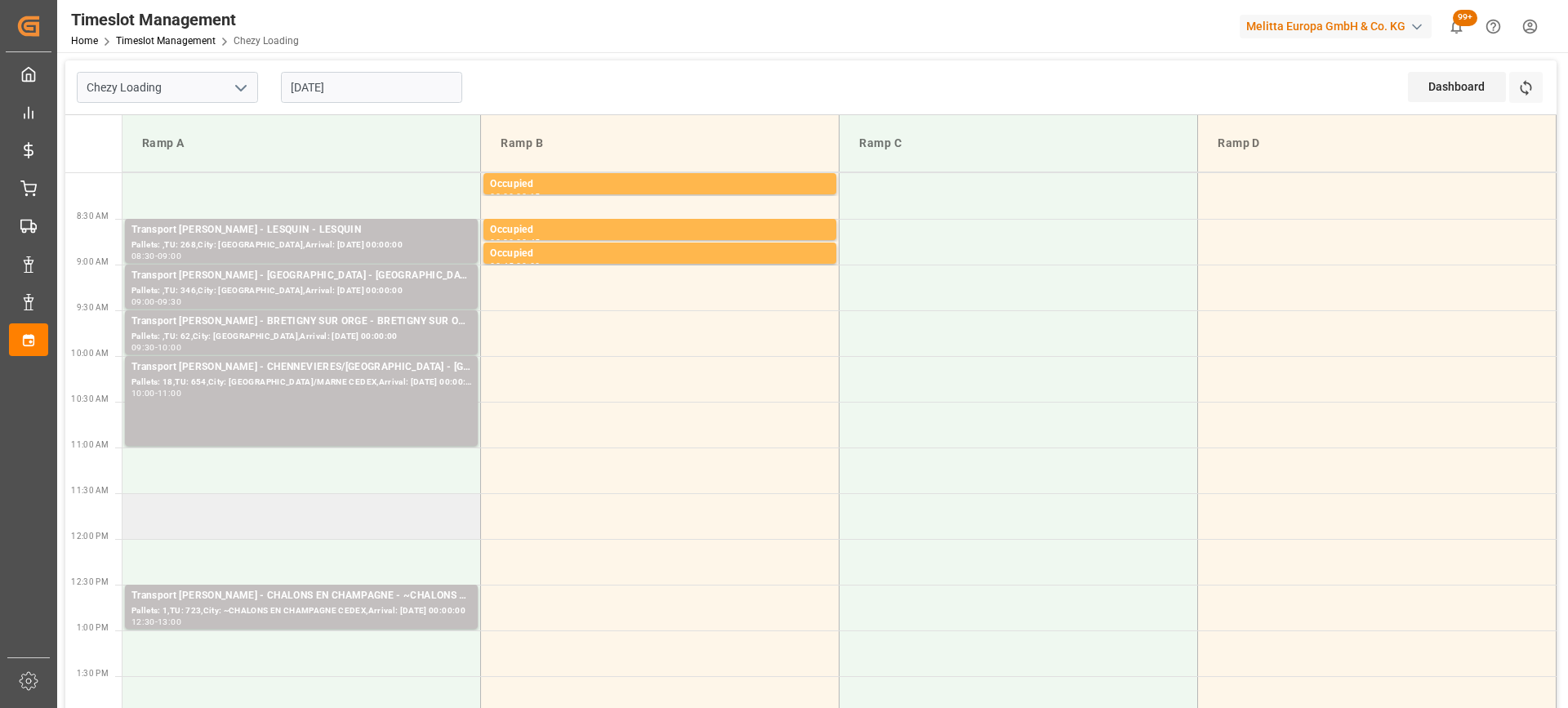
click at [354, 523] on td at bounding box center [302, 516] width 358 height 46
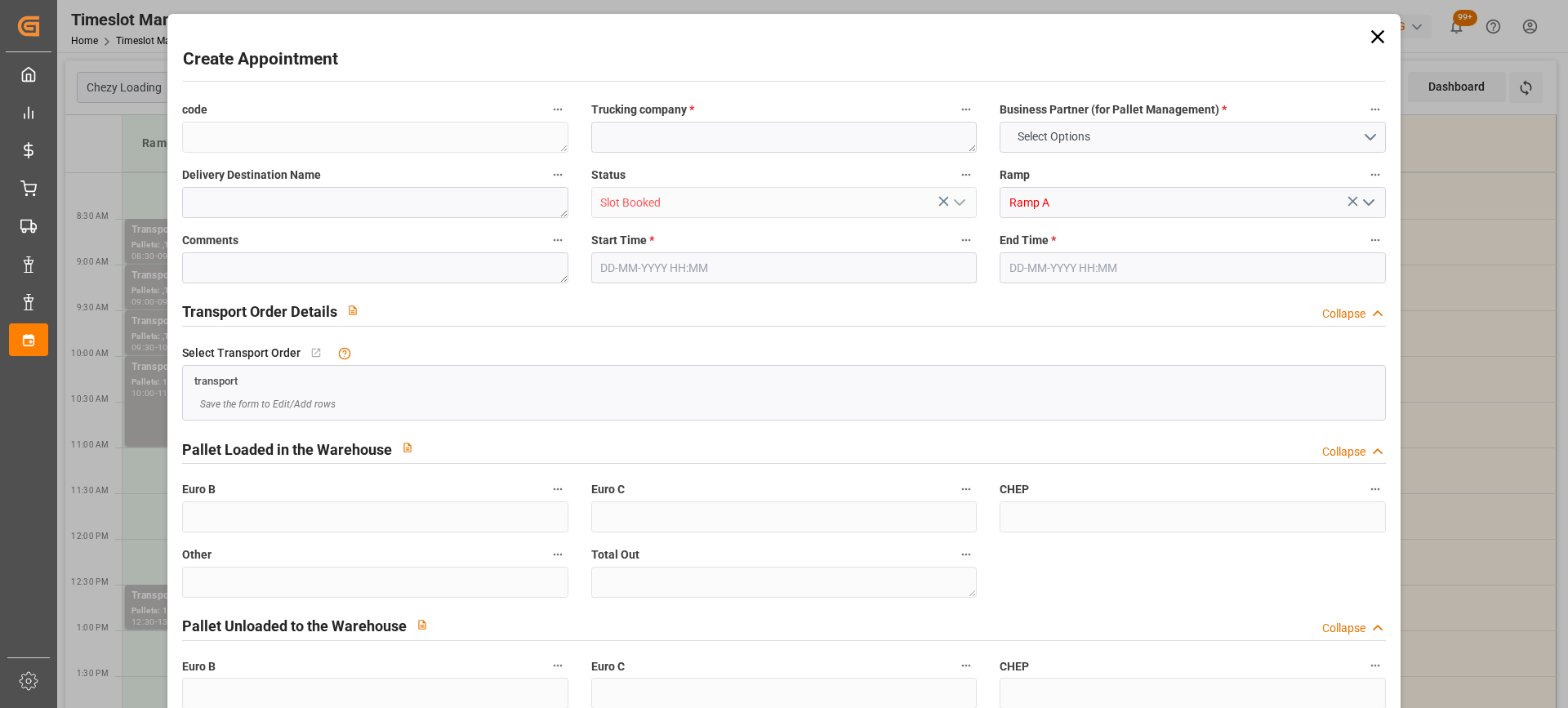
type input "0"
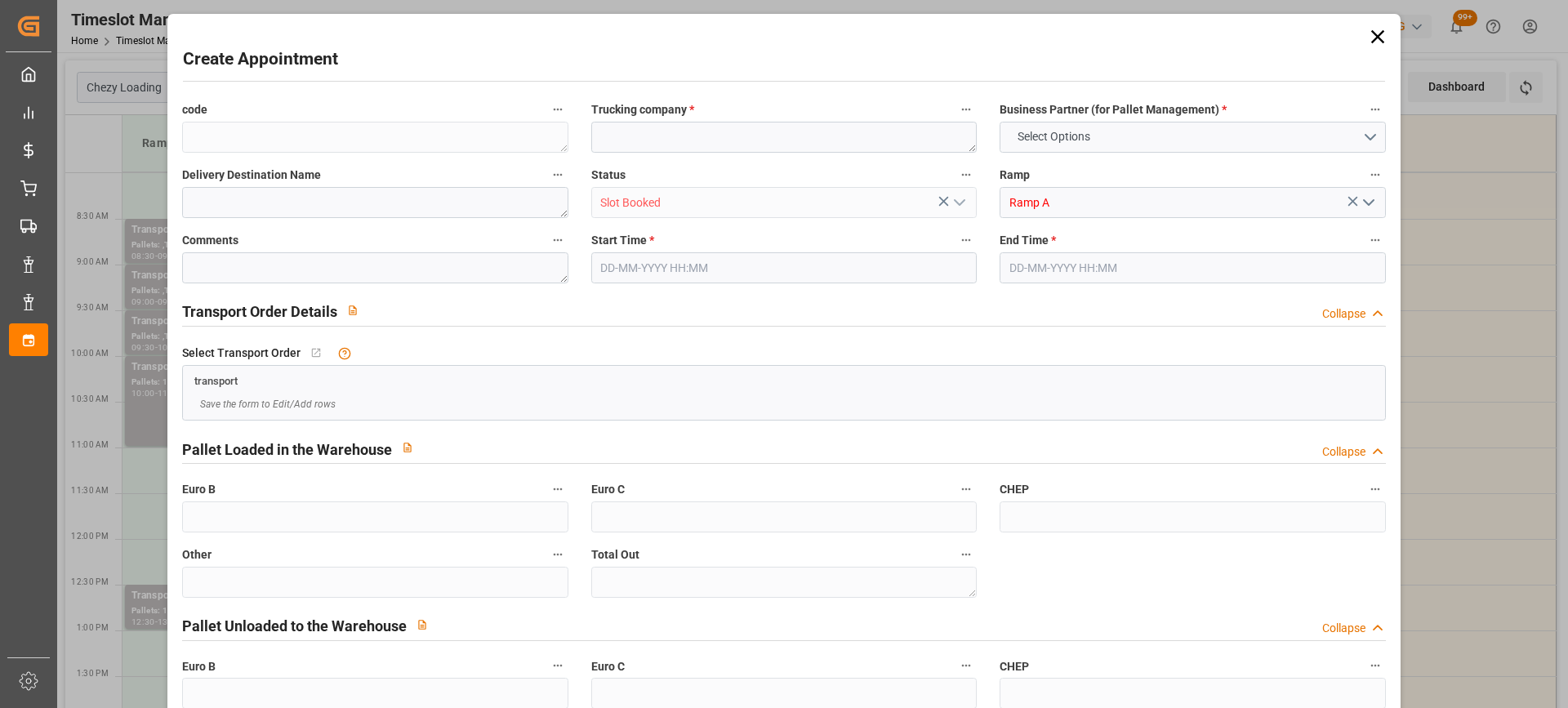
type input "0"
type input "29-09-2025 11:30"
type input "29-09-2025 11:45"
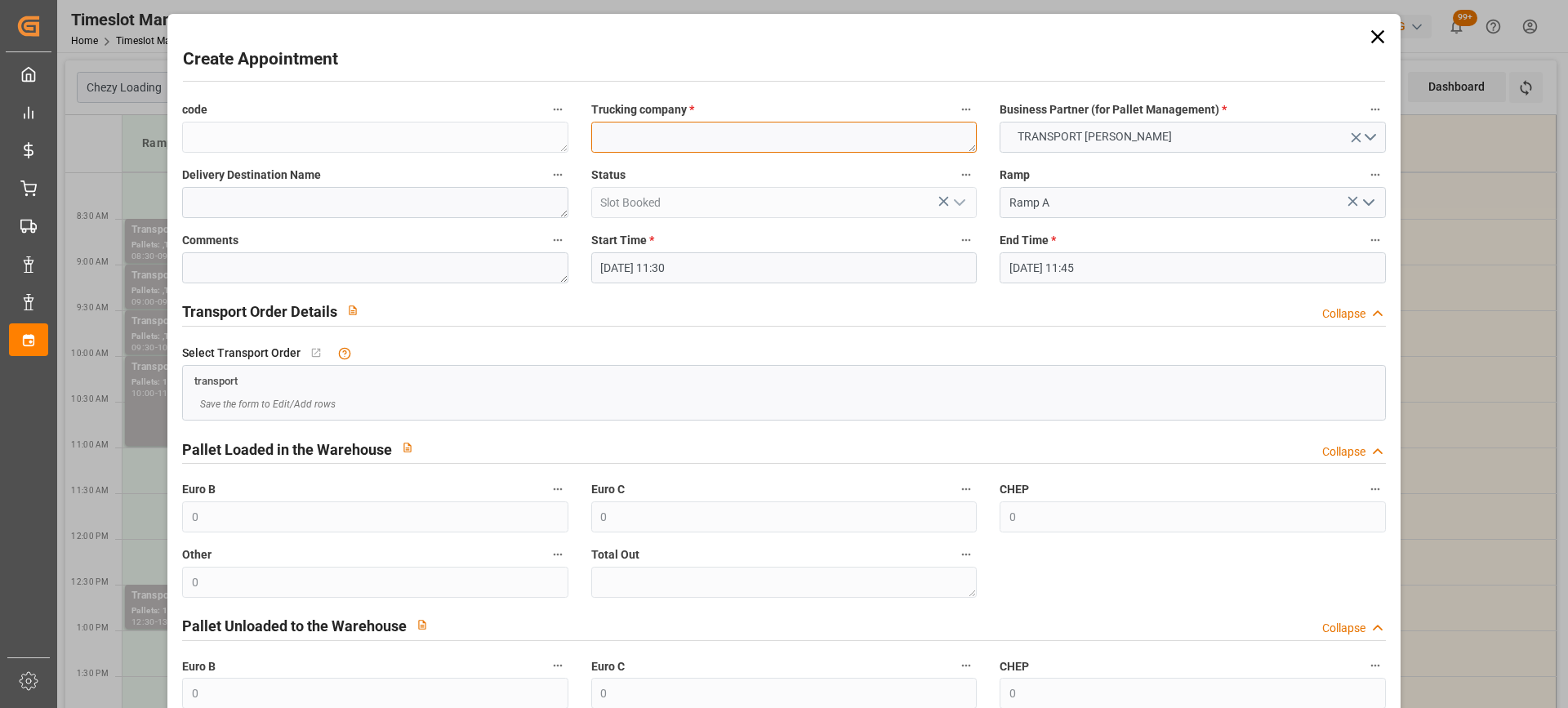
paste textarea "GERMAINVILLE"
type textarea "GERMAINVILLE"
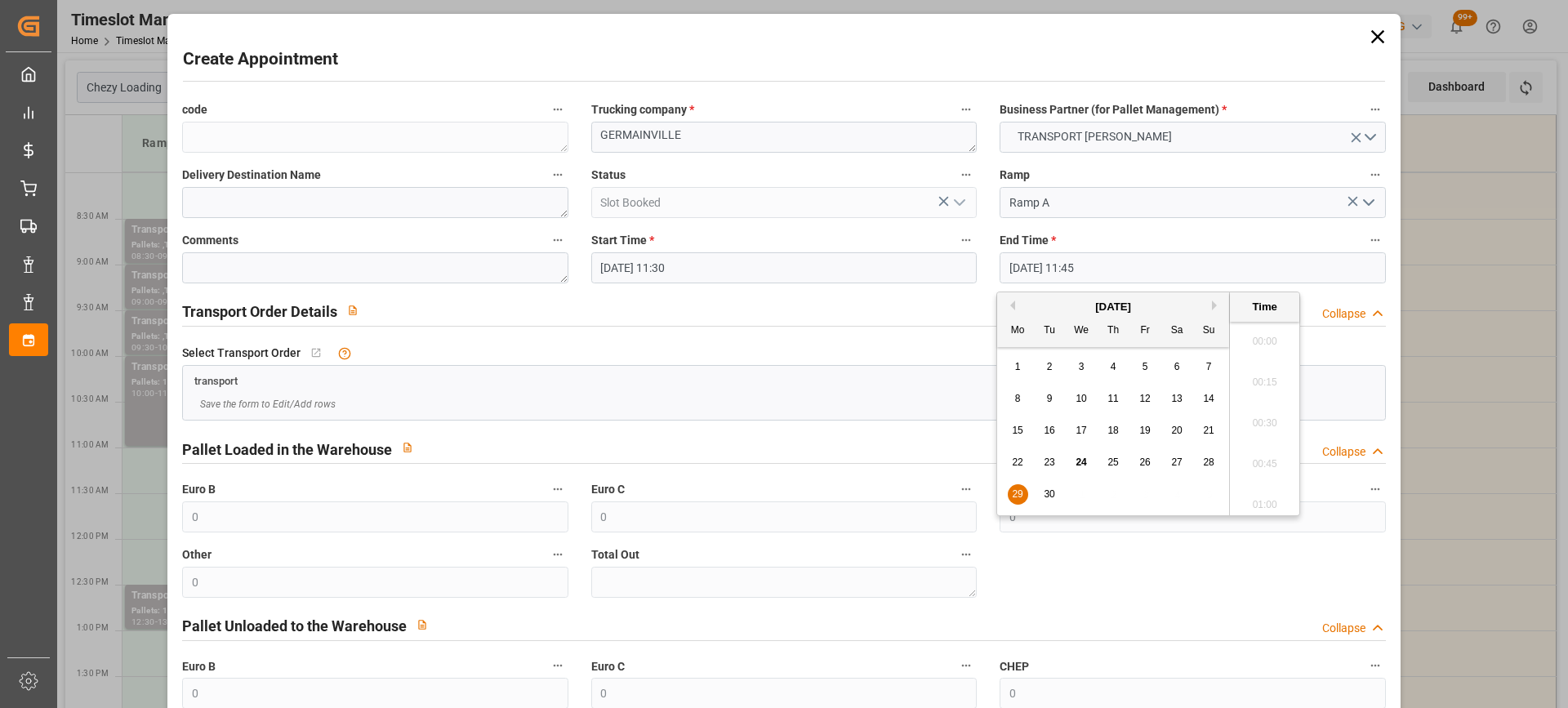
click at [1171, 274] on input "29-09-2025 11:45" at bounding box center [1192, 268] width 386 height 31
click at [1022, 492] on span "29" at bounding box center [1017, 493] width 11 height 12
click at [1249, 462] on li "12:00" at bounding box center [1265, 459] width 69 height 41
type input "29-09-2025 12:00"
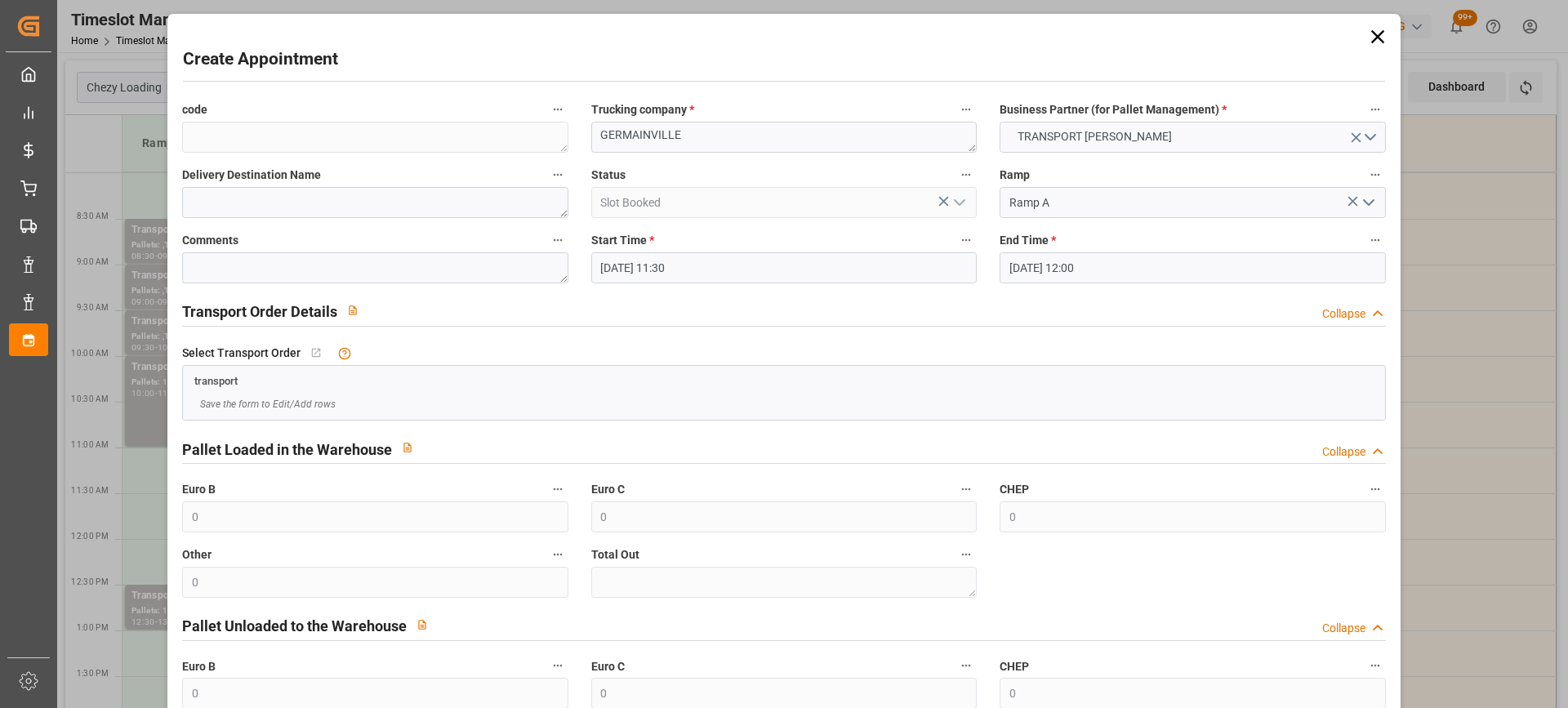
scroll to position [161, 0]
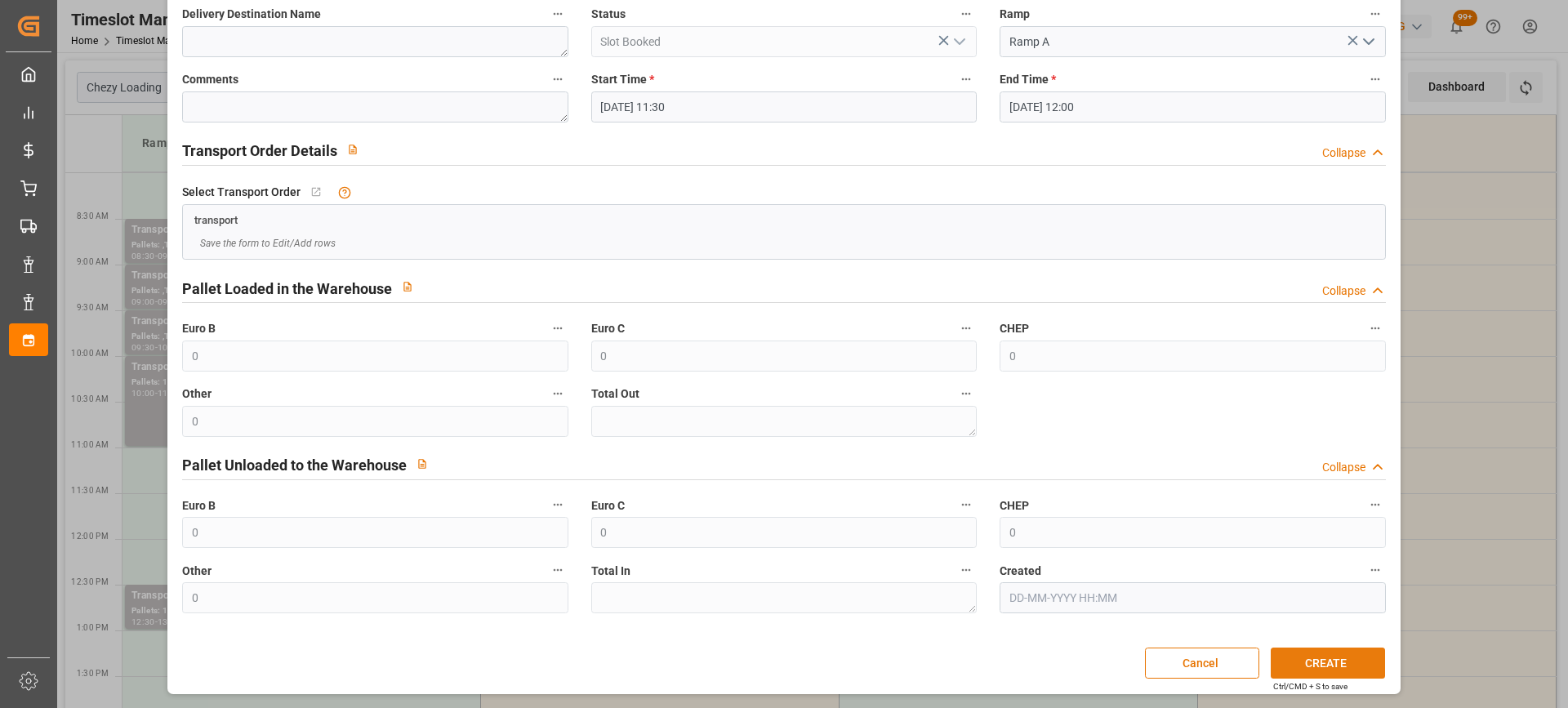
click at [1340, 652] on button "CREATE" at bounding box center [1328, 663] width 114 height 31
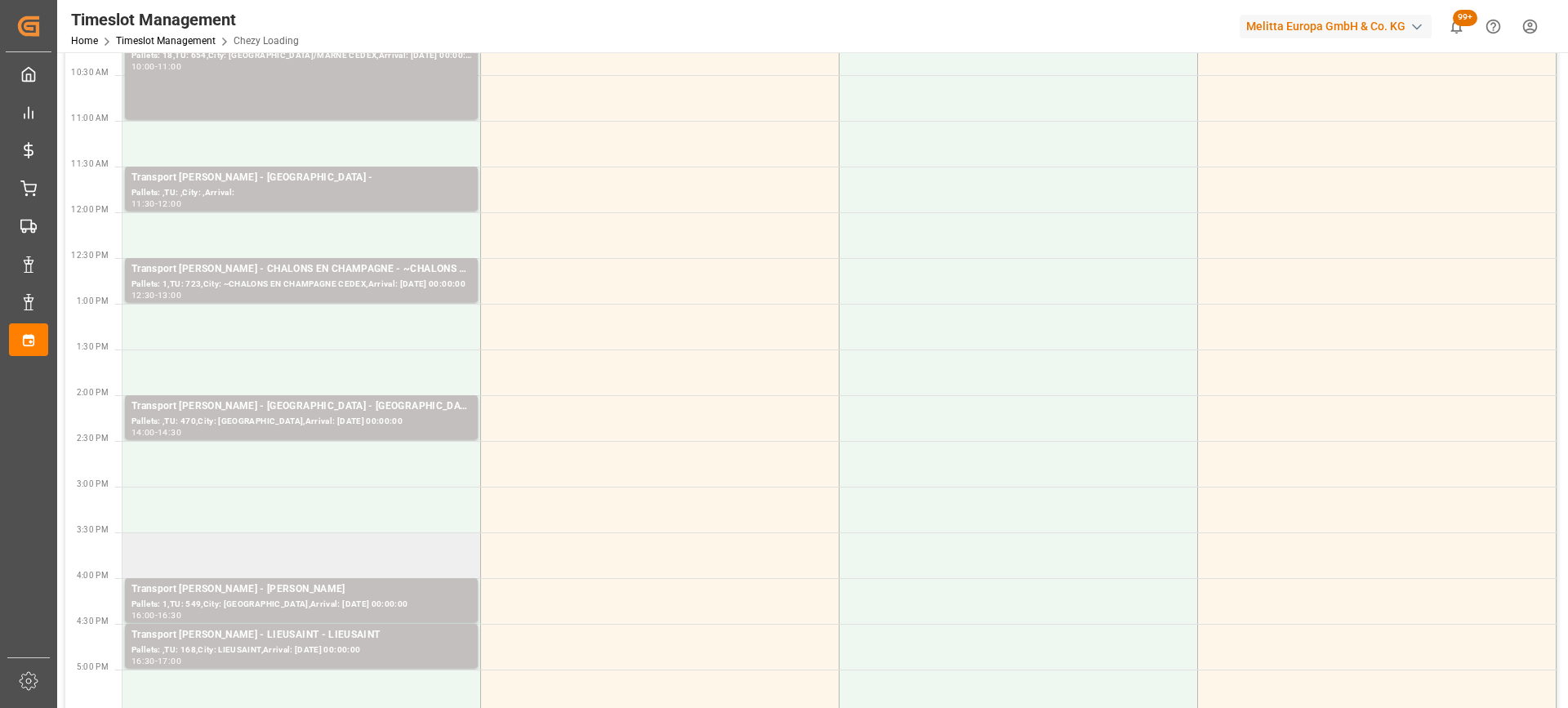
scroll to position [408, 0]
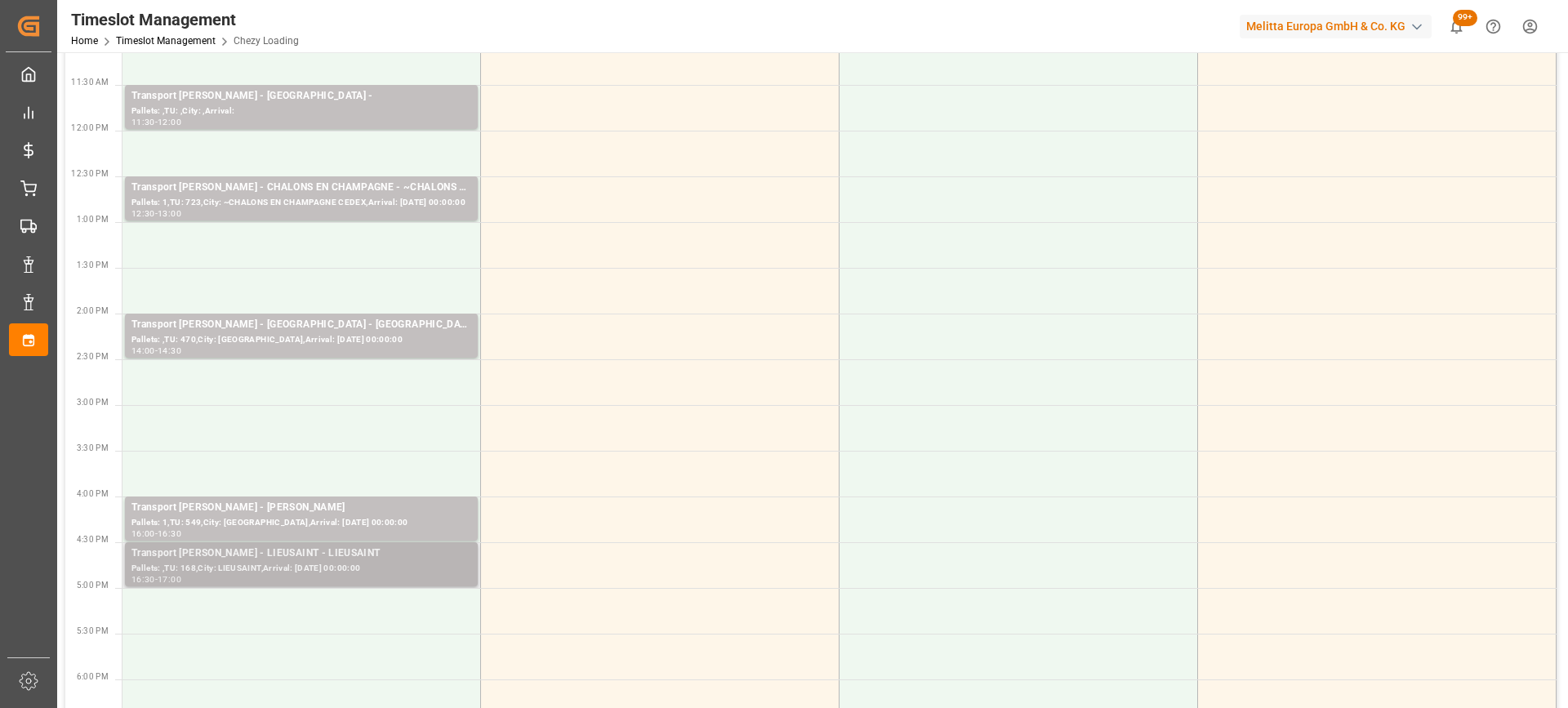
click at [365, 566] on div "Pallets: ,TU: 168,City: LIEUSAINT,Arrival: 2025-09-30 00:00:00" at bounding box center [302, 568] width 340 height 14
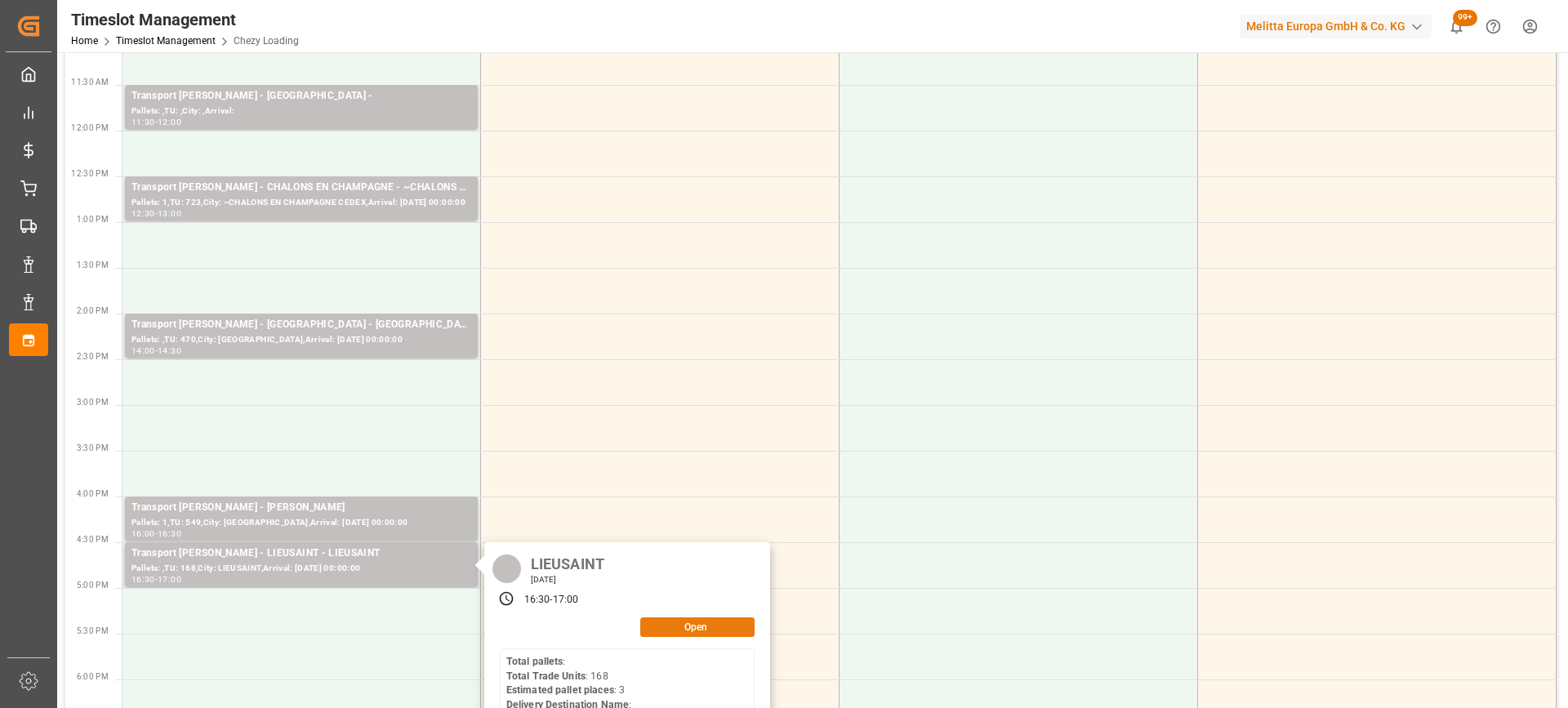
click at [732, 628] on button "Open" at bounding box center [697, 627] width 114 height 19
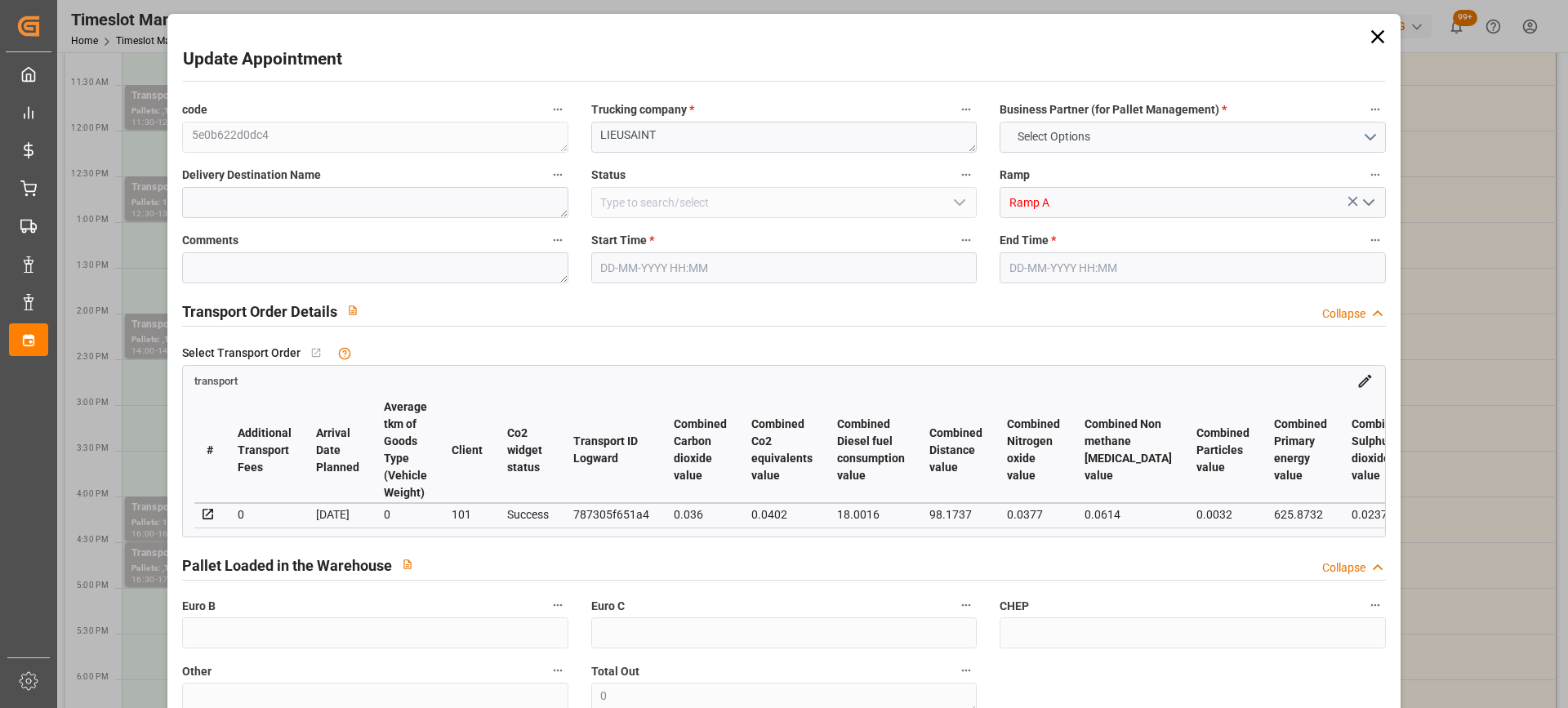
type input "3"
type input "136.72"
type input "0"
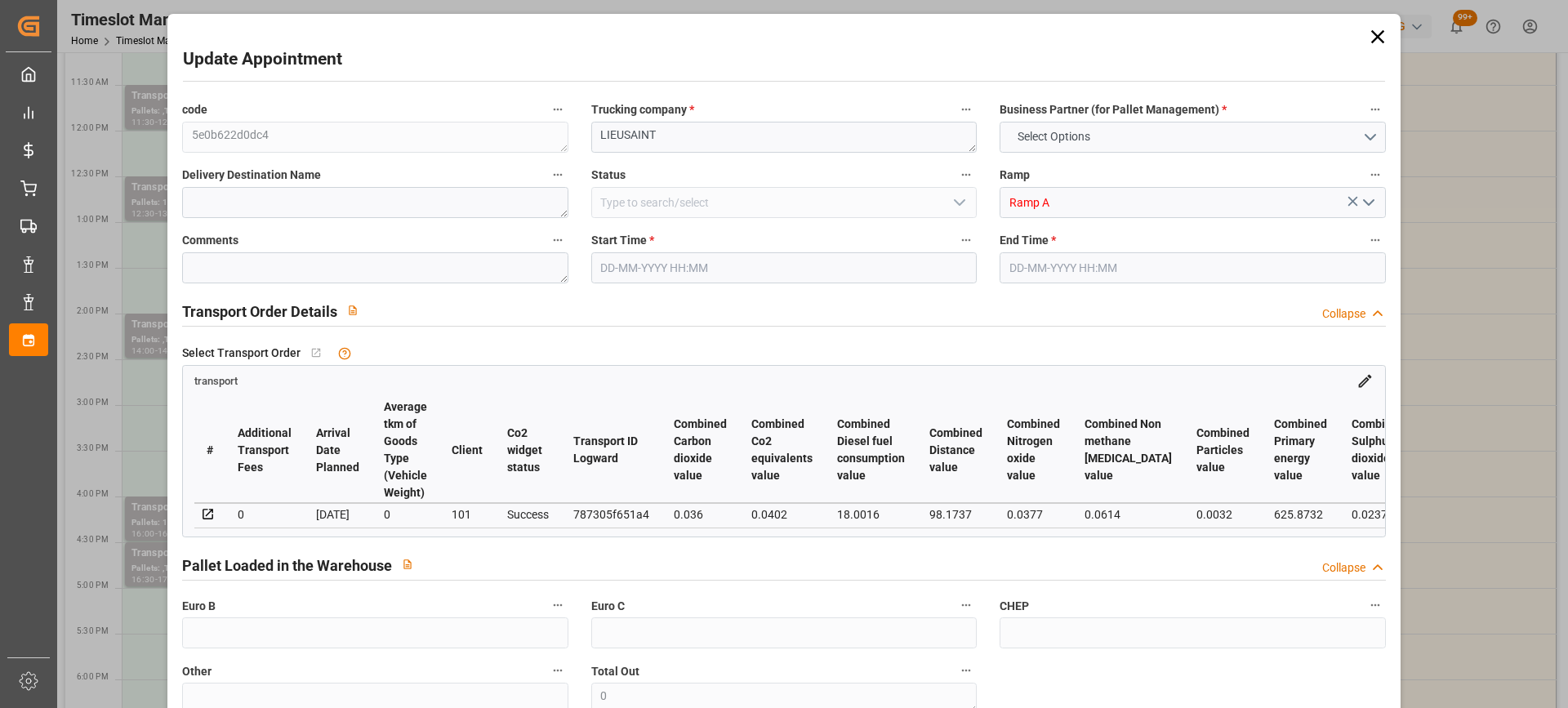
type input "132.0989"
type input "-4.6211"
type input "0"
type input "435.456"
type input "858"
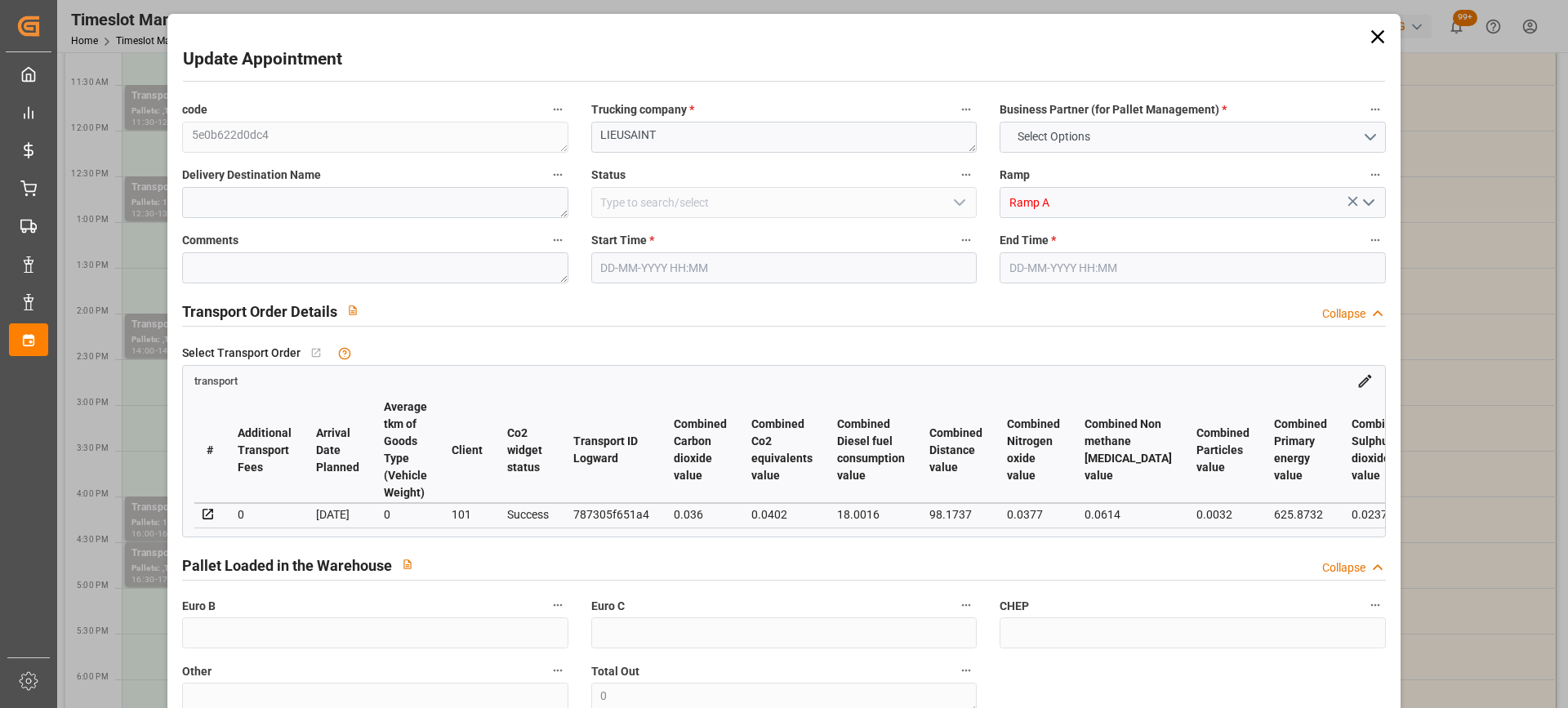
type input "3225.6"
type input "77"
type input "0"
type input "168"
type input "3"
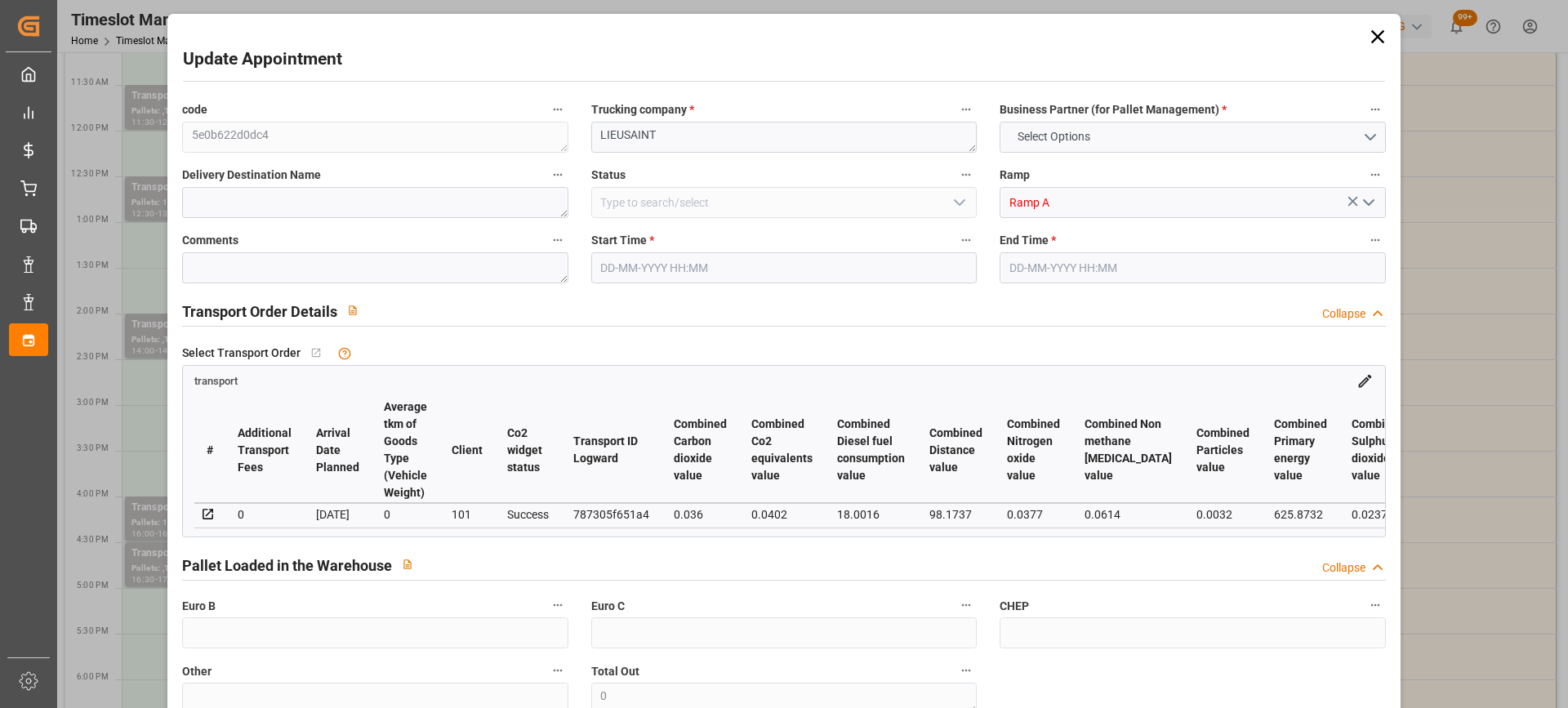
type input "101"
type input "741.888"
type input "0"
type input "4710.8598"
type input "0"
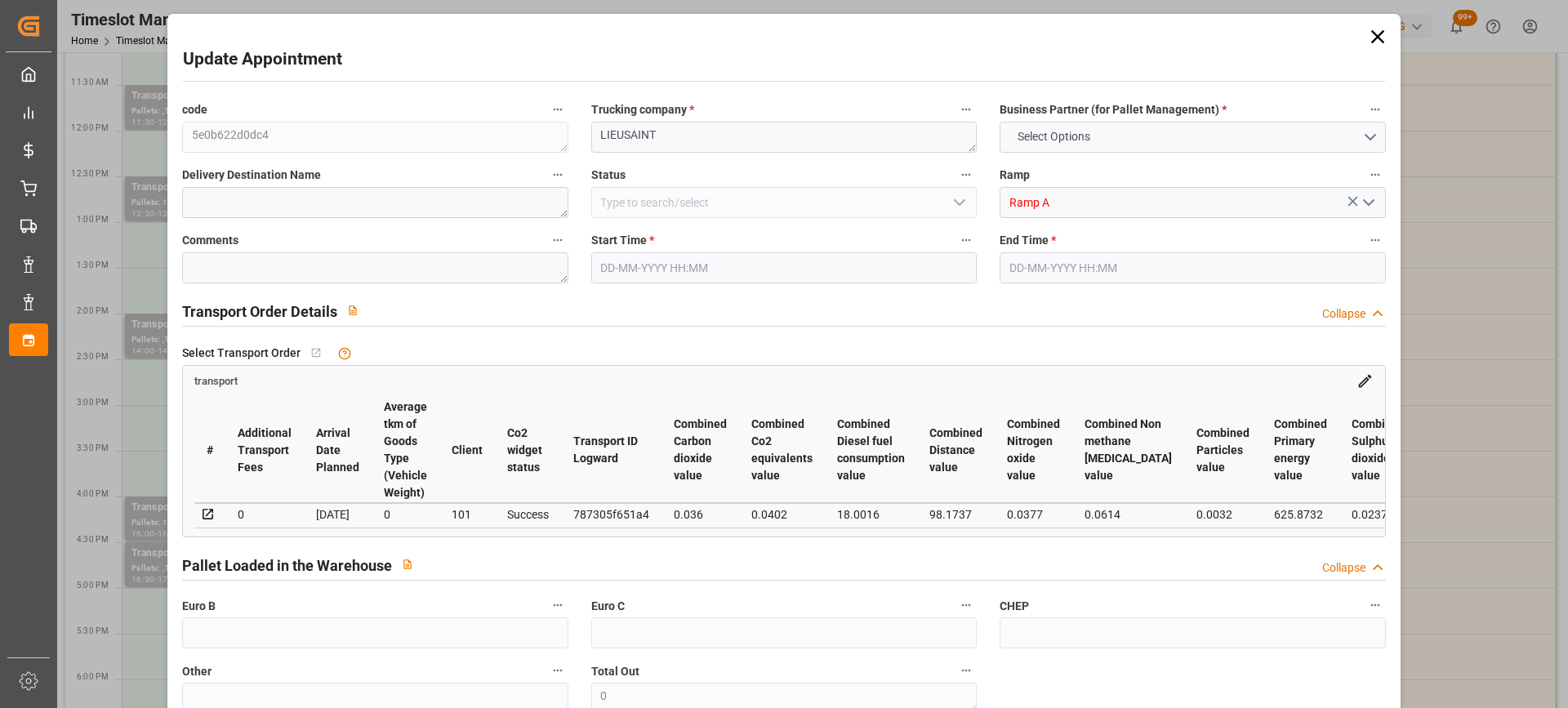
type input "0"
type input "21"
type input "35"
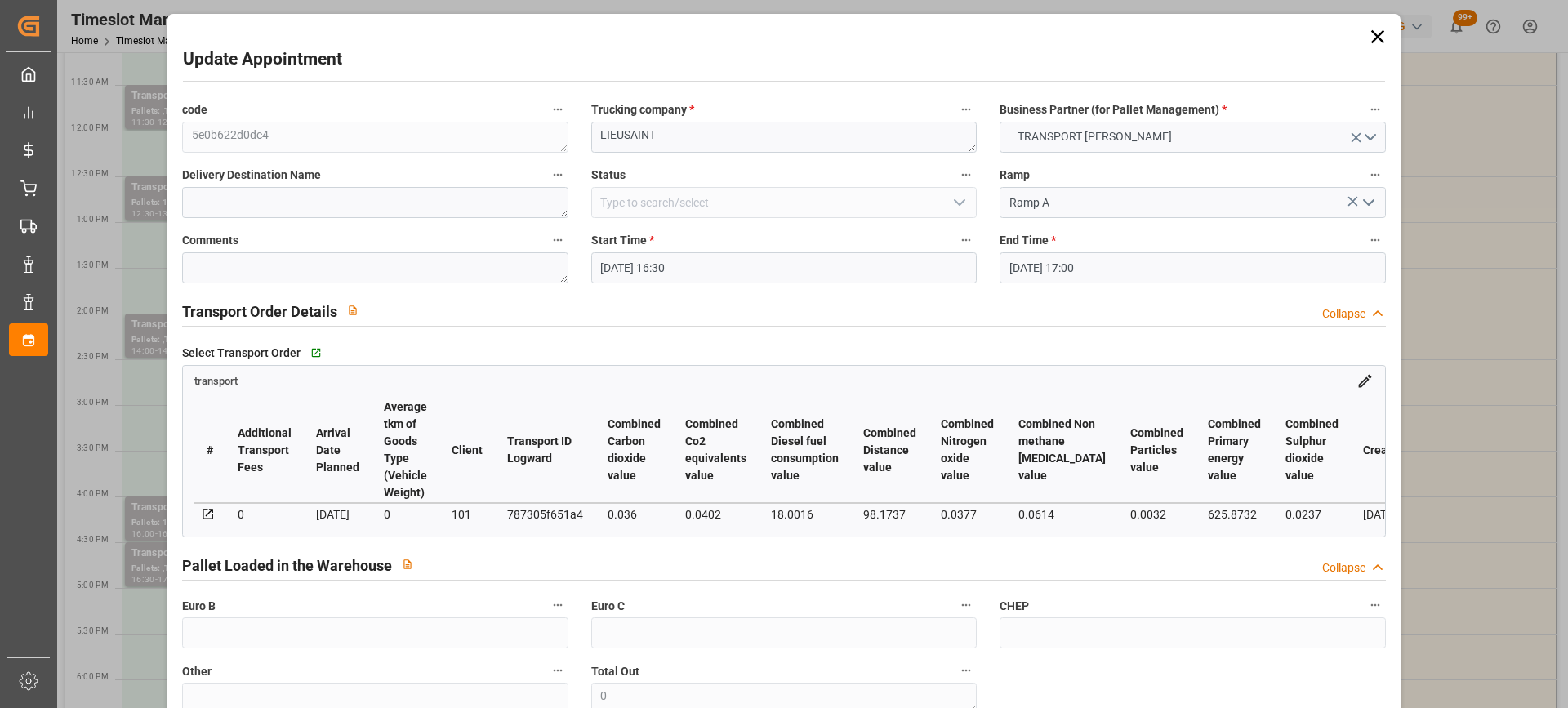
type input "29-09-2025 16:30"
type input "29-09-2025 17:00"
type input "23-09-2025 12:25"
type input "23-09-2025 11:24"
type input "[DATE]"
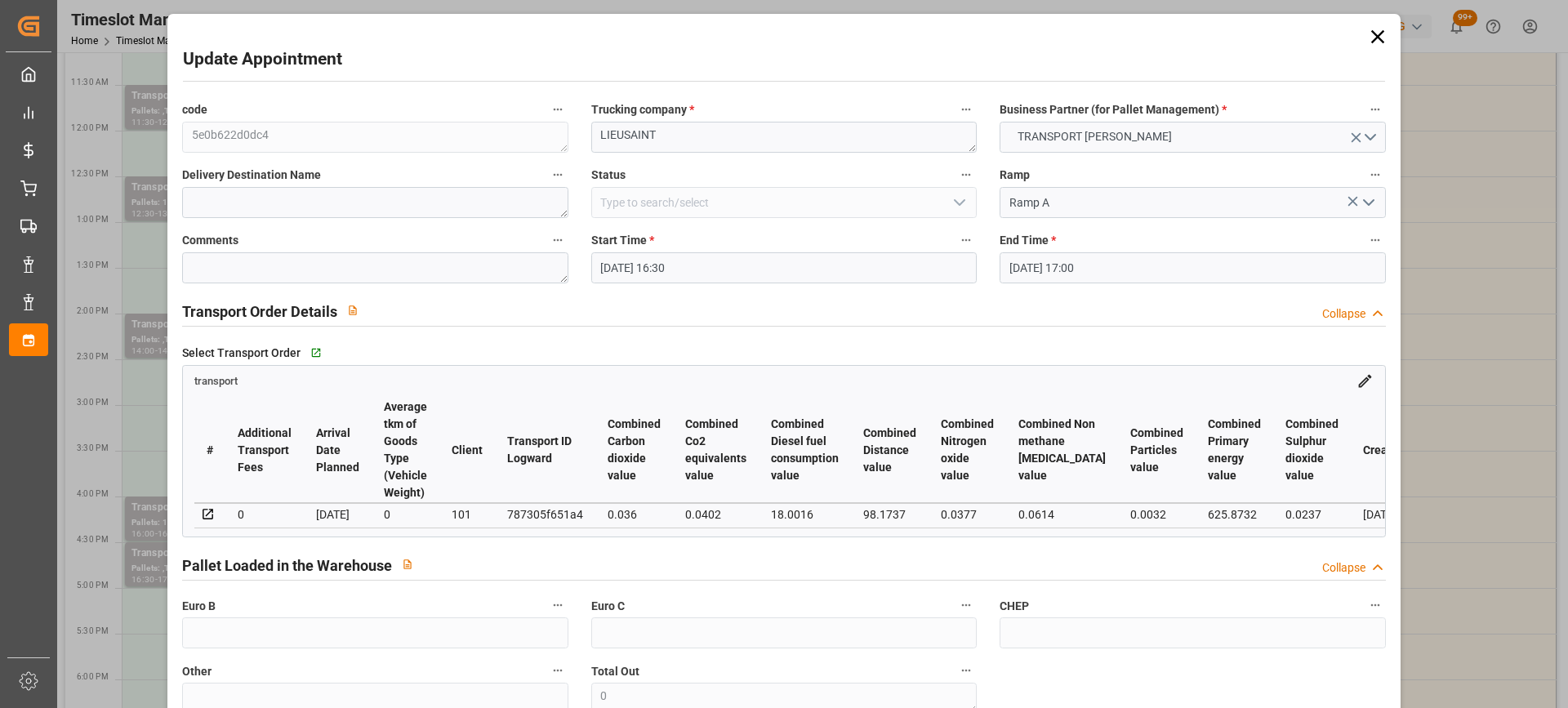
type input "[DATE]"
click at [719, 272] on input "29-09-2025 16:30" at bounding box center [784, 268] width 386 height 31
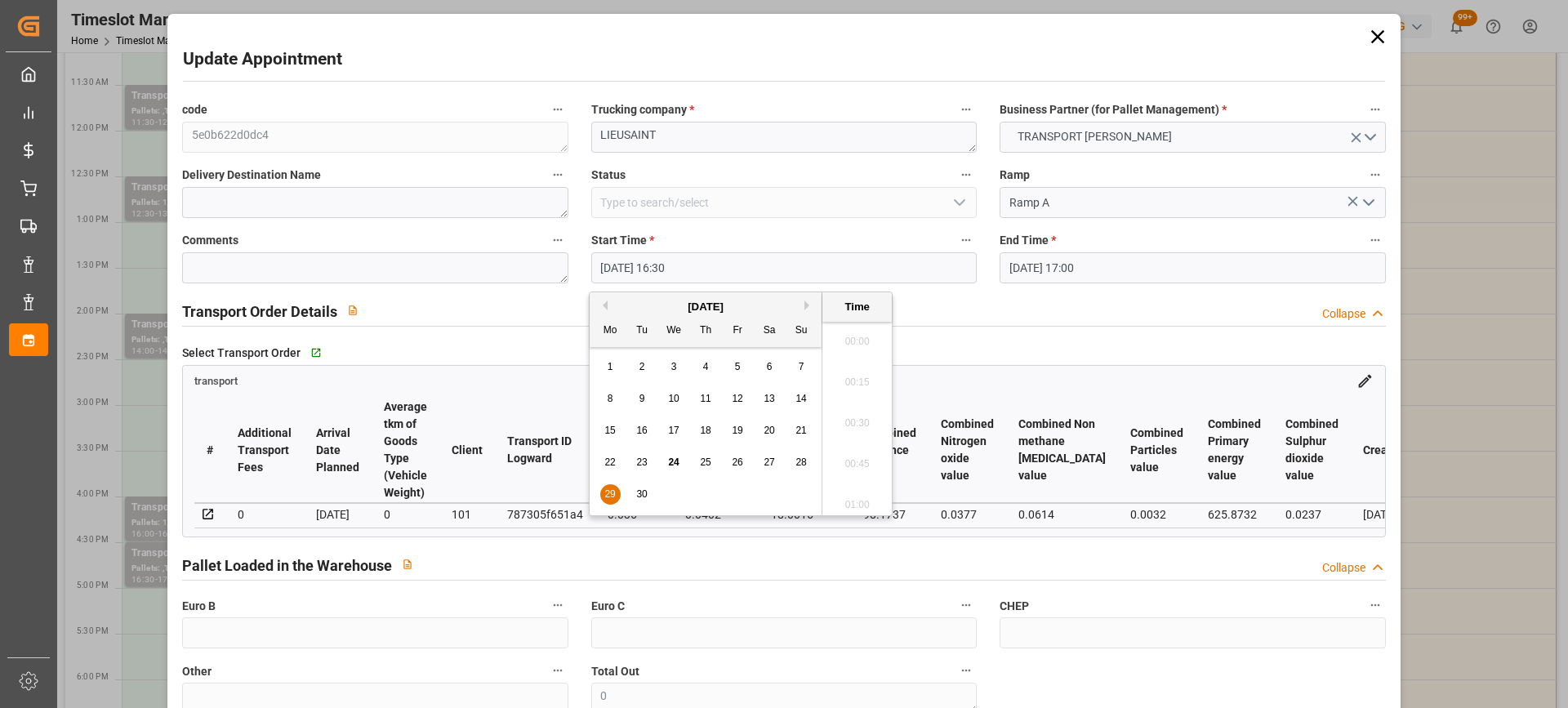
scroll to position [2618, 0]
click at [643, 494] on span "30" at bounding box center [641, 493] width 11 height 12
click at [863, 386] on li "08:00" at bounding box center [857, 385] width 69 height 41
type input "30-09-2025 08:00"
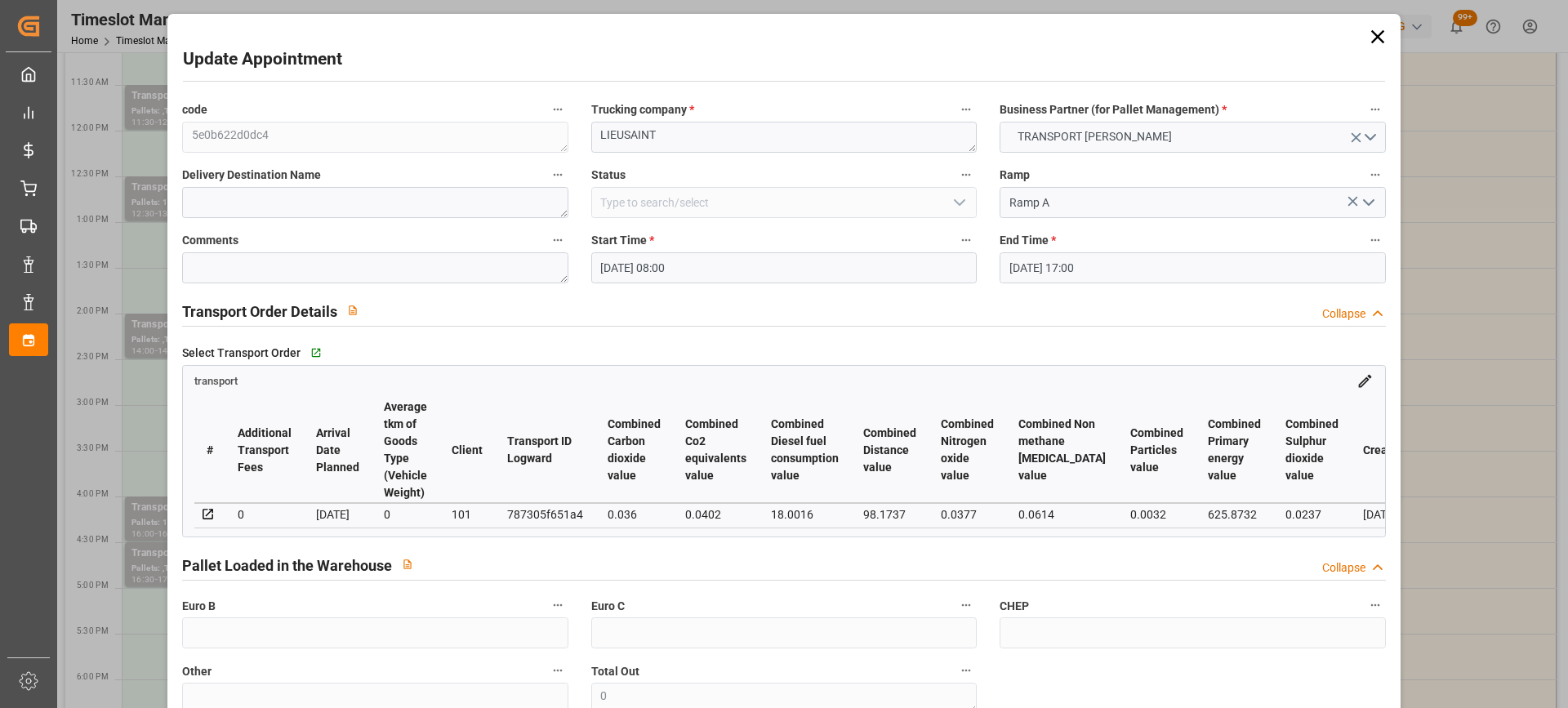
click at [1175, 263] on input "29-09-2025 17:00" at bounding box center [1192, 268] width 386 height 31
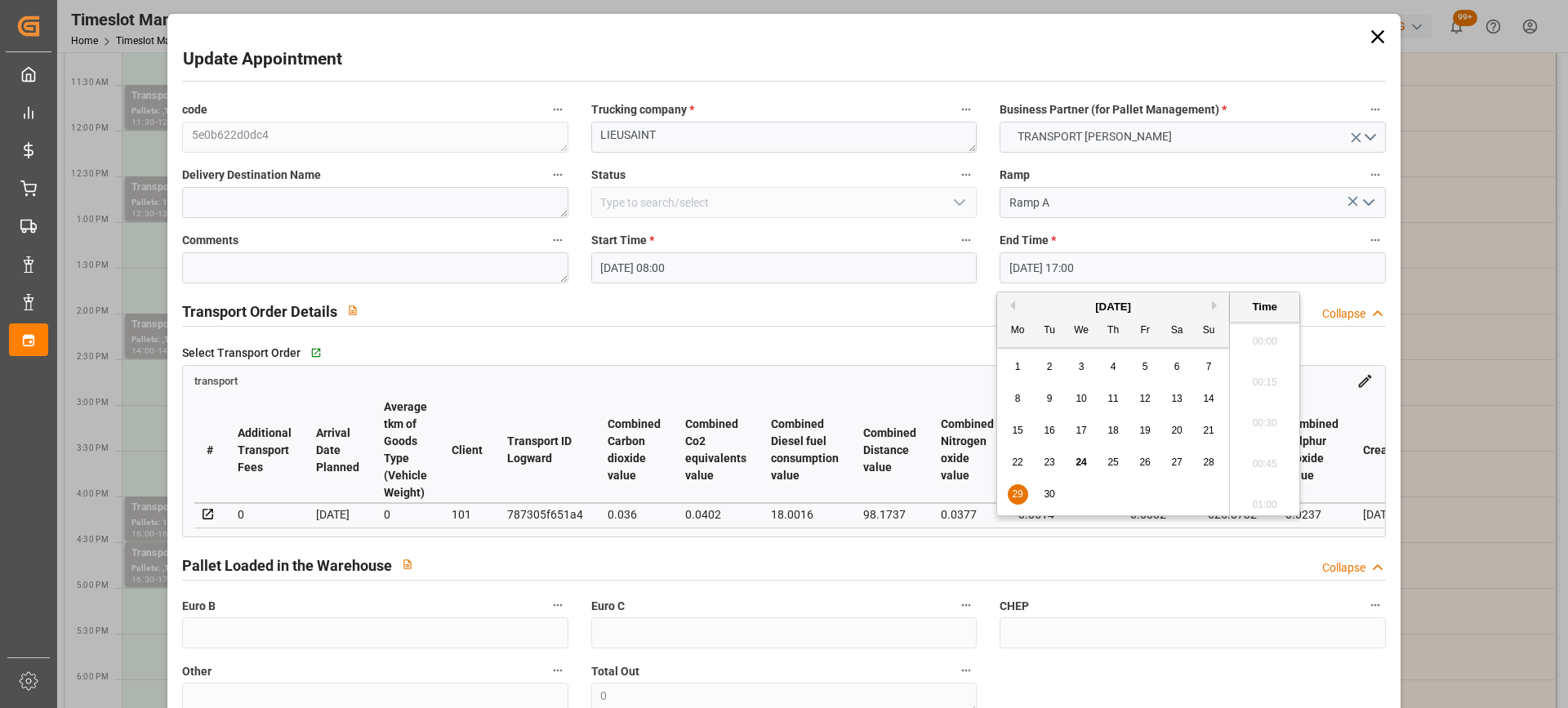
scroll to position [2700, 0]
click at [1041, 492] on div "30" at bounding box center [1050, 494] width 20 height 19
click at [1271, 373] on li "08:30" at bounding box center [1265, 385] width 69 height 41
type input "30-09-2025 08:30"
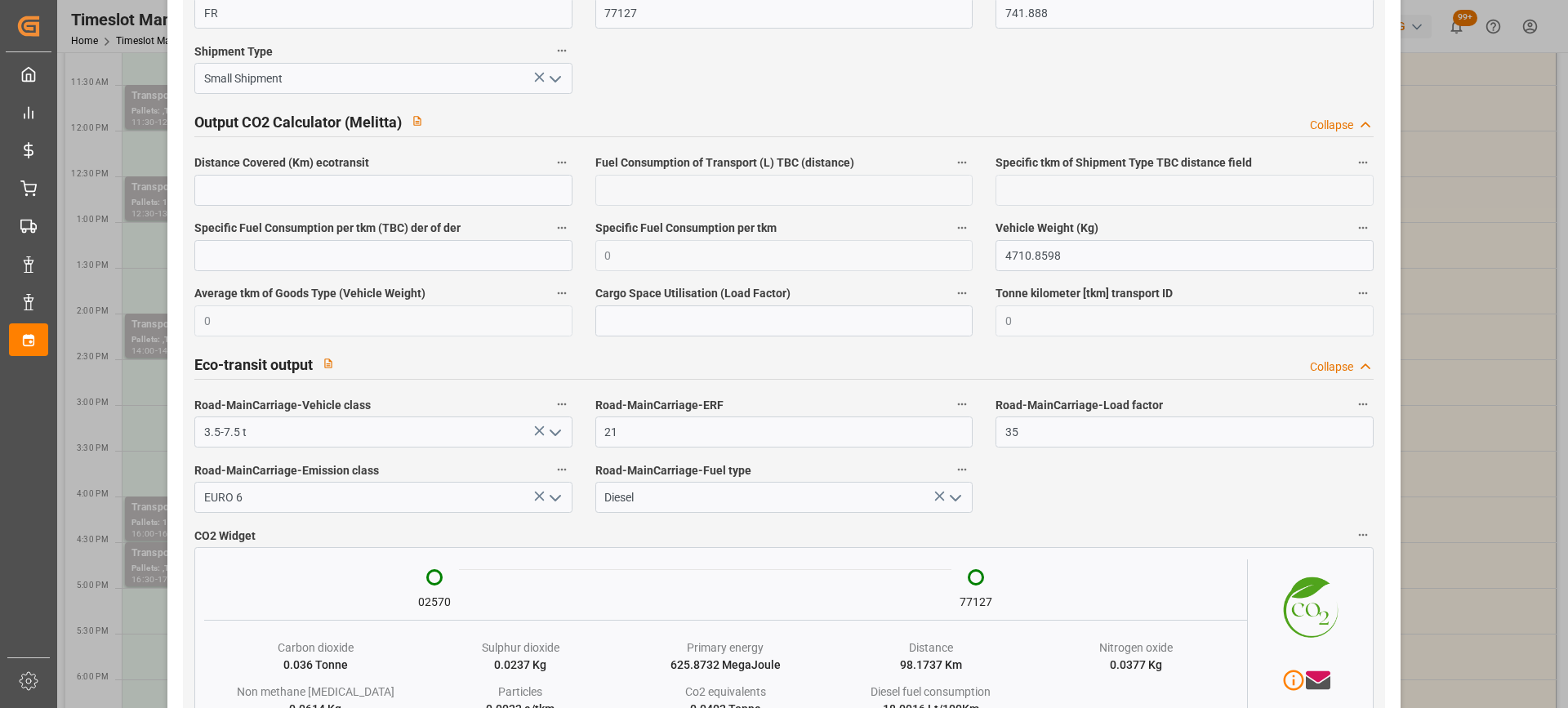
scroll to position [2735, 0]
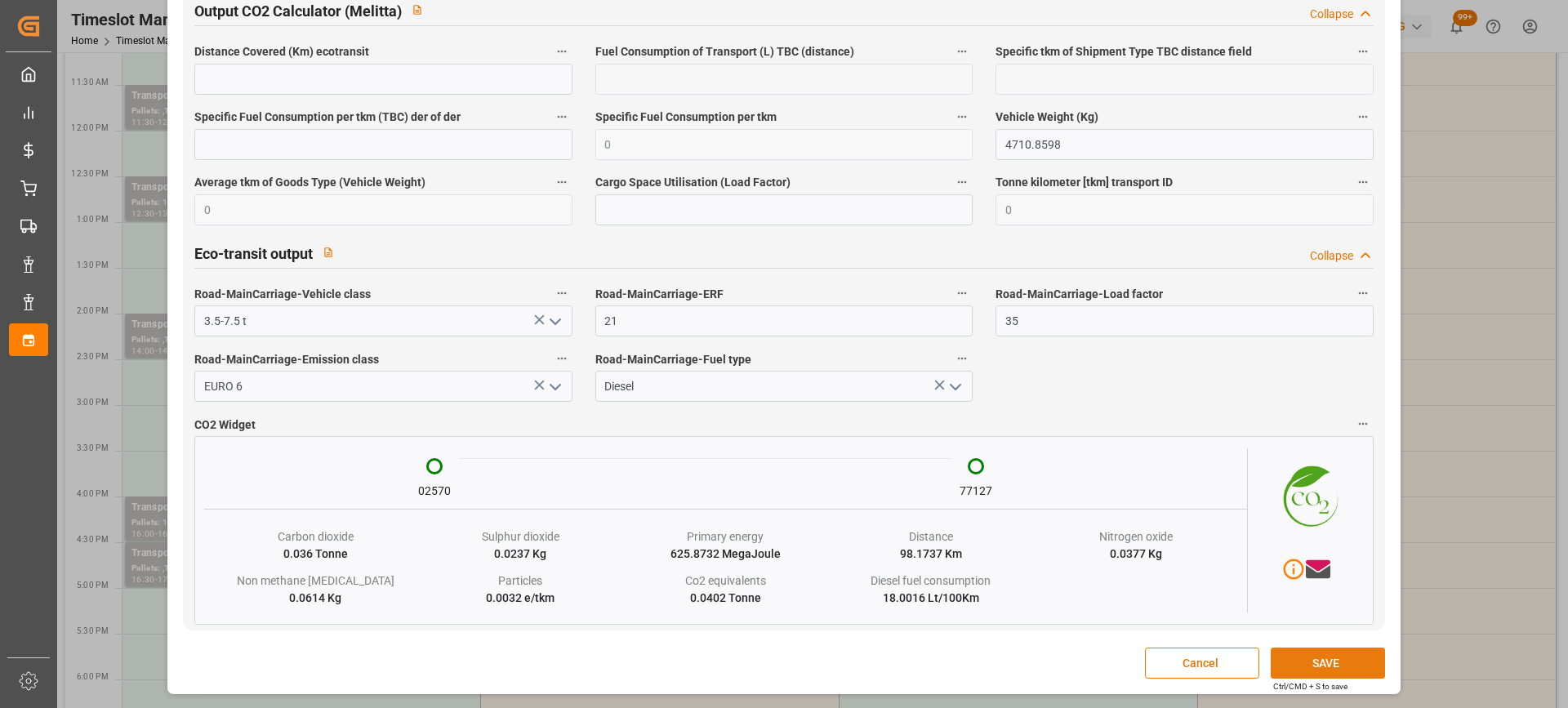
click at [1335, 660] on button "SAVE" at bounding box center [1328, 663] width 114 height 31
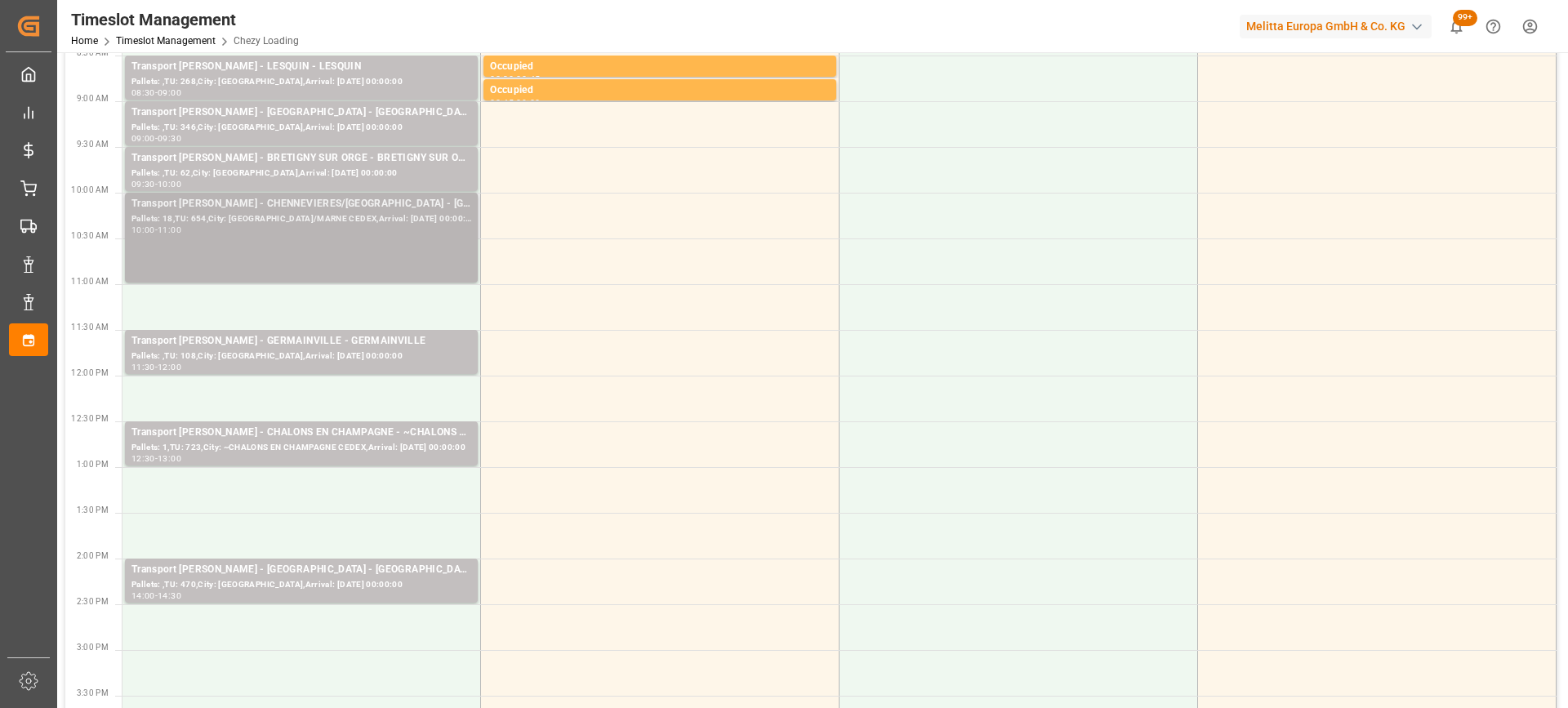
scroll to position [0, 0]
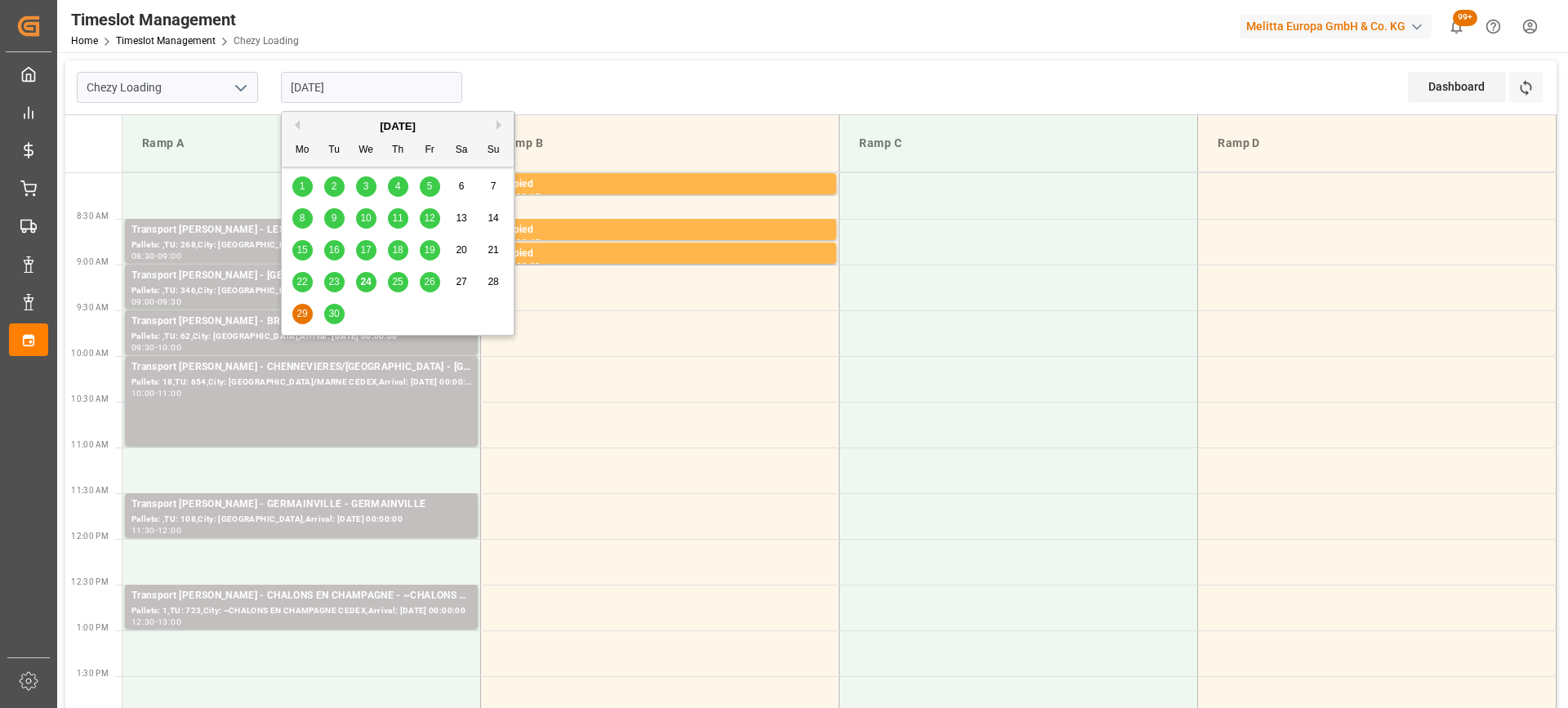
click at [380, 85] on input "[DATE]" at bounding box center [371, 88] width 181 height 31
click at [326, 317] on div "30" at bounding box center [334, 313] width 20 height 19
type input "[DATE]"
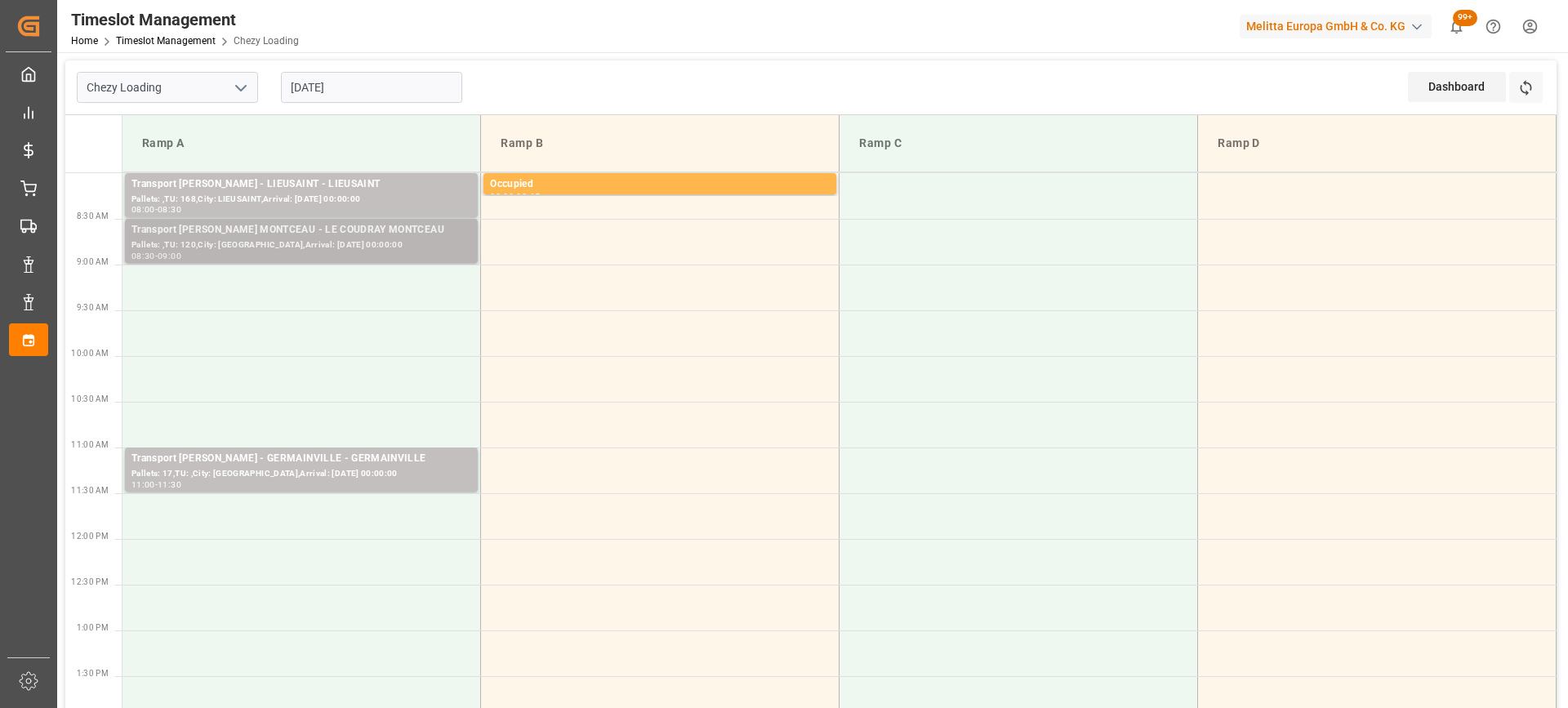
click at [363, 242] on div "Pallets: ,TU: 120,City: [GEOGRAPHIC_DATA],Arrival: [DATE] 00:00:00" at bounding box center [302, 245] width 340 height 14
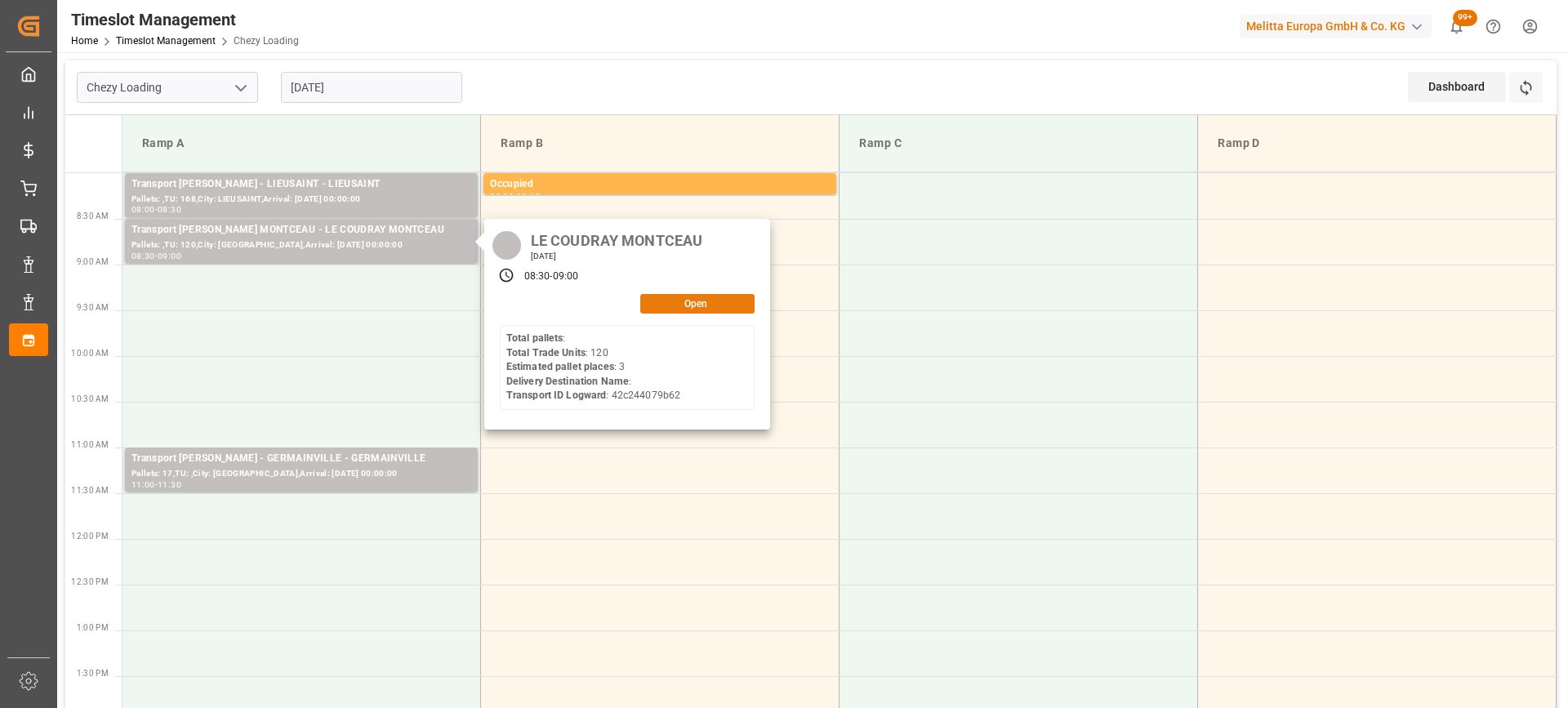
click at [673, 296] on button "Open" at bounding box center [697, 303] width 114 height 19
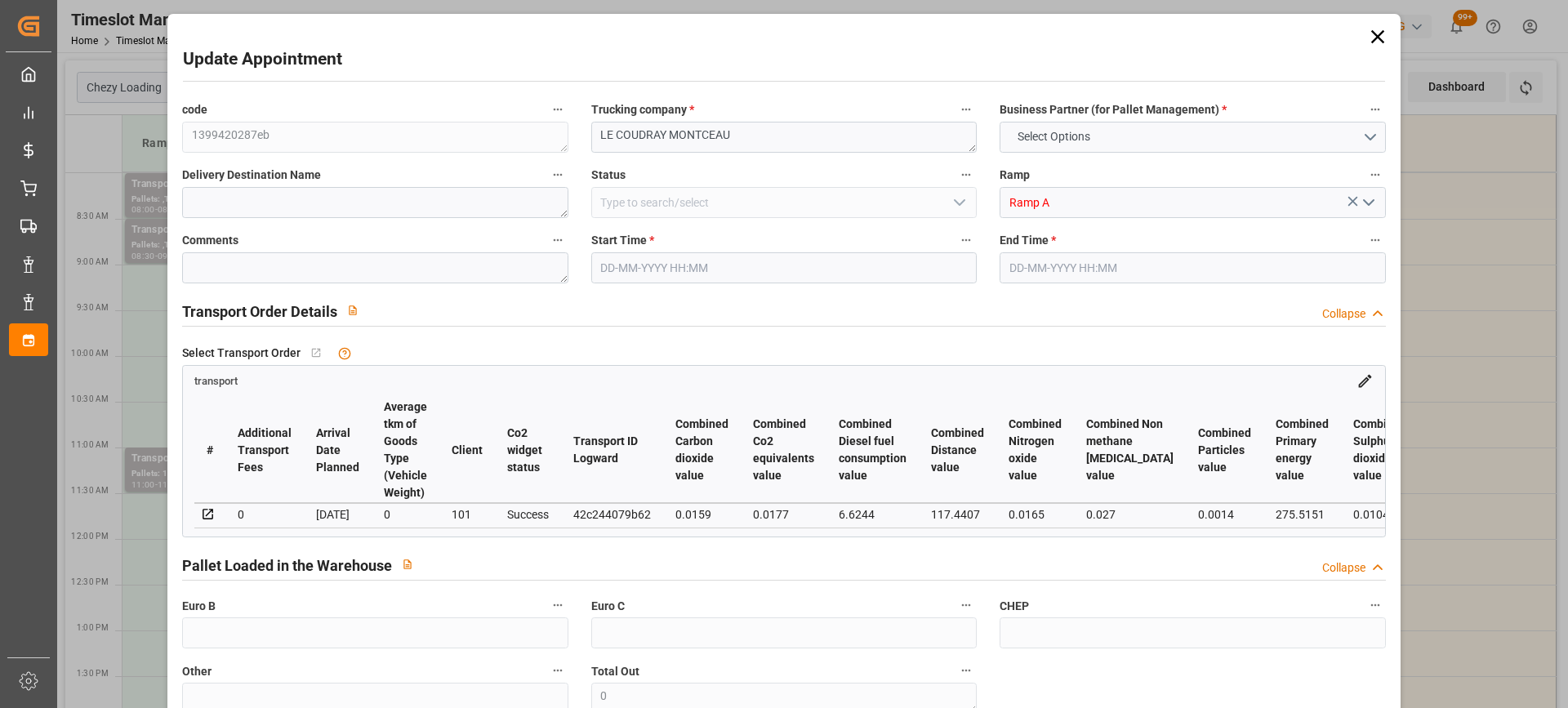
type input "3"
type input "138.36"
type input "0"
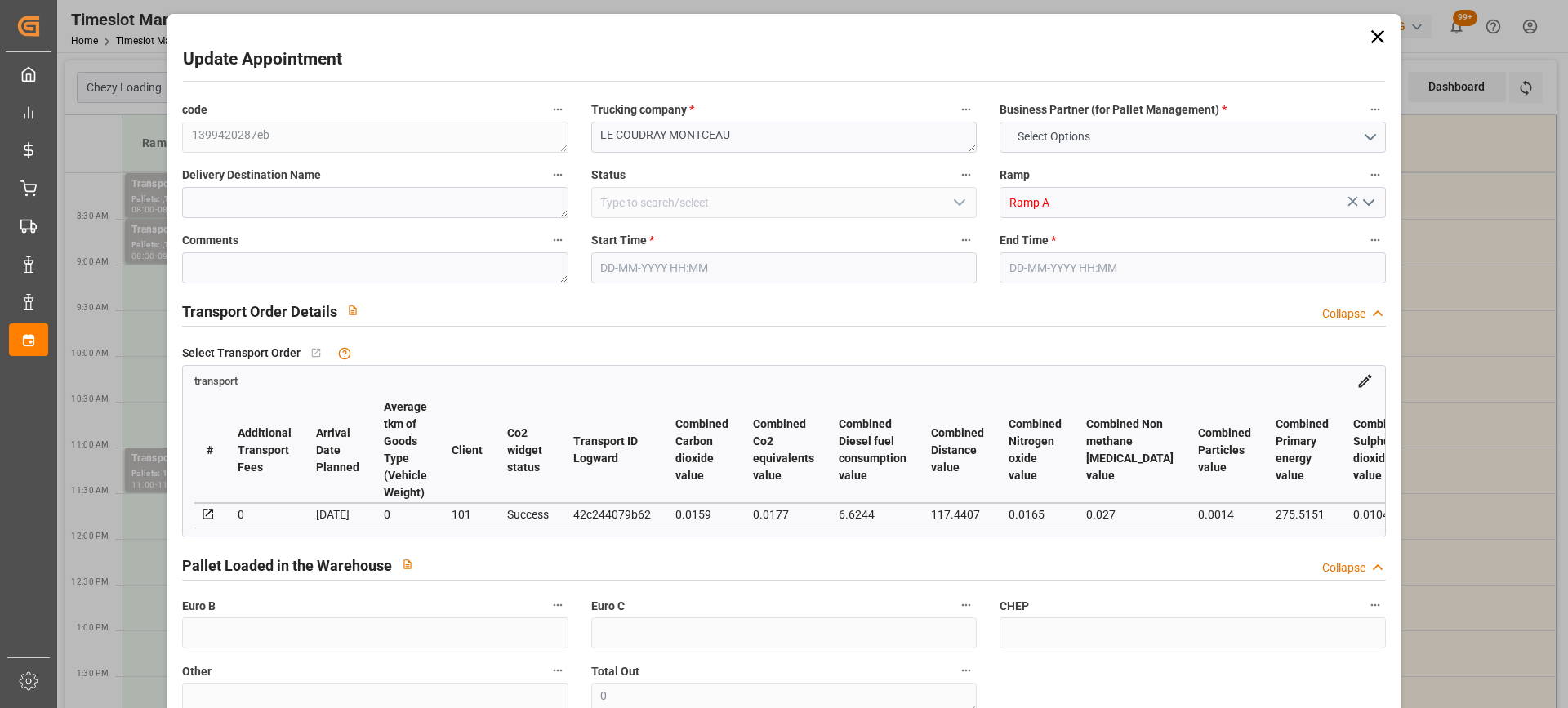
type input "133.6834"
type input "-4.6766"
type input "0"
type input "252.6"
type input "356.76"
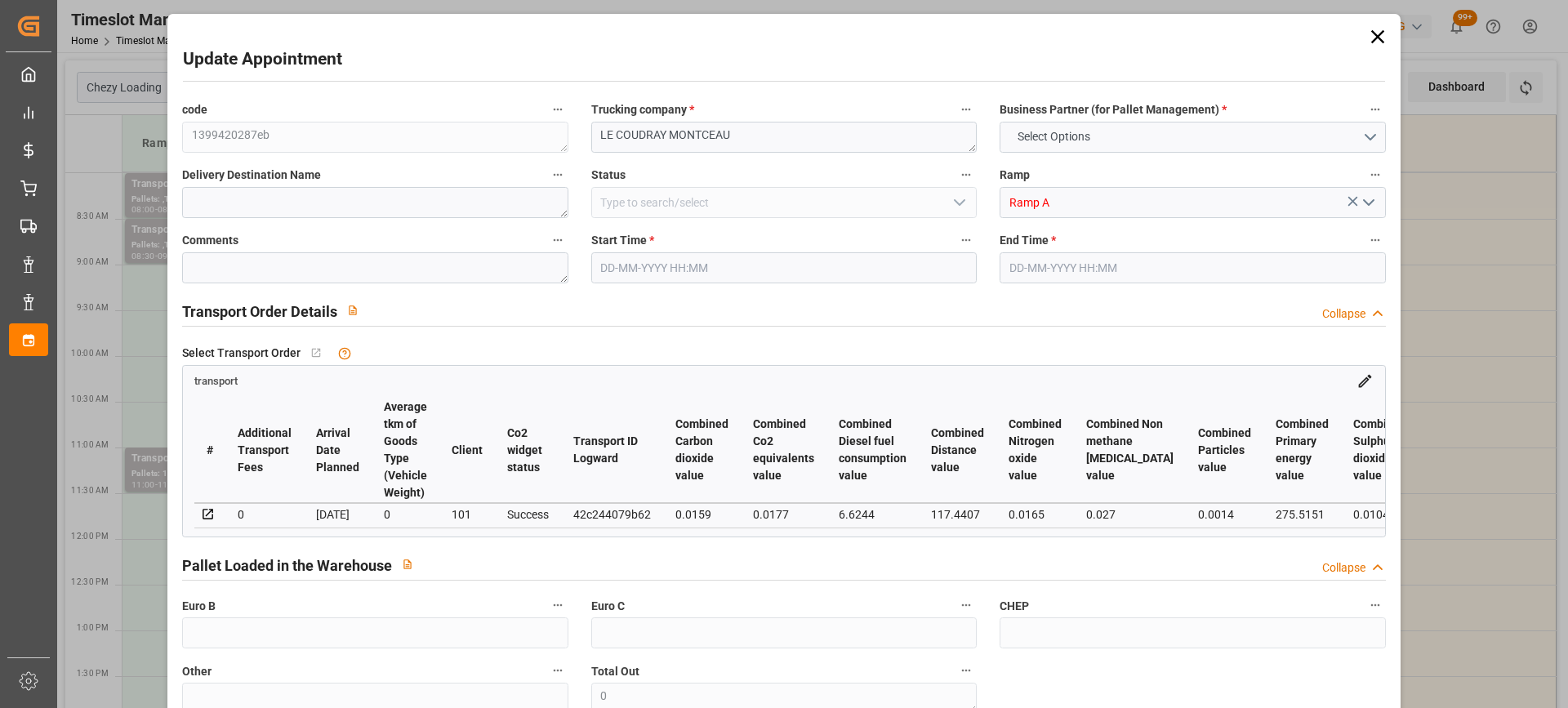
type input "908.4"
type input "91"
type input "0"
type input "120"
type input "3"
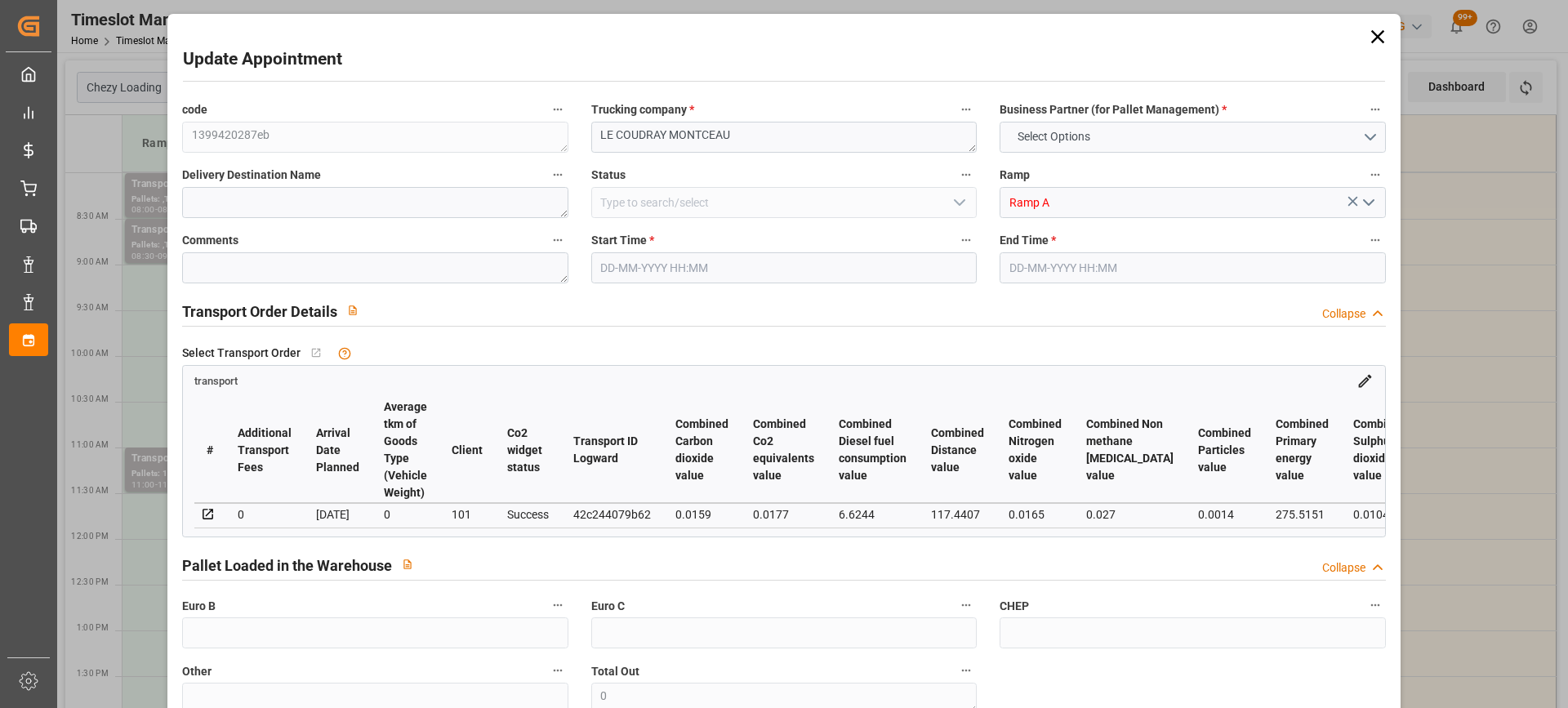
type input "101"
type input "273.12"
type input "0"
type input "4710.8598"
type input "0"
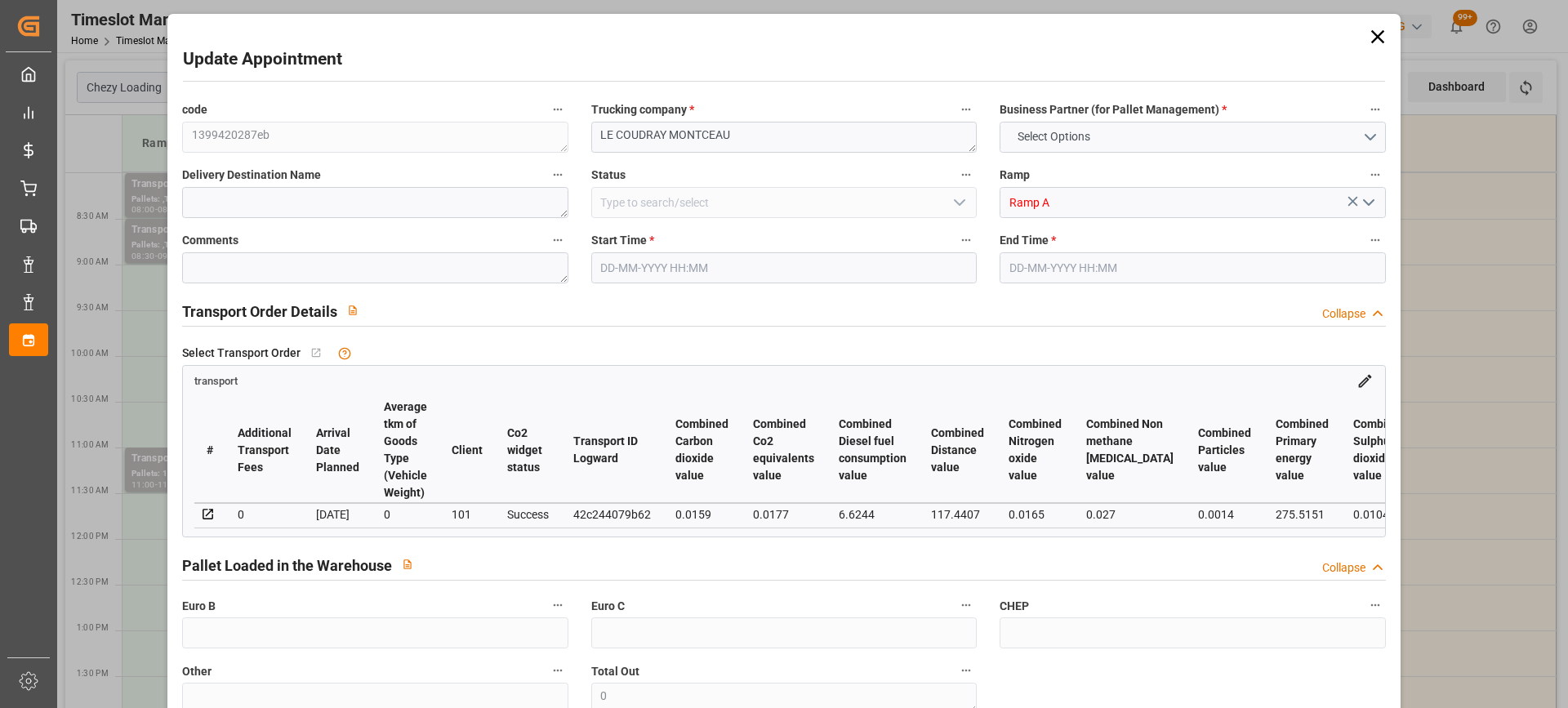
type input "0"
type input "21"
type input "35"
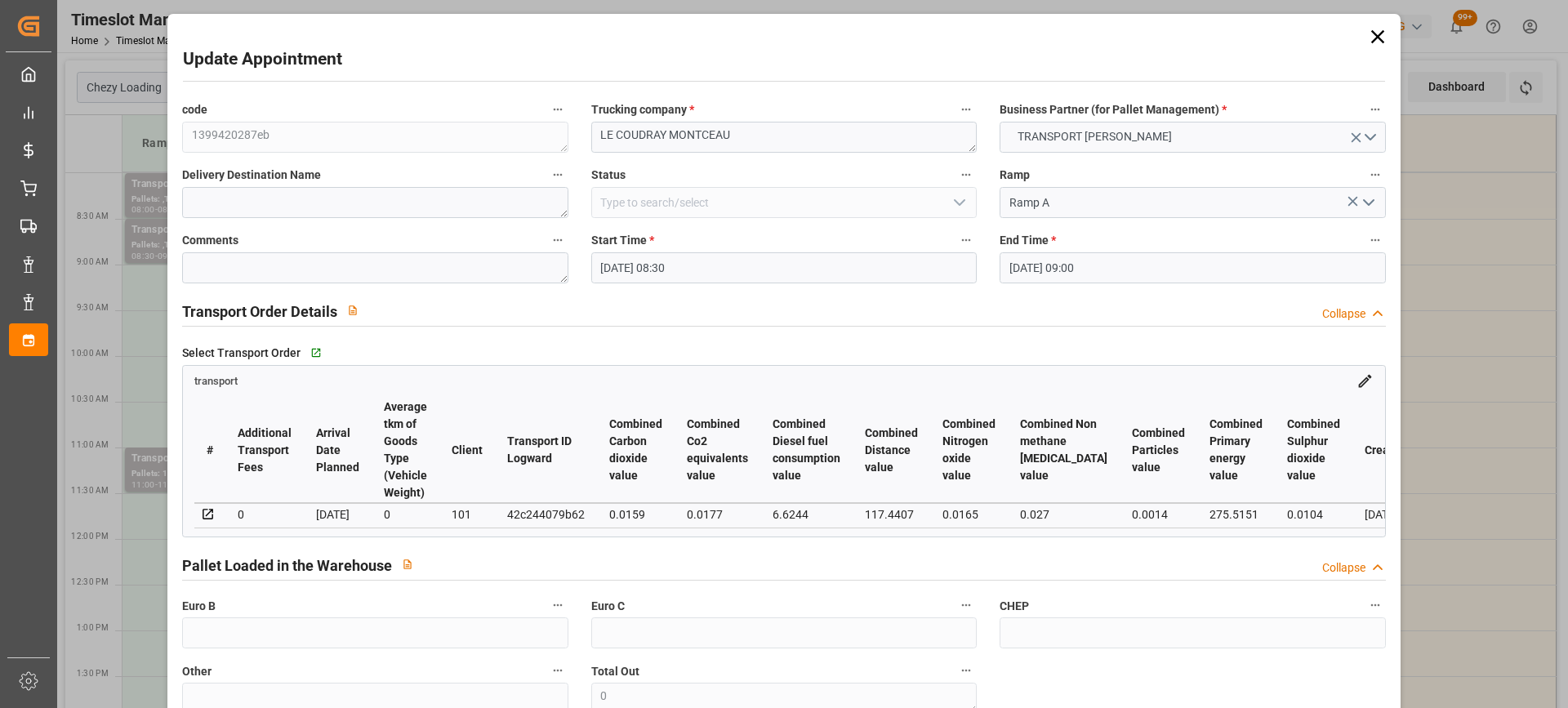
type input "30-09-2025 08:30"
type input "30-09-2025 09:00"
type input "24-09-2025 12:34"
type input "24-09-2025 11:18"
type input "[DATE]"
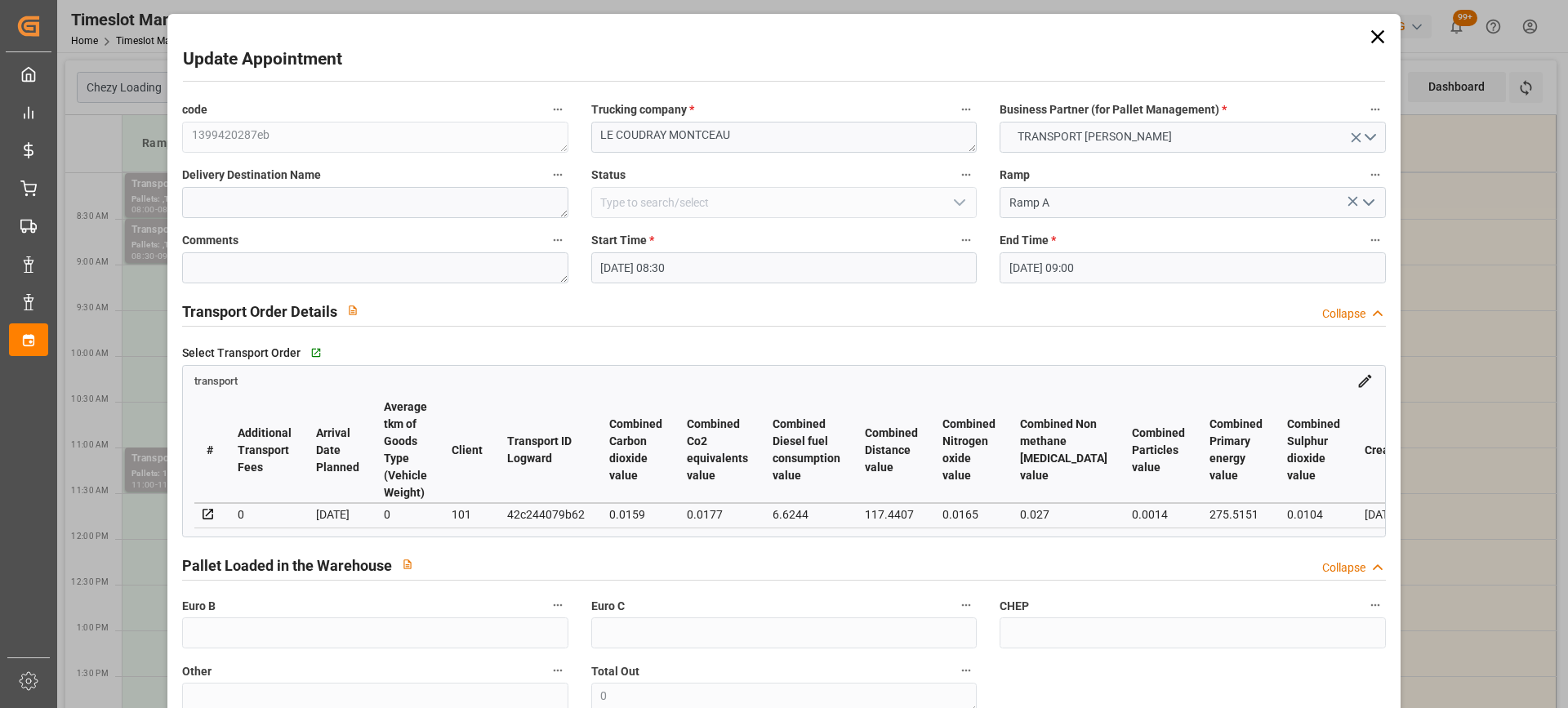
type input "[DATE]"
click at [734, 269] on input "30-09-2025 08:30" at bounding box center [784, 268] width 386 height 31
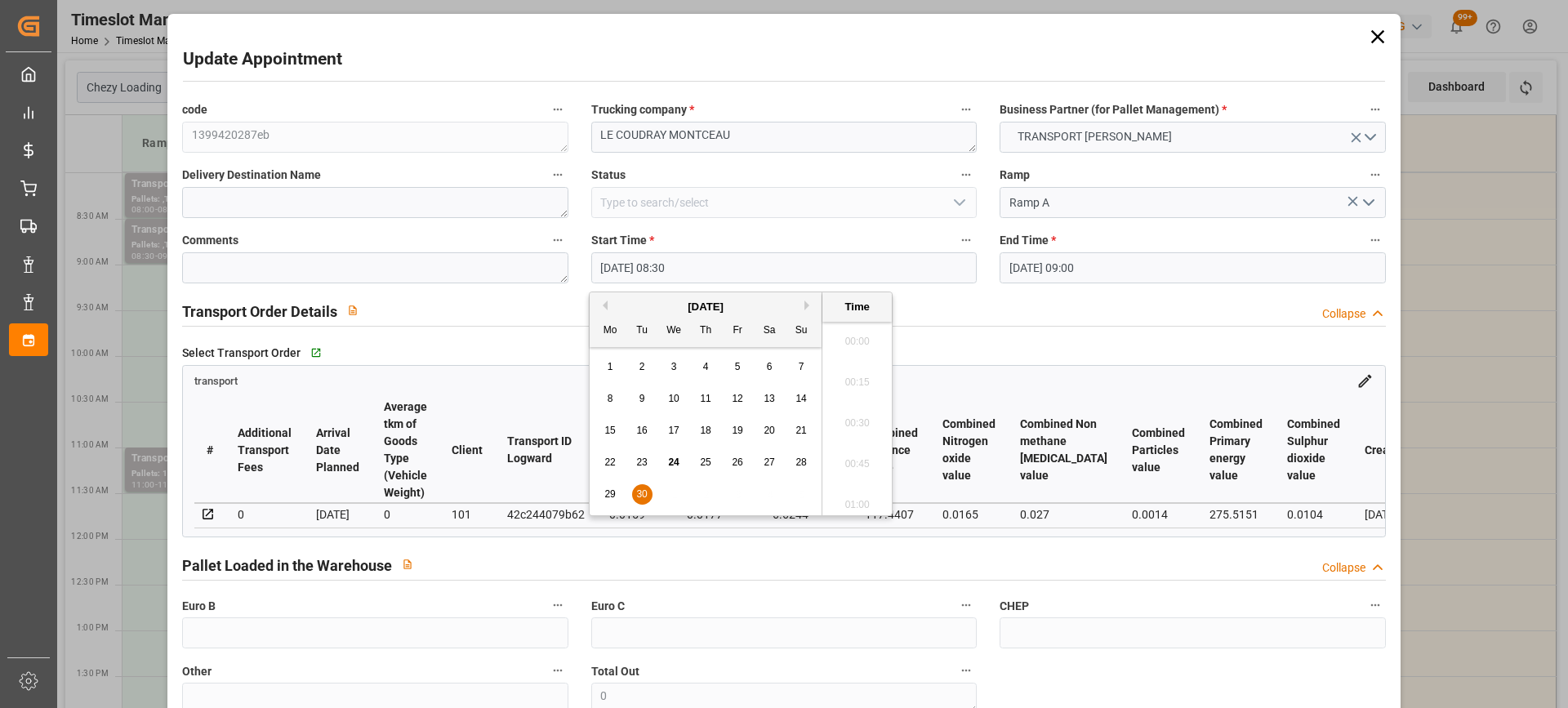
scroll to position [1312, 0]
click at [806, 301] on button "Next Month" at bounding box center [809, 305] width 10 height 10
click at [641, 396] on span "7" at bounding box center [642, 398] width 5 height 12
type input "07-10-2025 08:30"
click at [844, 415] on li "08:30" at bounding box center [857, 417] width 69 height 41
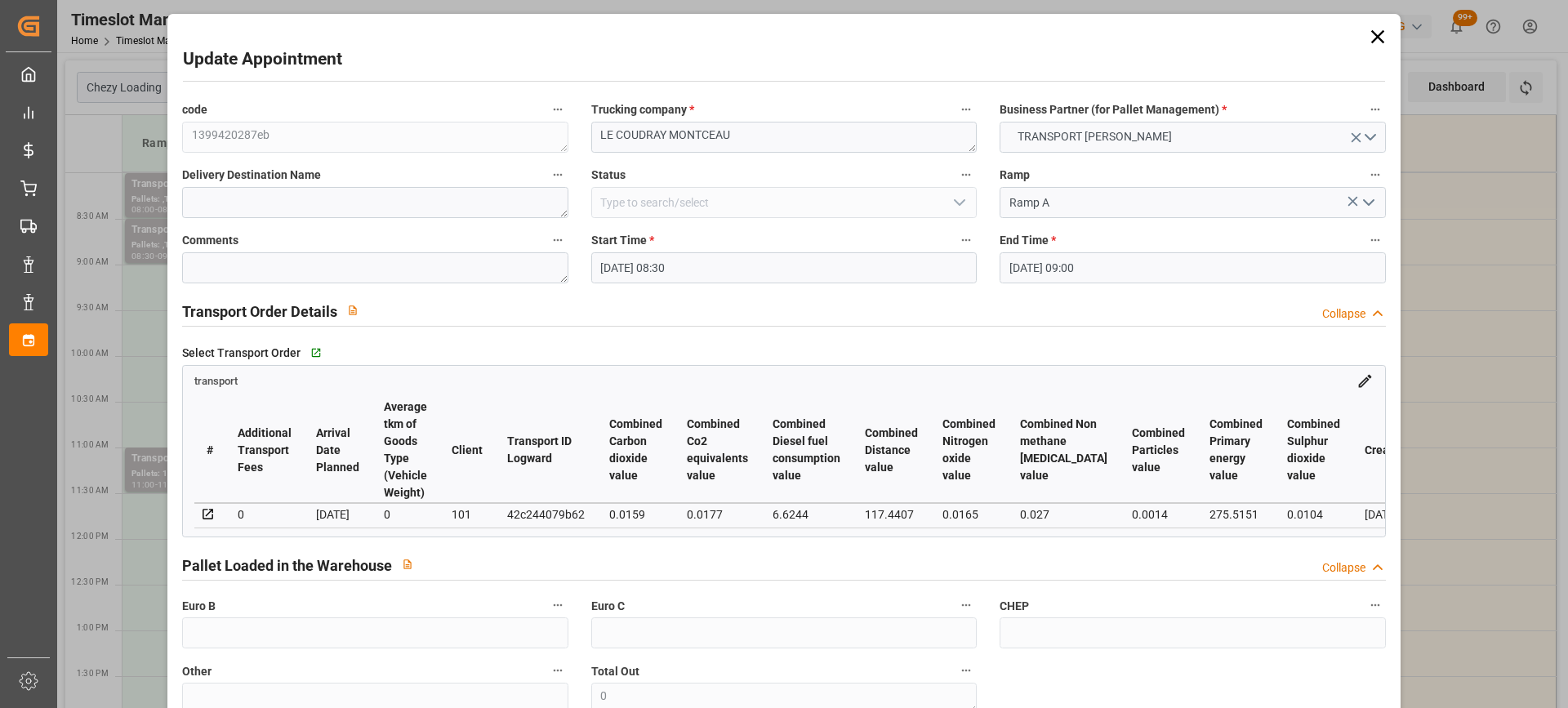
click at [1202, 256] on input "30-09-2025 09:00" at bounding box center [1192, 268] width 386 height 31
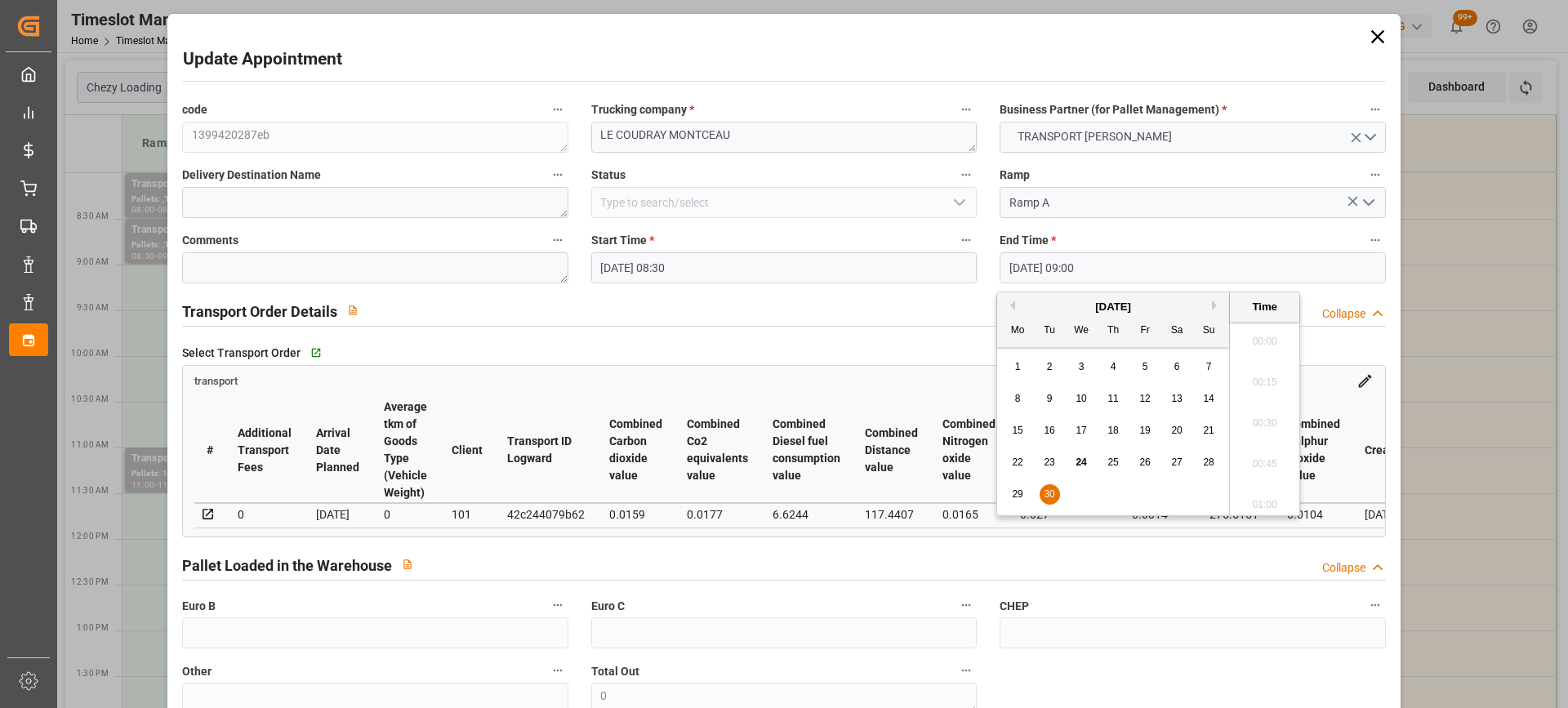
scroll to position [1394, 0]
click at [1211, 306] on div "September 2025" at bounding box center [1113, 307] width 232 height 16
click at [1215, 301] on button "Next Month" at bounding box center [1216, 305] width 10 height 10
click at [1053, 402] on div "7" at bounding box center [1050, 398] width 20 height 19
type input "07-10-2025 09:00"
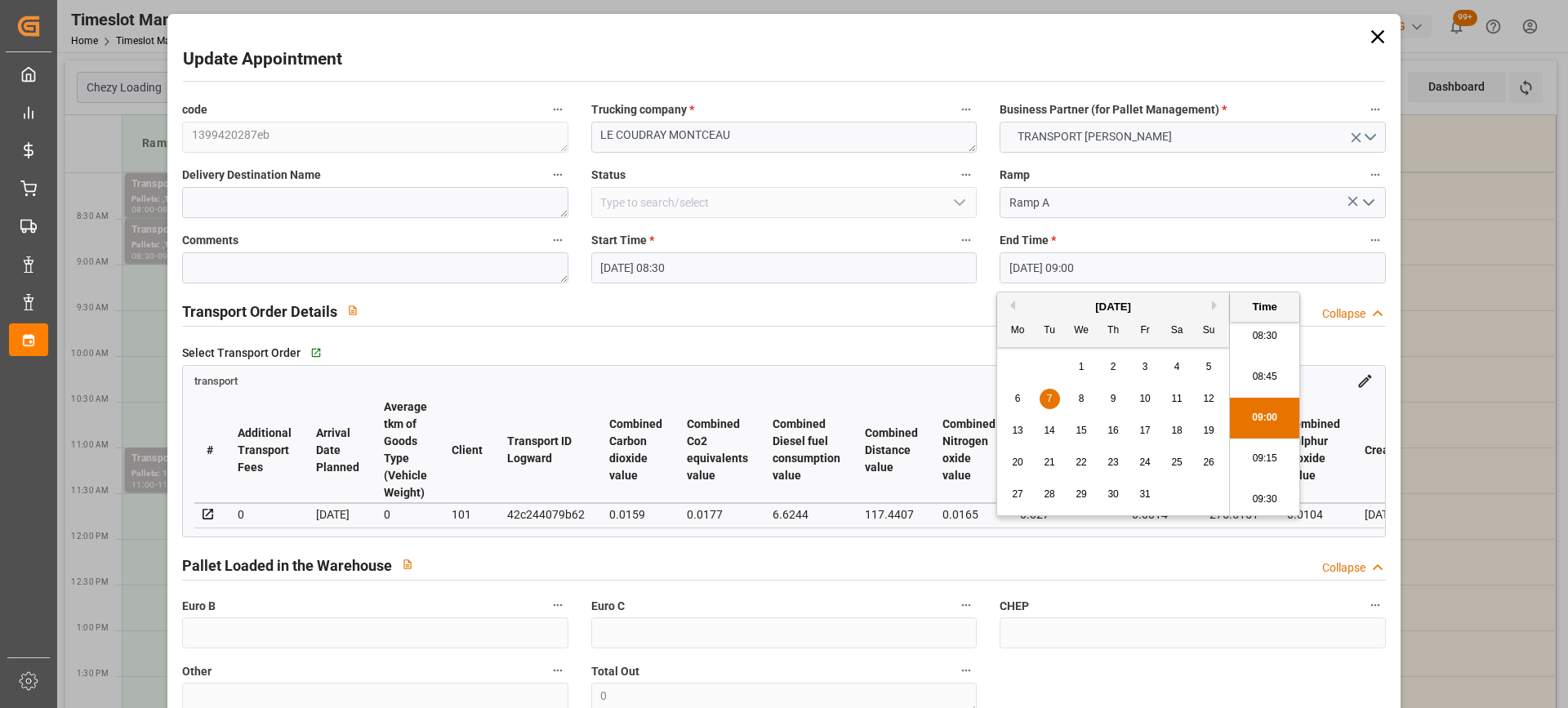
click at [1261, 417] on li "09:00" at bounding box center [1265, 417] width 69 height 41
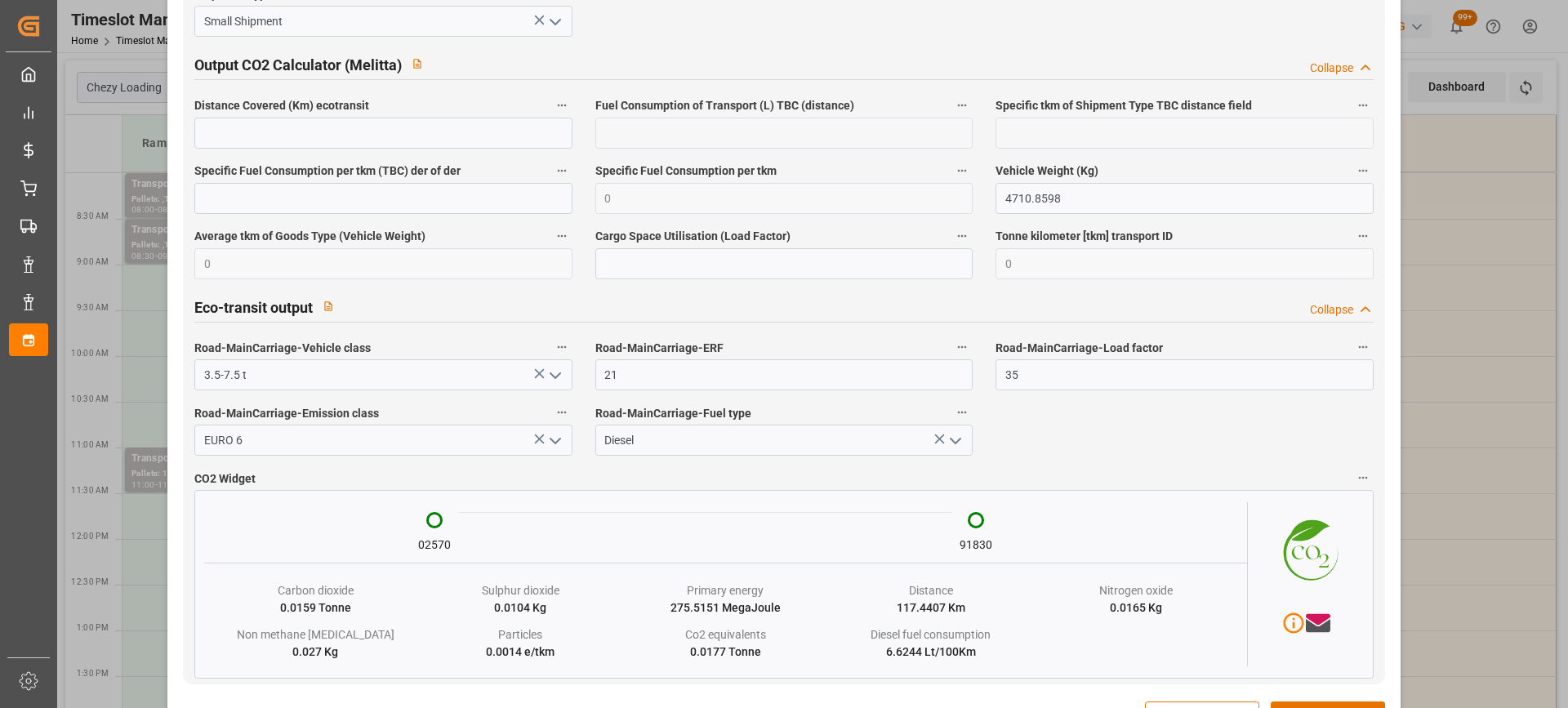
scroll to position [2760, 0]
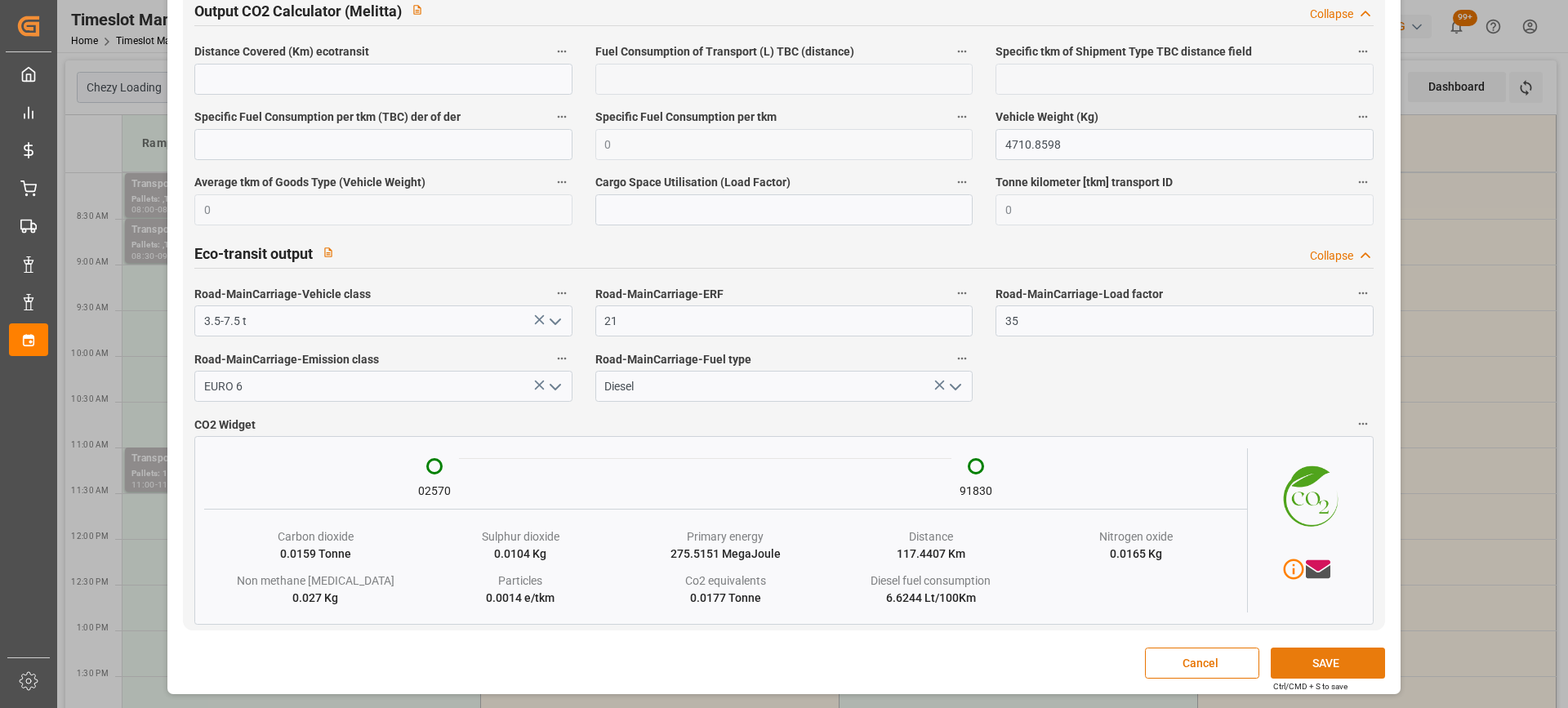
click at [1318, 662] on button "SAVE" at bounding box center [1328, 663] width 114 height 31
